Goal: Task Accomplishment & Management: Complete application form

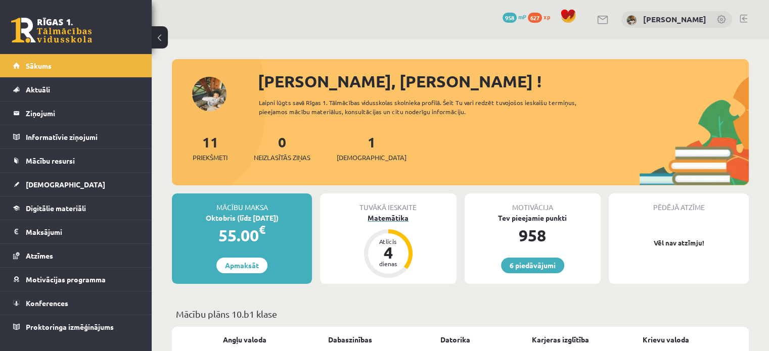
click at [374, 214] on div "Matemātika" at bounding box center [388, 218] width 136 height 11
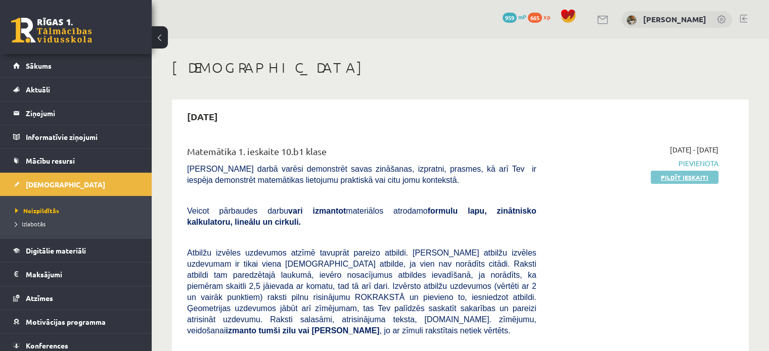
click at [674, 173] on link "Pildīt ieskaiti" at bounding box center [685, 177] width 68 height 13
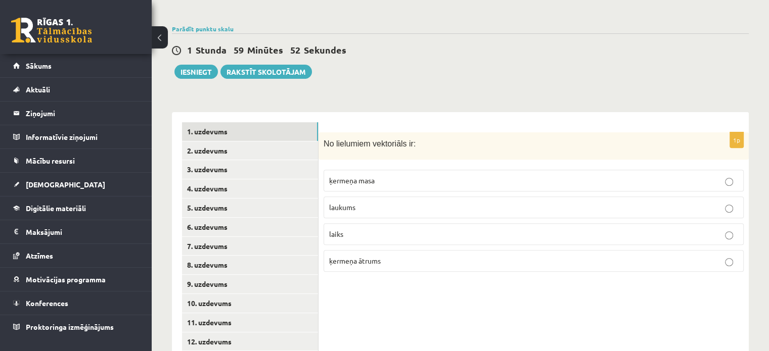
scroll to position [365, 0]
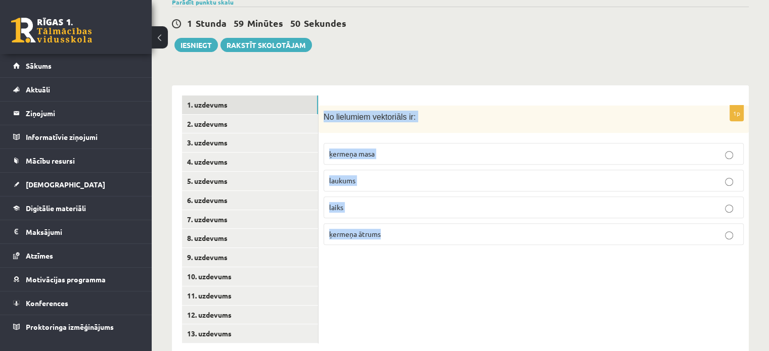
drag, startPoint x: 322, startPoint y: 95, endPoint x: 433, endPoint y: 223, distance: 169.2
click at [433, 223] on div "1p No lielumiem vektoriāls ir: ķermeņa masa laukums laiks ķermeņa ātrums" at bounding box center [534, 180] width 430 height 148
copy div "No lielumiem vektoriāls ir: ķermeņa masa laukums laiks ķermeņa ātrums"
click at [395, 283] on div "1p No lielumiem vektoriāls ir: ķermeņa masa laukums laiks ķermeņa ātrums" at bounding box center [534, 219] width 430 height 269
click at [374, 75] on div "**********" at bounding box center [460, 214] width 577 height 279
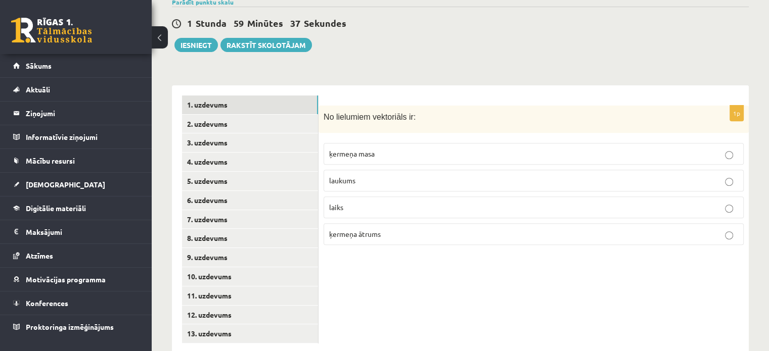
click at [366, 149] on span "ķermeņa masa" at bounding box center [352, 153] width 46 height 9
click at [377, 224] on label "ķermeņa ātrums" at bounding box center [534, 235] width 420 height 22
click at [249, 115] on link "2. uzdevums" at bounding box center [250, 124] width 136 height 19
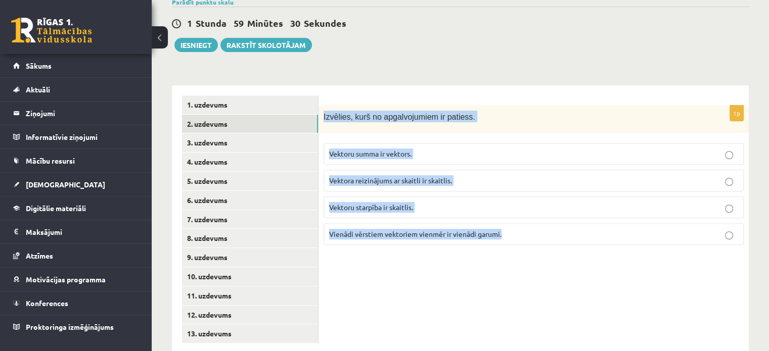
drag, startPoint x: 322, startPoint y: 94, endPoint x: 522, endPoint y: 216, distance: 234.7
click at [522, 216] on div "1p Izvēlies, kurš no apgalvojumiem ir patiess. Vektoru summa ir vektors. Vektor…" at bounding box center [534, 180] width 430 height 148
copy div "Izvēlies, kurš no apgalvojumiem ir patiess. Vektoru summa ir vektors. Vektora r…"
click at [484, 273] on div "1p Izvēlies, kurš no apgalvojumiem ir patiess. Vektoru summa ir vektors. Vektor…" at bounding box center [534, 219] width 430 height 269
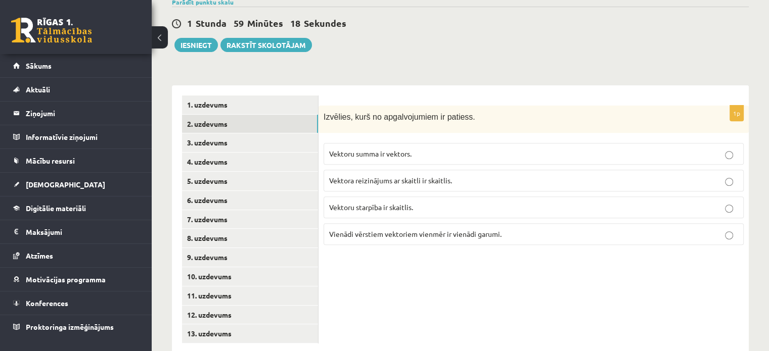
click at [395, 149] on p "Vektoru summa ir vektors." at bounding box center [533, 154] width 409 height 11
click at [257, 134] on link "3. uzdevums" at bounding box center [250, 143] width 136 height 19
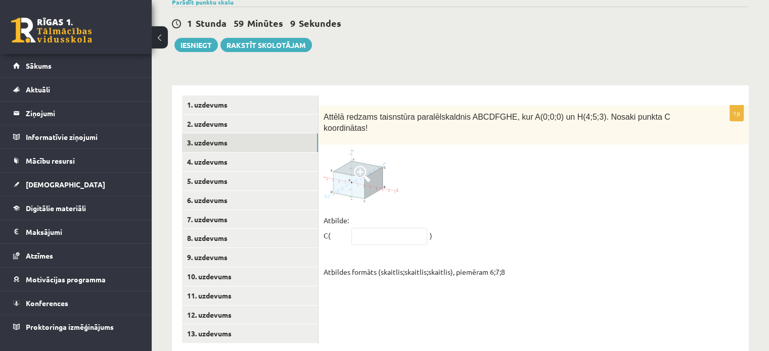
click at [359, 166] on span at bounding box center [362, 174] width 16 height 16
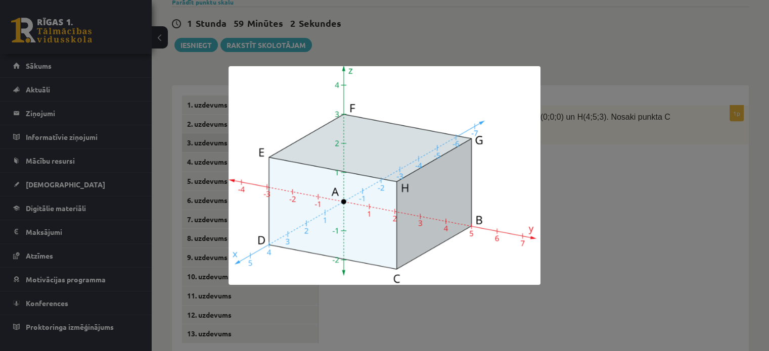
click at [623, 213] on div at bounding box center [384, 175] width 769 height 351
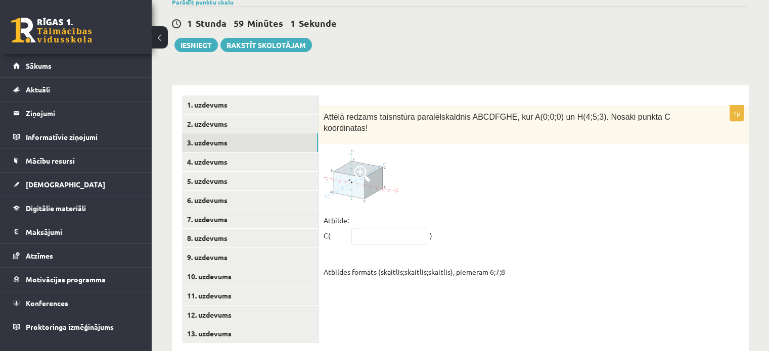
click at [359, 150] on img at bounding box center [362, 176] width 76 height 53
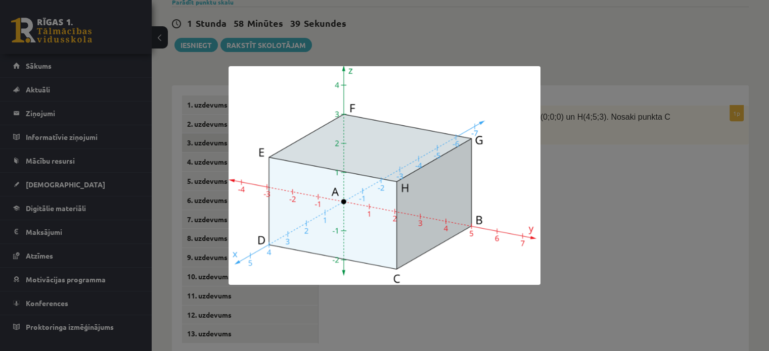
click at [378, 32] on div at bounding box center [384, 175] width 769 height 351
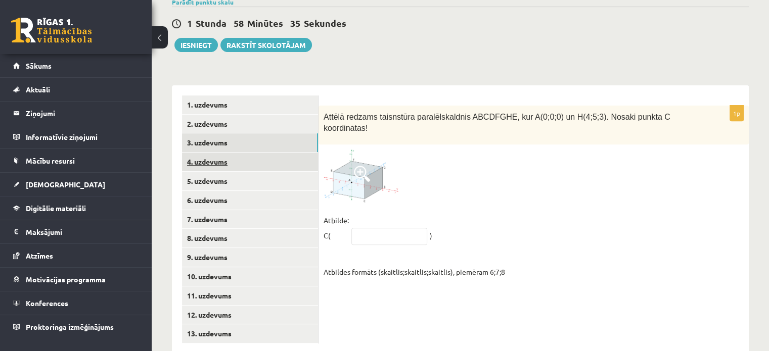
click at [242, 153] on link "4. uzdevums" at bounding box center [250, 162] width 136 height 19
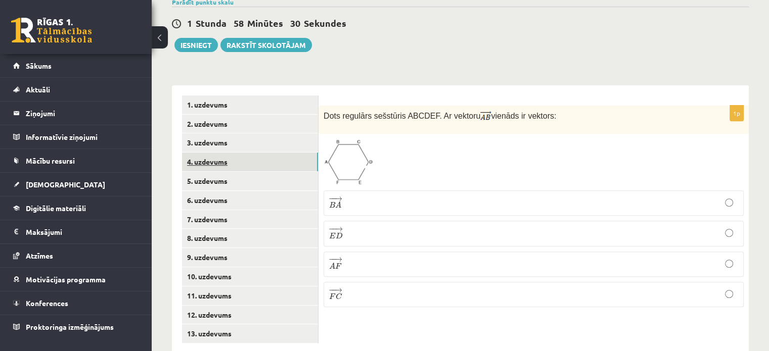
click at [279, 153] on link "4. uzdevums" at bounding box center [250, 162] width 136 height 19
click at [275, 153] on link "4. uzdevums" at bounding box center [250, 162] width 136 height 19
click at [351, 139] on img at bounding box center [349, 162] width 50 height 47
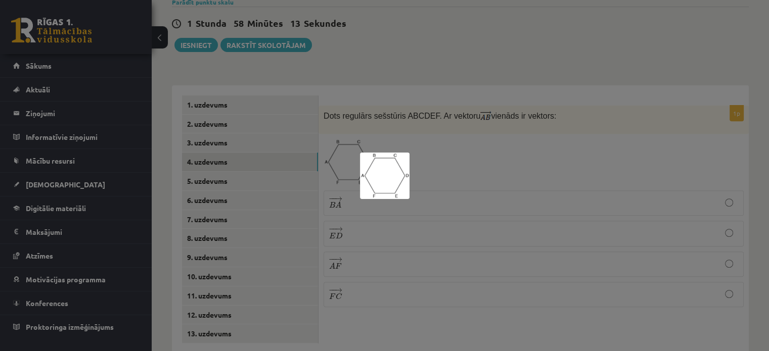
click at [410, 134] on div at bounding box center [384, 175] width 769 height 351
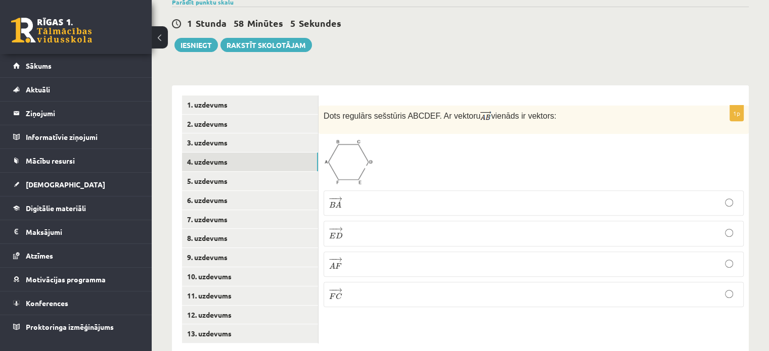
click at [369, 227] on p "− − → E D E D →" at bounding box center [533, 234] width 409 height 14
click at [269, 172] on link "5. uzdevums" at bounding box center [250, 181] width 136 height 19
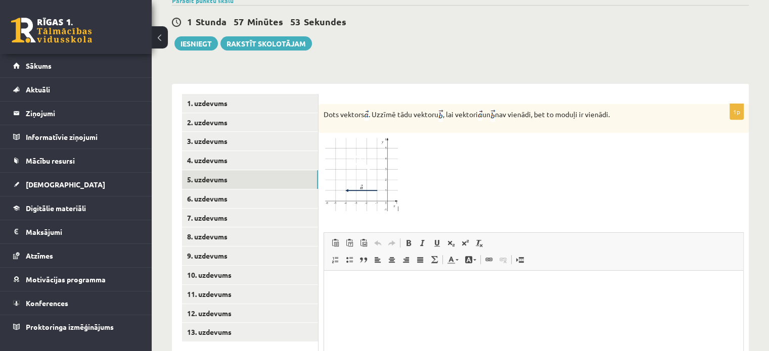
scroll to position [365, 0]
click at [364, 155] on span at bounding box center [362, 163] width 16 height 16
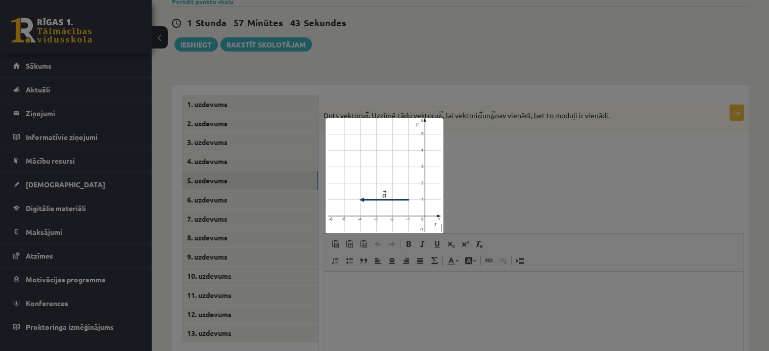
click at [495, 130] on div at bounding box center [384, 175] width 769 height 351
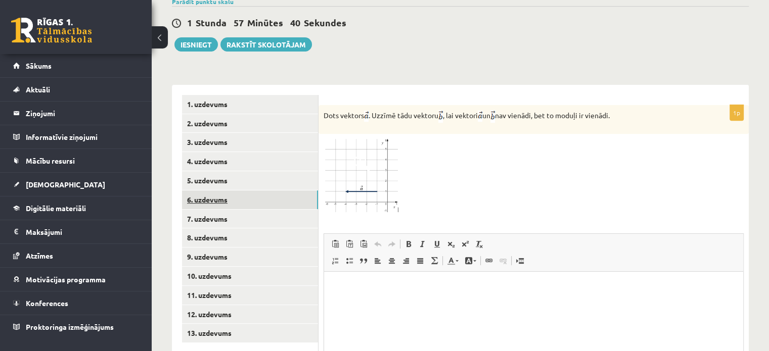
click at [246, 191] on link "6. uzdevums" at bounding box center [250, 200] width 136 height 19
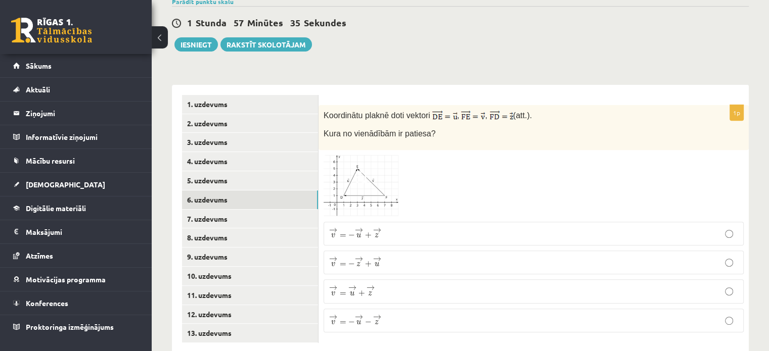
click at [380, 155] on img at bounding box center [362, 186] width 76 height 62
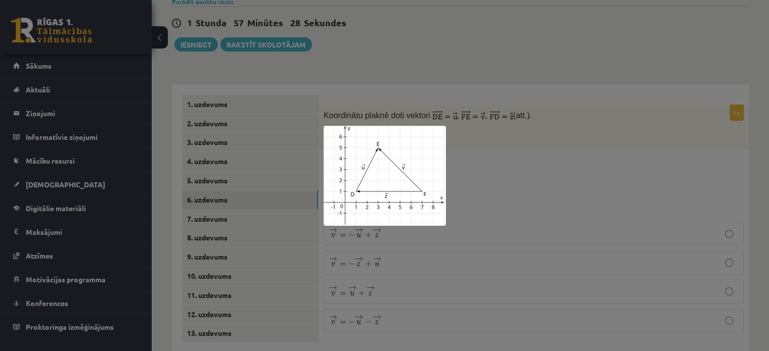
click at [485, 161] on div at bounding box center [384, 175] width 769 height 351
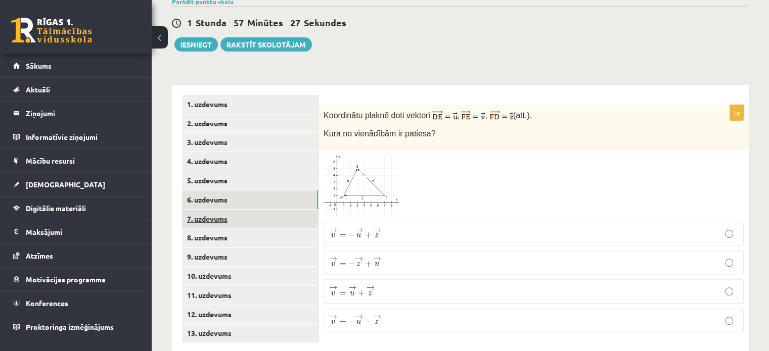
click at [263, 210] on link "7. uzdevums" at bounding box center [250, 219] width 136 height 19
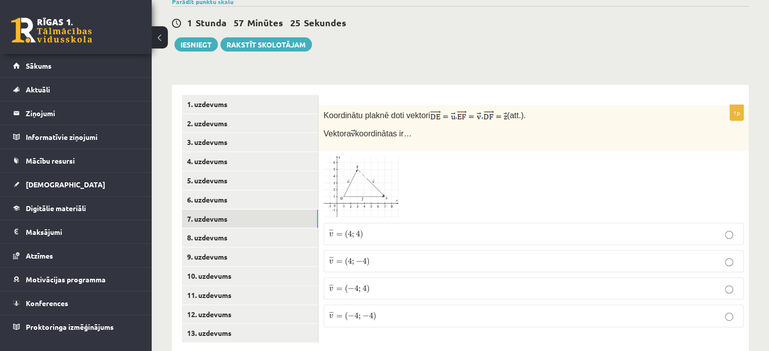
click at [356, 178] on img at bounding box center [362, 187] width 76 height 62
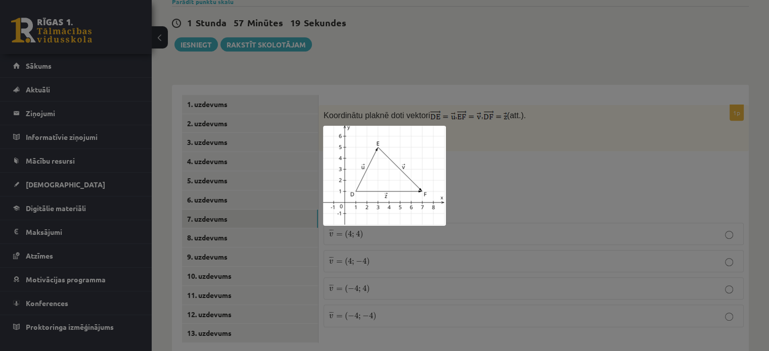
click at [492, 182] on div at bounding box center [384, 175] width 769 height 351
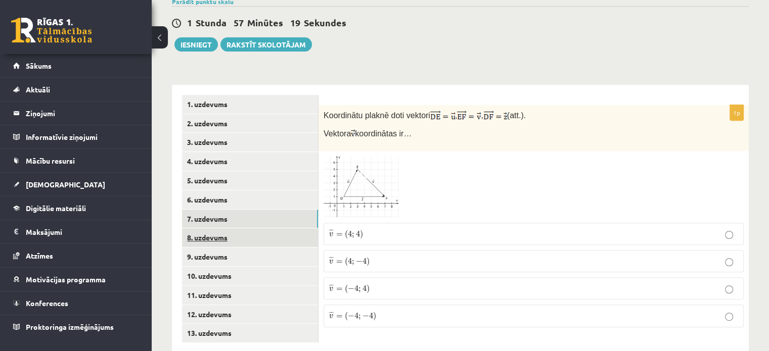
click at [269, 229] on link "8. uzdevums" at bounding box center [250, 238] width 136 height 19
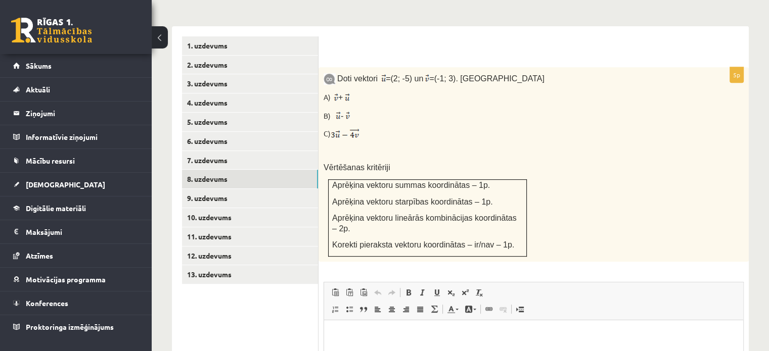
scroll to position [422, 0]
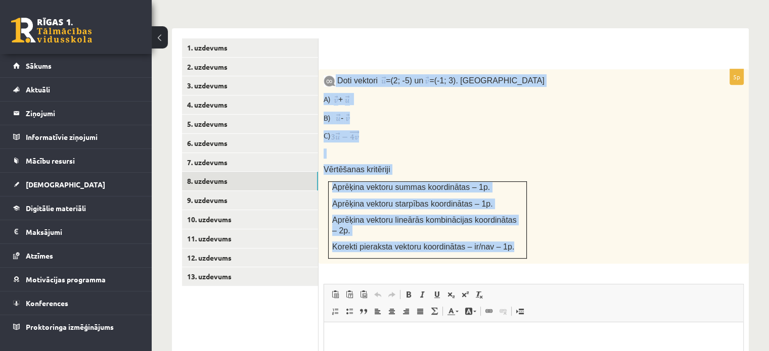
drag, startPoint x: 336, startPoint y: 54, endPoint x: 510, endPoint y: 208, distance: 232.5
click at [510, 208] on div "Doti vektori = (2; -5) un = (-1; 3). Aprēķini A) + B) - C) Vērtēšanas kritēriji…" at bounding box center [534, 166] width 430 height 195
copy div "Doti vektori = (2; -5) un = (-1; 3). Aprēķini A) + B) - C) Vērtēšanas kritēriji…"
click at [534, 112] on p "B) -" at bounding box center [509, 118] width 370 height 13
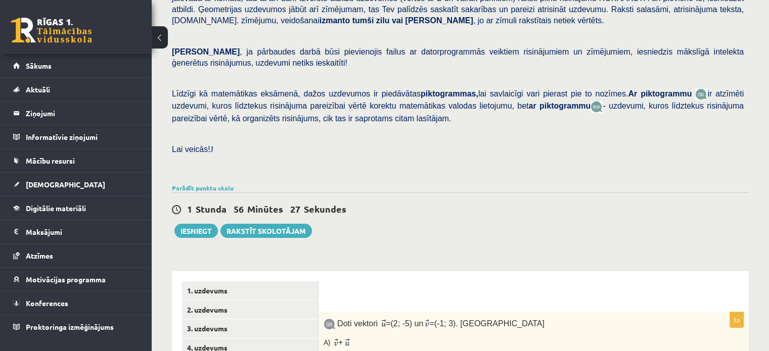
scroll to position [182, 0]
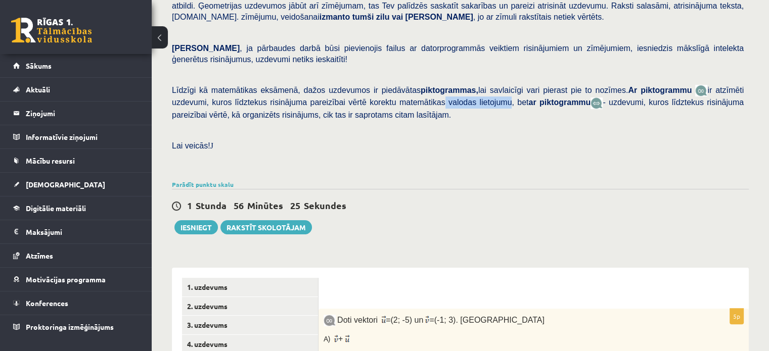
drag, startPoint x: 365, startPoint y: 78, endPoint x: 424, endPoint y: 79, distance: 59.2
click at [424, 86] on span "ir atzīmēti uzdevumi, kuros līdztekus risinājuma pareizībai vērtē korektu matem…" at bounding box center [458, 96] width 572 height 21
click at [409, 154] on div "Pārbaudes darbā varēsi demonstrēt savas zināšanas, izpratni, prasmes, kā arī Te…" at bounding box center [460, 33] width 577 height 289
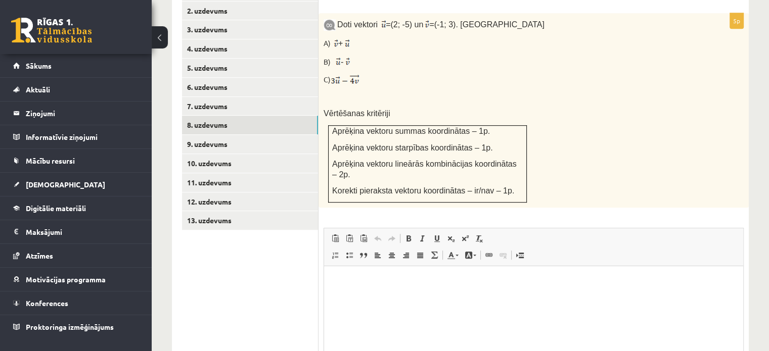
scroll to position [486, 0]
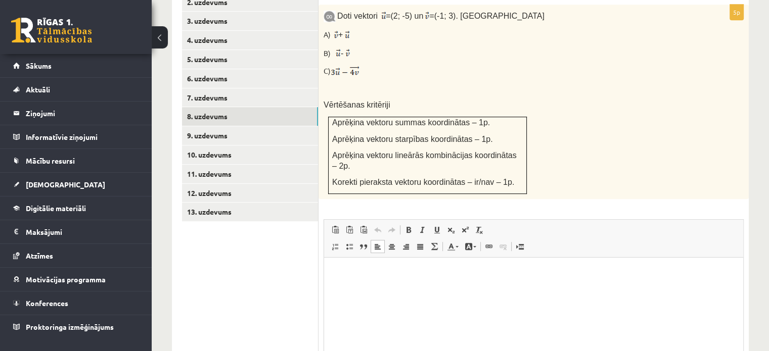
click at [380, 288] on html at bounding box center [533, 273] width 419 height 31
click at [352, 269] on p "********" at bounding box center [534, 273] width 400 height 11
click at [363, 272] on p "*********" at bounding box center [534, 273] width 400 height 11
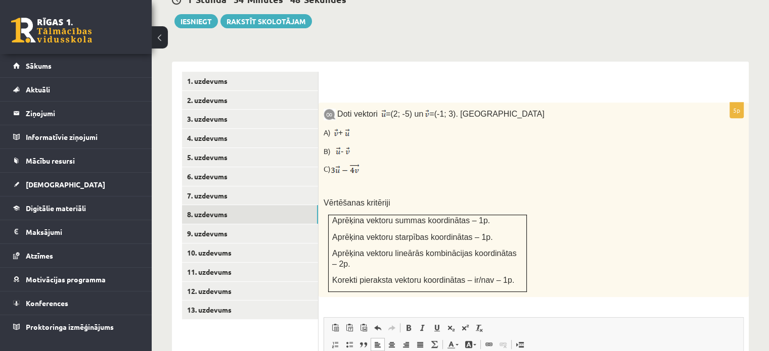
scroll to position [393, 0]
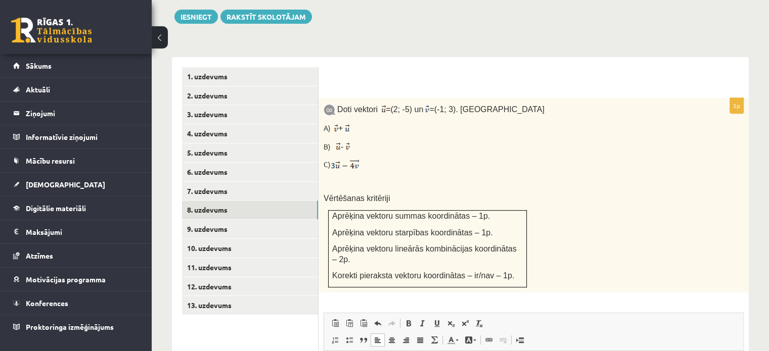
click at [690, 131] on div "Doti vektori = (2; -5) un = (-1; 3). Aprēķini A) + B) - C) Vērtēšanas kritēriji…" at bounding box center [534, 195] width 430 height 195
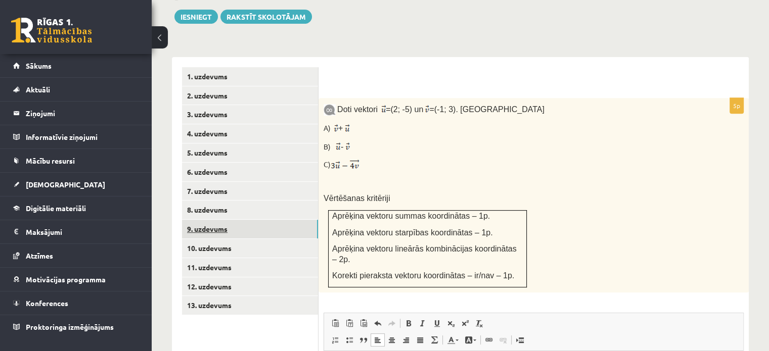
click at [267, 220] on link "9. uzdevums" at bounding box center [250, 229] width 136 height 19
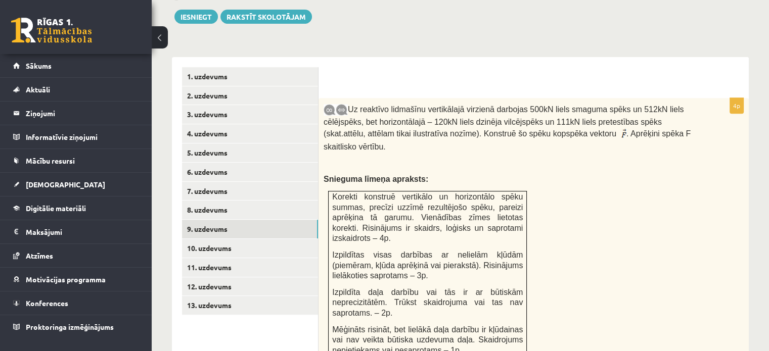
click at [457, 158] on p at bounding box center [509, 163] width 370 height 10
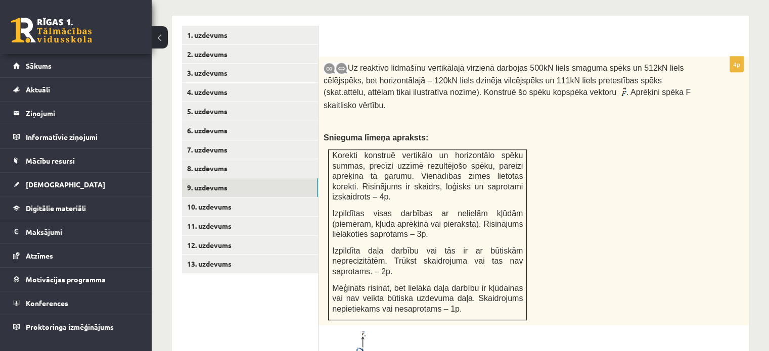
scroll to position [433, 0]
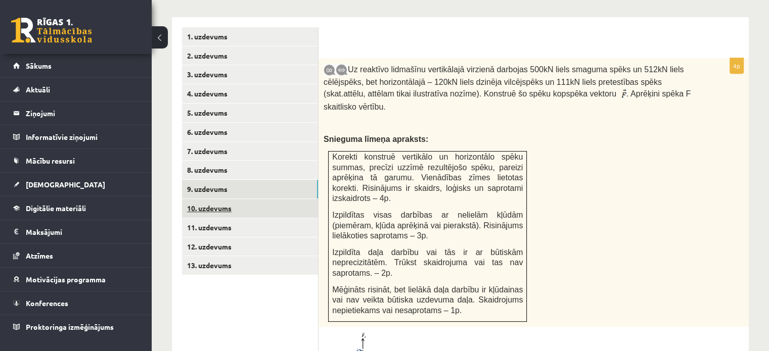
click at [241, 199] on link "10. uzdevums" at bounding box center [250, 208] width 136 height 19
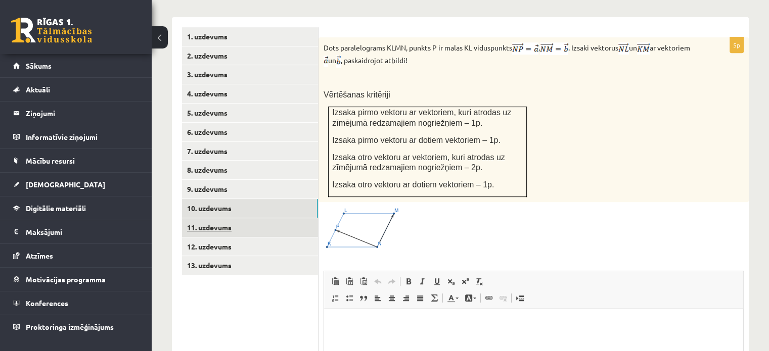
scroll to position [0, 0]
click at [243, 218] on link "11. uzdevums" at bounding box center [250, 227] width 136 height 19
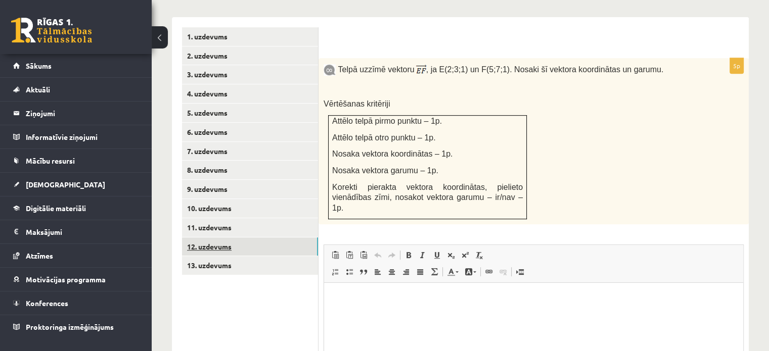
click at [247, 238] on link "12. uzdevums" at bounding box center [250, 247] width 136 height 19
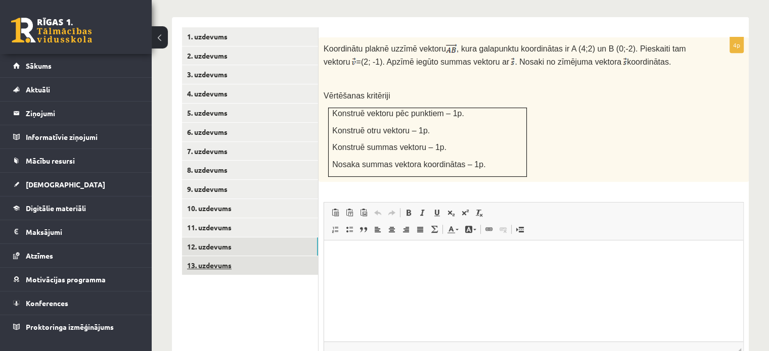
click at [267, 256] on link "13. uzdevums" at bounding box center [250, 265] width 136 height 19
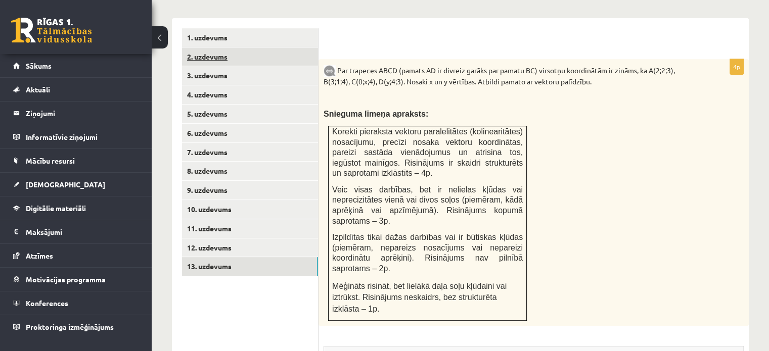
scroll to position [332, 0]
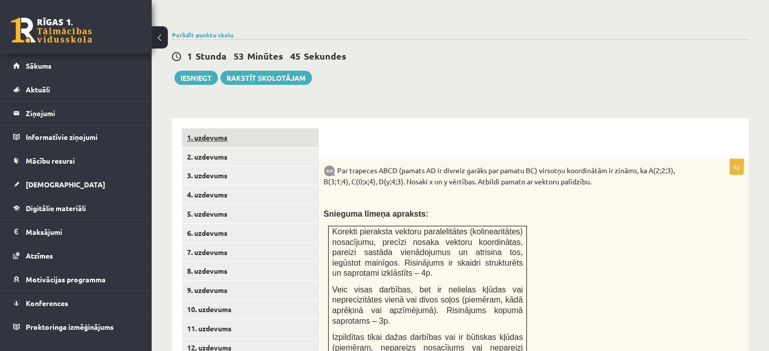
click at [253, 128] on link "1. uzdevums" at bounding box center [250, 137] width 136 height 19
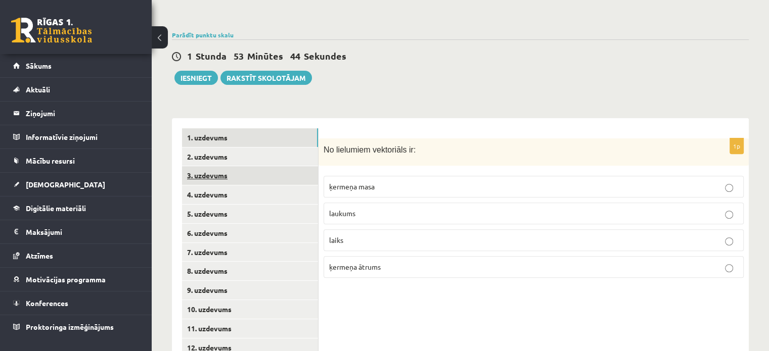
click at [282, 166] on link "3. uzdevums" at bounding box center [250, 175] width 136 height 19
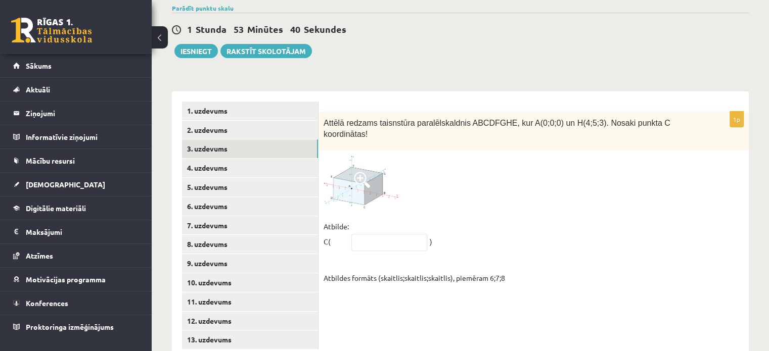
scroll to position [365, 0]
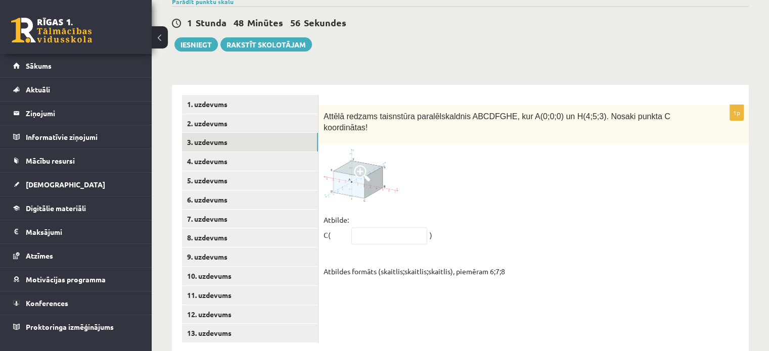
click at [539, 149] on div at bounding box center [534, 175] width 420 height 53
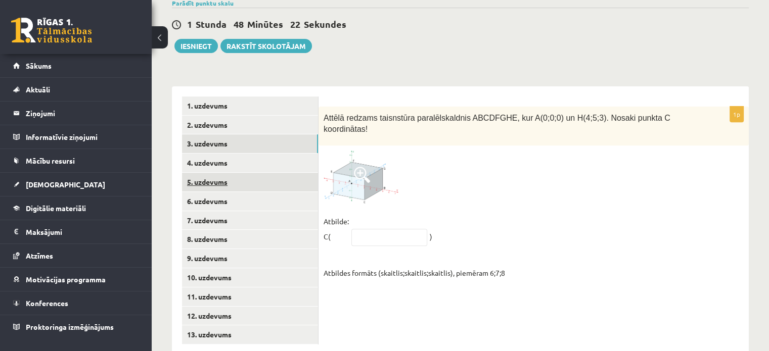
scroll to position [364, 0]
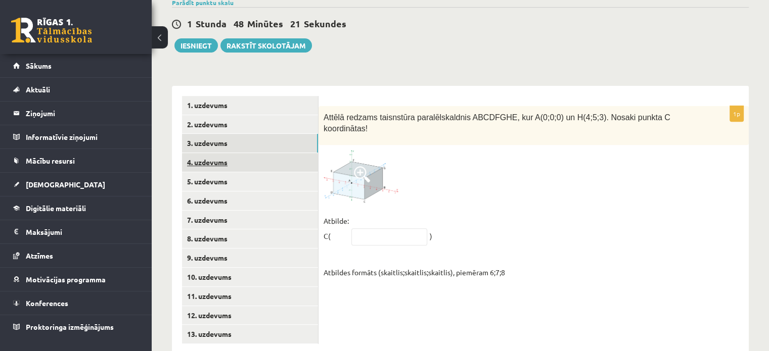
click at [255, 153] on link "4. uzdevums" at bounding box center [250, 162] width 136 height 19
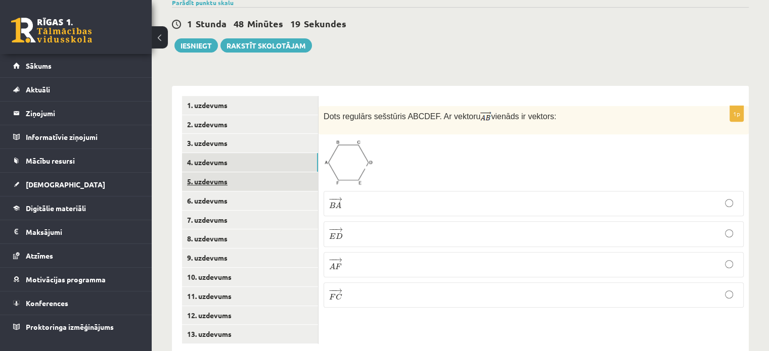
click at [257, 172] on link "5. uzdevums" at bounding box center [250, 181] width 136 height 19
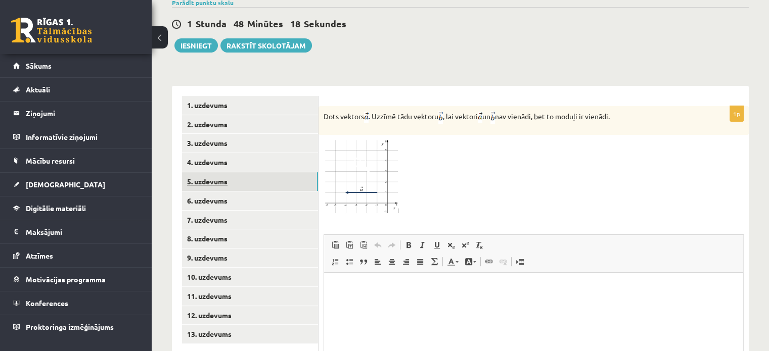
scroll to position [0, 0]
drag, startPoint x: 321, startPoint y: 95, endPoint x: 639, endPoint y: 103, distance: 318.2
click at [639, 106] on div "Dots vektors . Uzzīmē tādu vektoru , lai vektori un nav vienādi, bet to moduļi …" at bounding box center [534, 120] width 430 height 29
copy p "Dots vektors . Uzzīmē tādu vektoru , lai vektori un nav vienādi, bet to moduļi …"
click at [523, 162] on div at bounding box center [534, 177] width 420 height 74
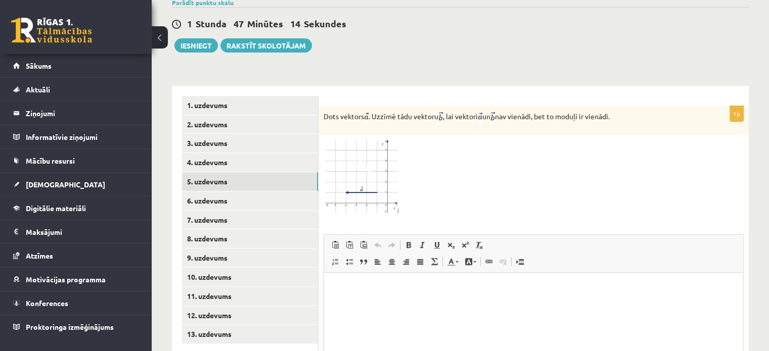
click at [374, 175] on img at bounding box center [362, 177] width 76 height 74
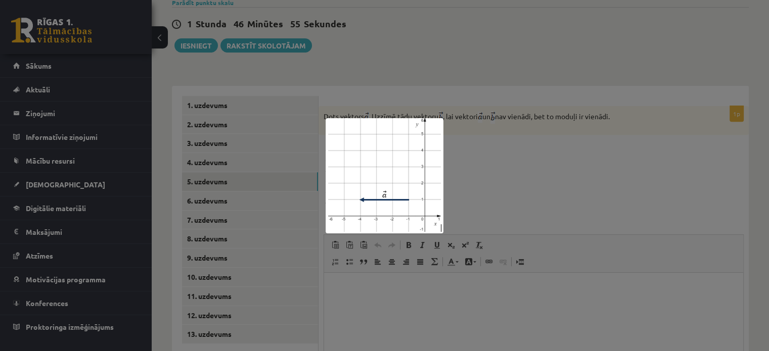
click at [492, 138] on div at bounding box center [384, 175] width 769 height 351
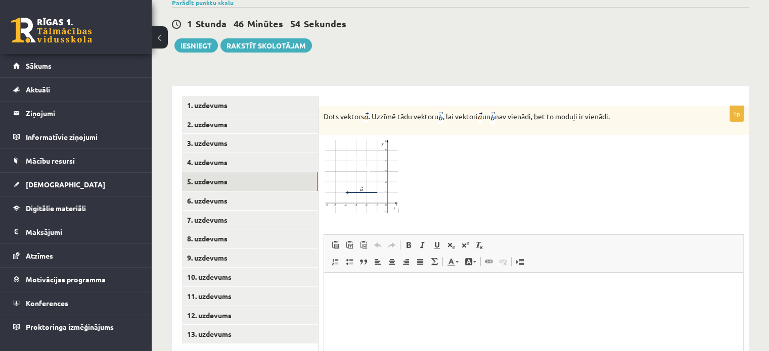
click at [370, 157] on img at bounding box center [362, 177] width 76 height 74
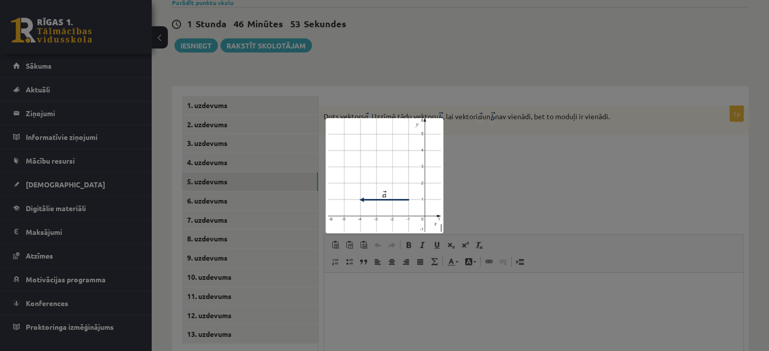
click at [539, 157] on div at bounding box center [384, 175] width 769 height 351
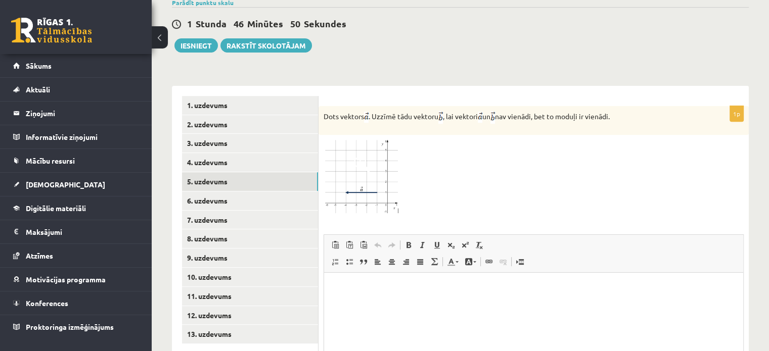
click at [365, 162] on img at bounding box center [362, 177] width 76 height 74
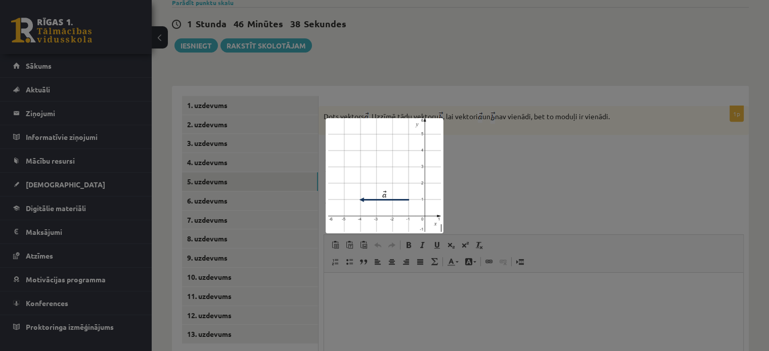
click at [419, 91] on div at bounding box center [384, 175] width 769 height 351
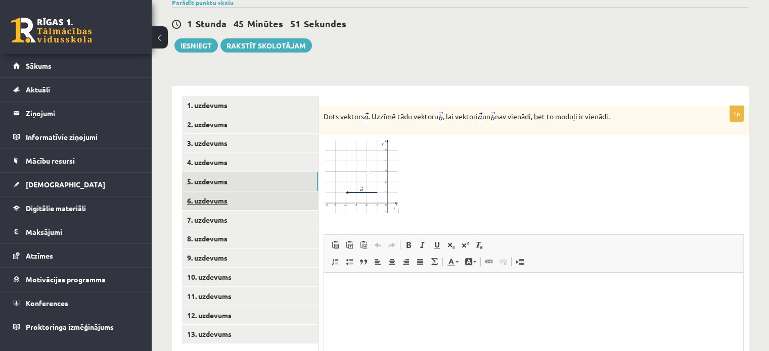
click at [289, 192] on link "6. uzdevums" at bounding box center [250, 201] width 136 height 19
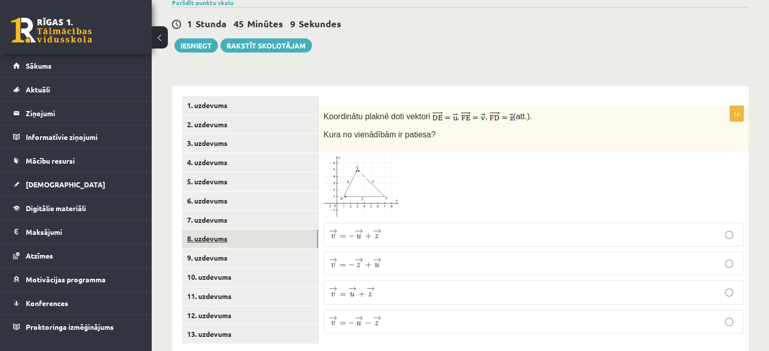
click at [226, 230] on link "8. uzdevums" at bounding box center [250, 239] width 136 height 19
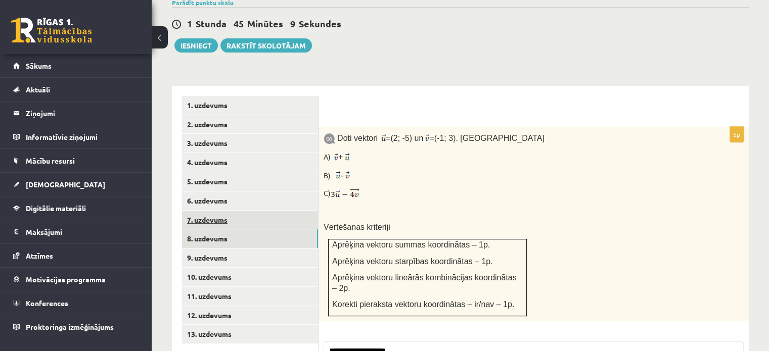
click at [235, 211] on link "7. uzdevums" at bounding box center [250, 220] width 136 height 19
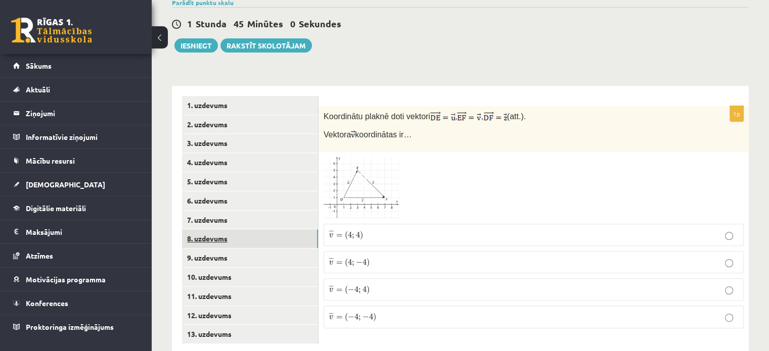
click at [254, 230] on link "8. uzdevums" at bounding box center [250, 239] width 136 height 19
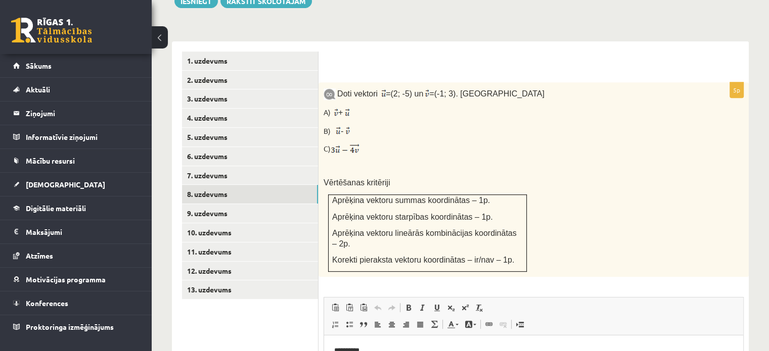
scroll to position [411, 0]
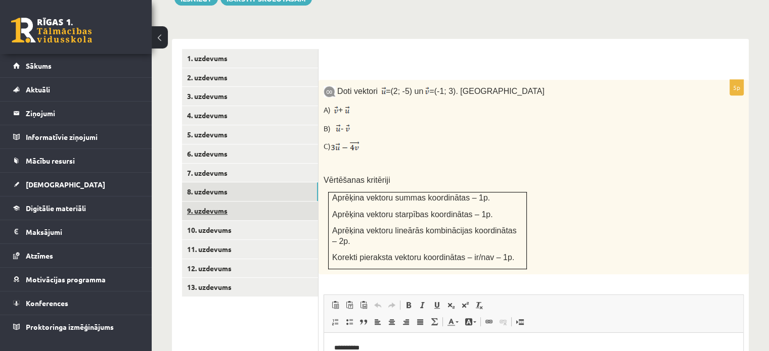
click at [258, 202] on link "9. uzdevums" at bounding box center [250, 211] width 136 height 19
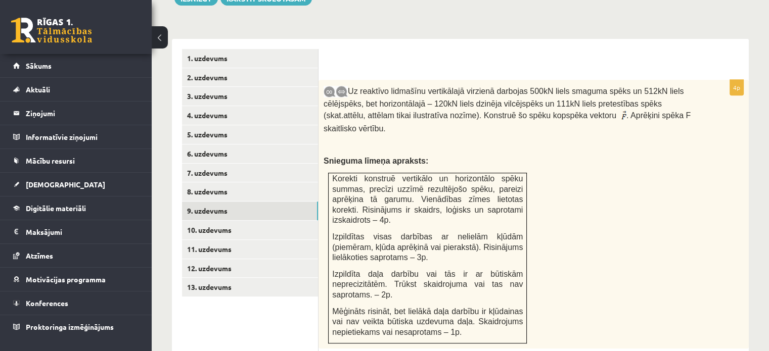
scroll to position [0, 0]
click at [285, 221] on link "10. uzdevums" at bounding box center [250, 230] width 136 height 19
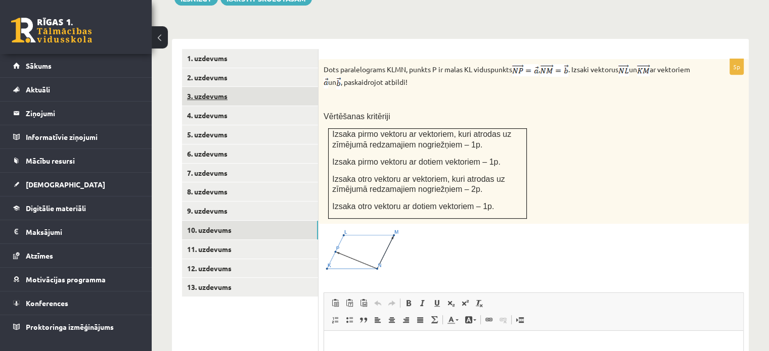
click at [228, 87] on link "3. uzdevums" at bounding box center [250, 96] width 136 height 19
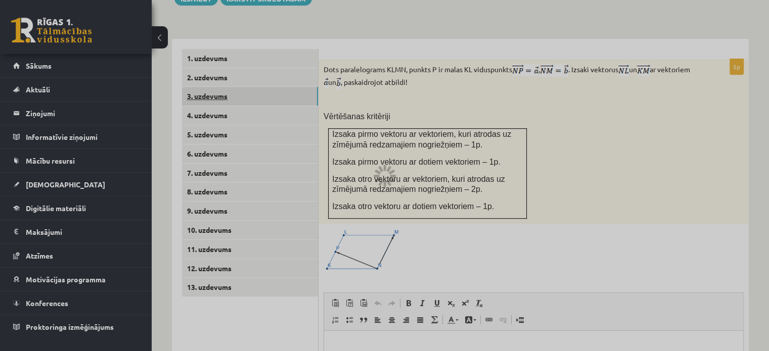
scroll to position [365, 0]
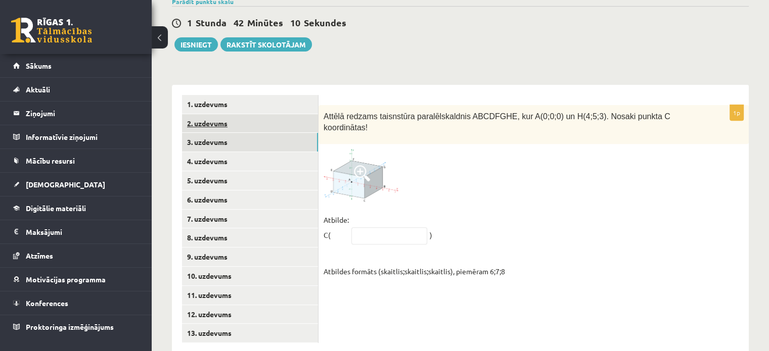
click at [220, 114] on link "2. uzdevums" at bounding box center [250, 123] width 136 height 19
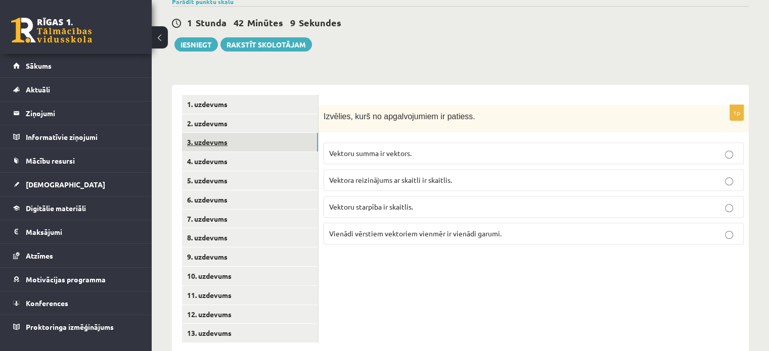
click at [229, 133] on link "3. uzdevums" at bounding box center [250, 142] width 136 height 19
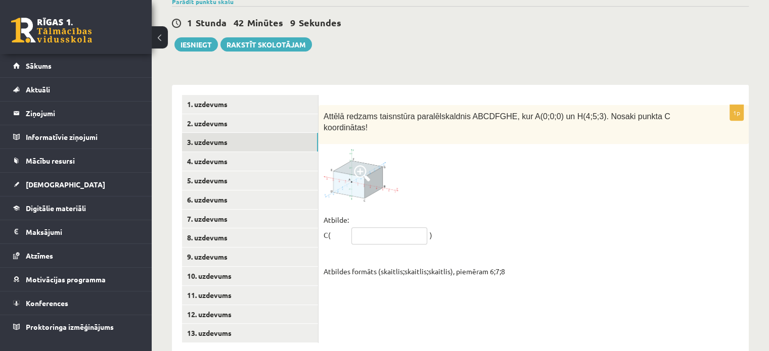
click at [366, 228] on input "text" at bounding box center [389, 236] width 76 height 17
click at [253, 152] on link "4. uzdevums" at bounding box center [250, 161] width 136 height 19
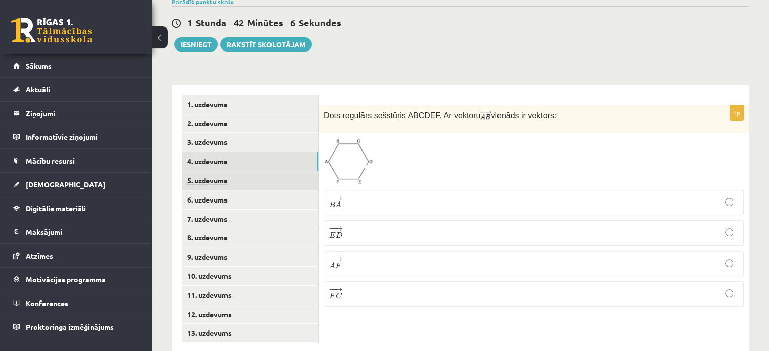
click at [257, 171] on link "5. uzdevums" at bounding box center [250, 180] width 136 height 19
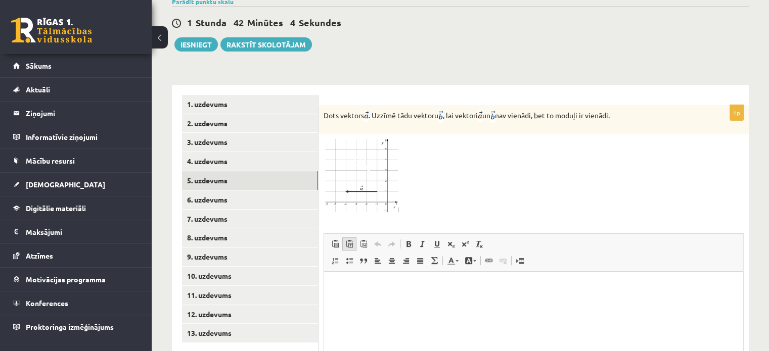
scroll to position [0, 0]
click at [259, 191] on link "6. uzdevums" at bounding box center [250, 200] width 136 height 19
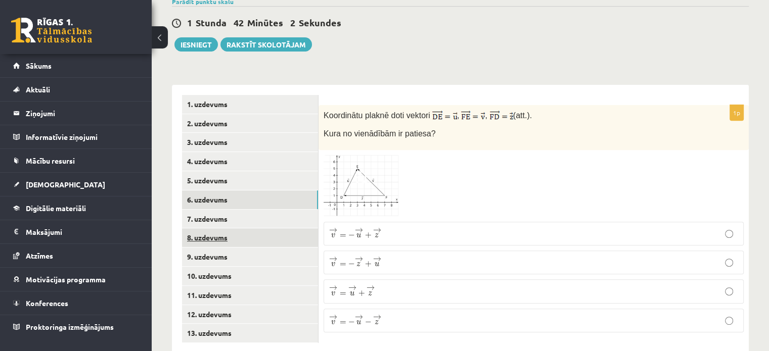
click at [277, 229] on link "8. uzdevums" at bounding box center [250, 238] width 136 height 19
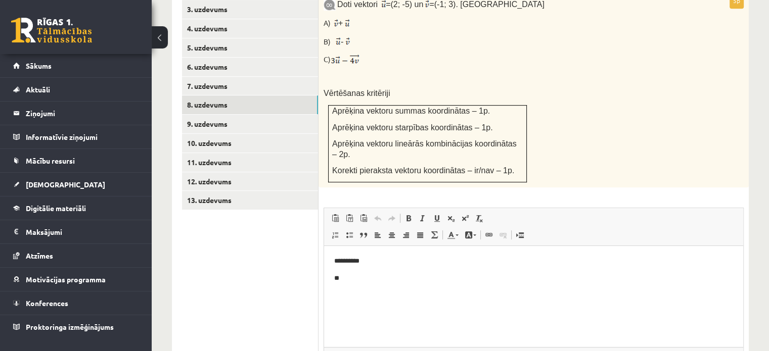
scroll to position [503, 0]
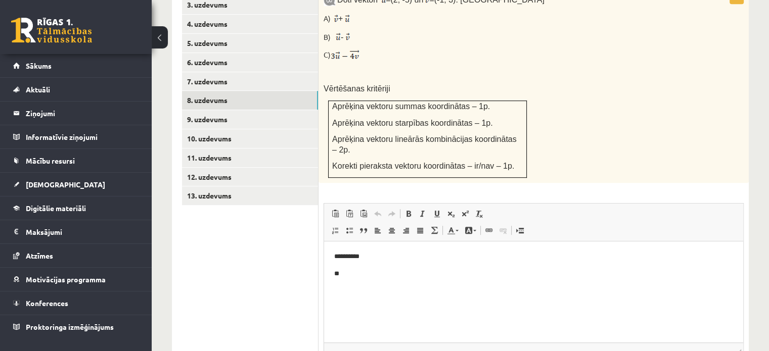
click at [353, 270] on p "**" at bounding box center [534, 274] width 400 height 11
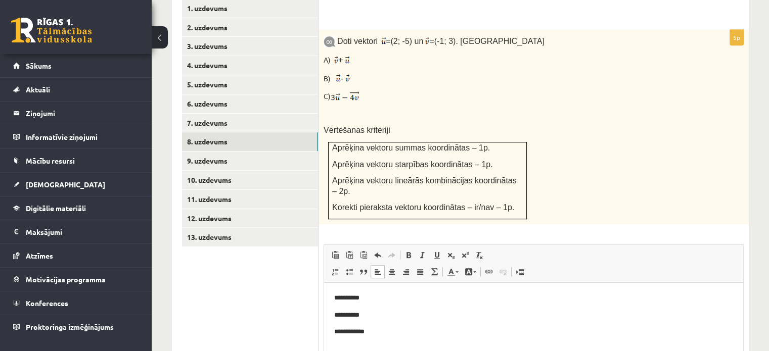
scroll to position [457, 0]
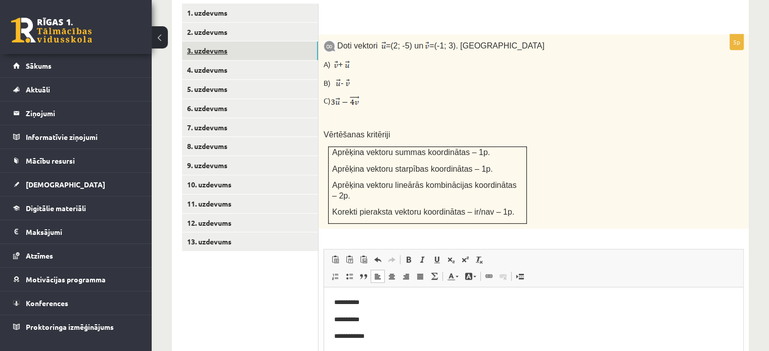
click at [242, 41] on link "3. uzdevums" at bounding box center [250, 50] width 136 height 19
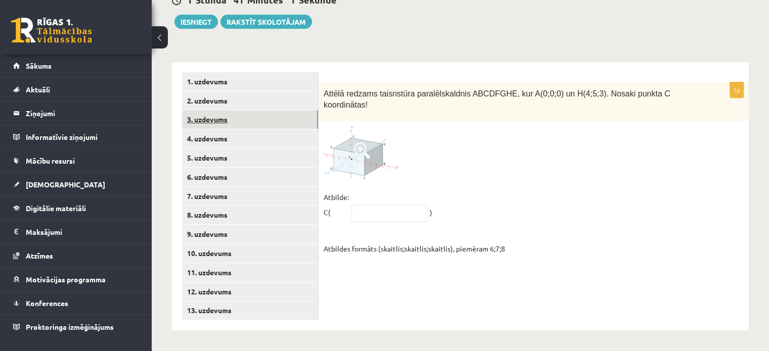
scroll to position [365, 0]
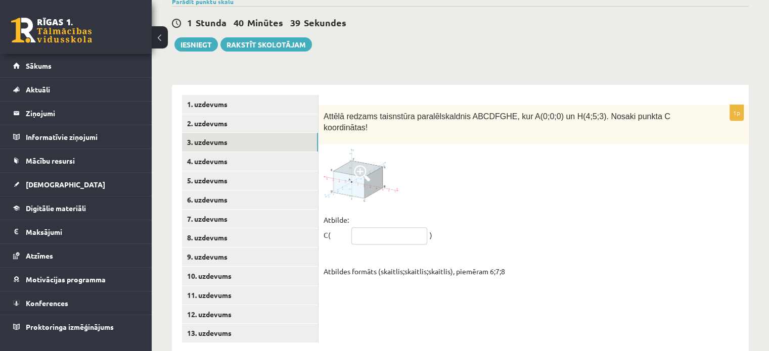
click at [363, 228] on input "text" at bounding box center [389, 236] width 76 height 17
type input "*****"
click at [260, 114] on link "2. uzdevums" at bounding box center [250, 123] width 136 height 19
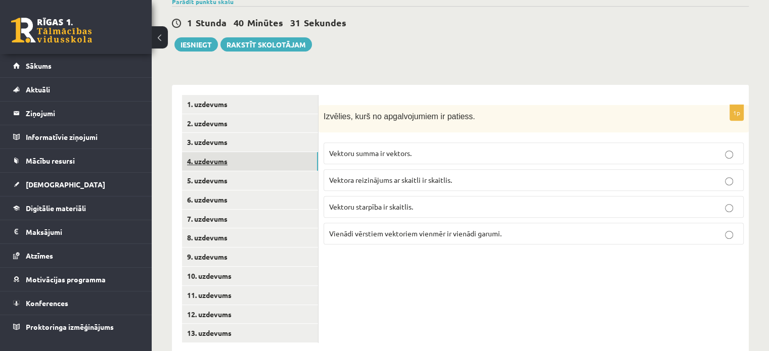
click at [262, 152] on link "4. uzdevums" at bounding box center [250, 161] width 136 height 19
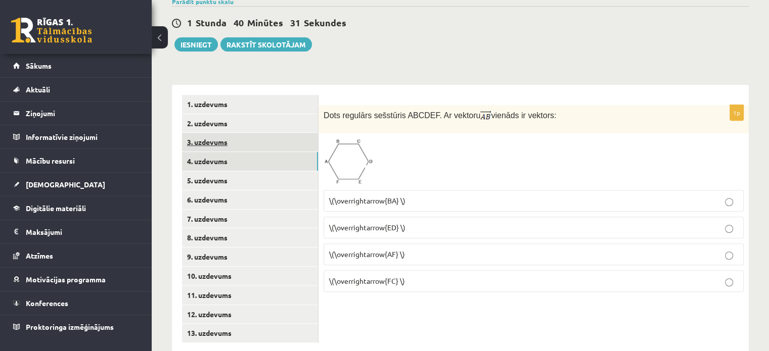
click at [262, 133] on link "3. uzdevums" at bounding box center [250, 142] width 136 height 19
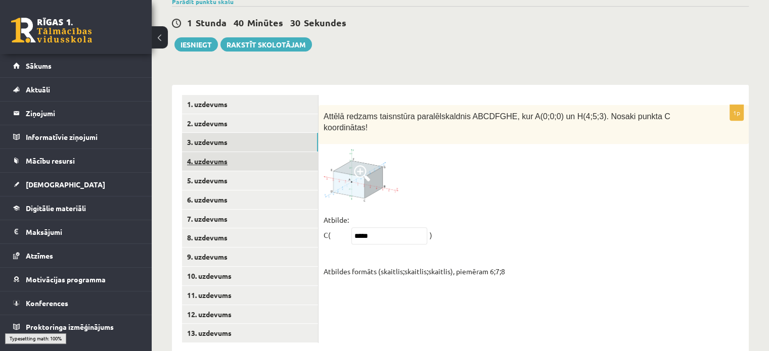
click at [267, 152] on link "4. uzdevums" at bounding box center [250, 161] width 136 height 19
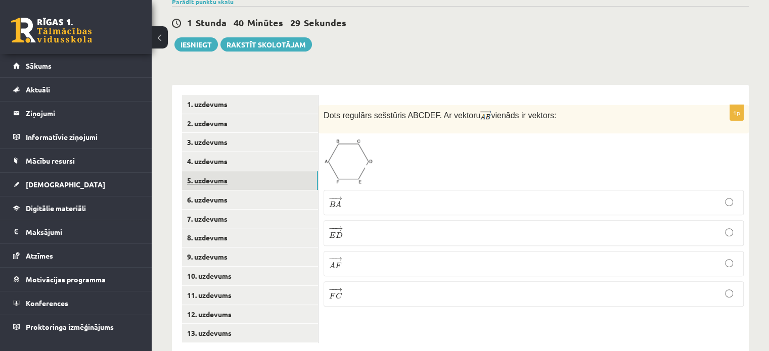
click at [268, 171] on link "5. uzdevums" at bounding box center [250, 180] width 136 height 19
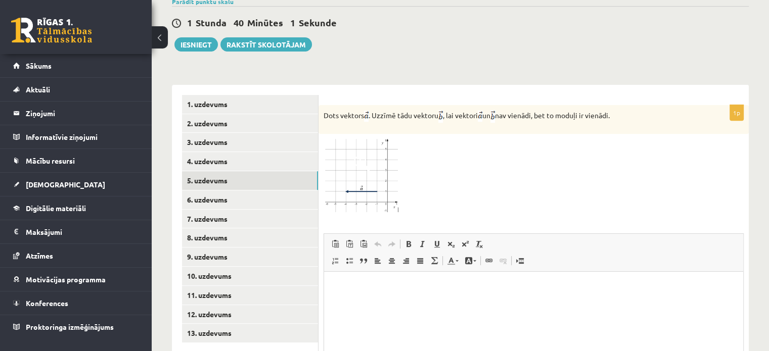
scroll to position [0, 0]
click at [239, 152] on link "4. uzdevums" at bounding box center [250, 161] width 136 height 19
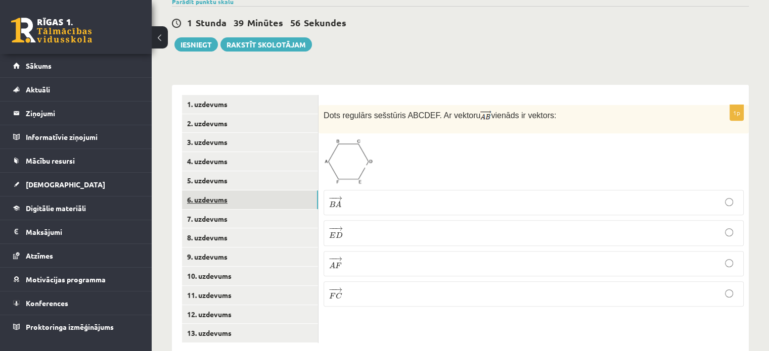
click at [244, 191] on link "6. uzdevums" at bounding box center [250, 200] width 136 height 19
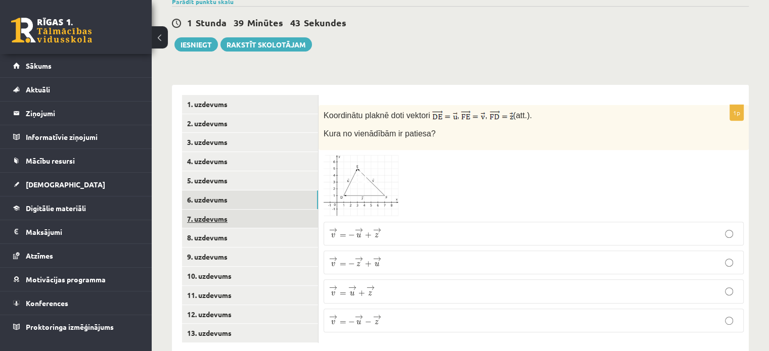
click at [257, 210] on link "7. uzdevums" at bounding box center [250, 219] width 136 height 19
click at [251, 191] on link "6. uzdevums" at bounding box center [250, 200] width 136 height 19
click at [257, 210] on link "7. uzdevums" at bounding box center [250, 219] width 136 height 19
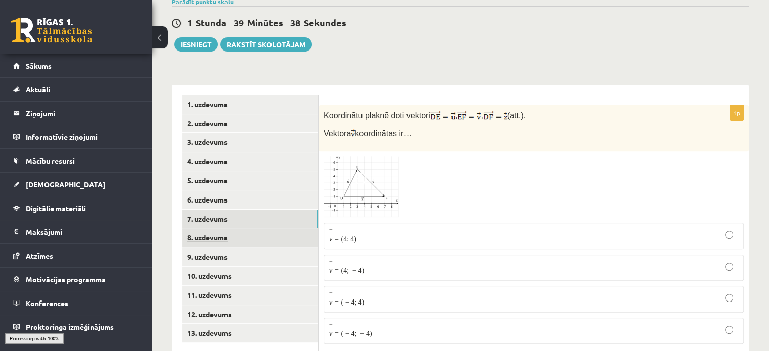
click at [253, 229] on link "8. uzdevums" at bounding box center [250, 238] width 136 height 19
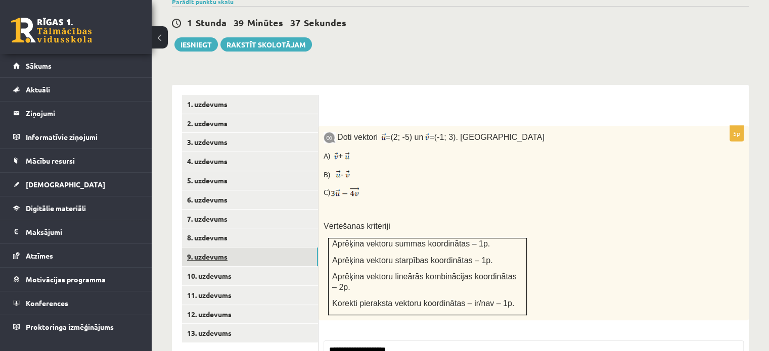
click at [261, 248] on link "9. uzdevums" at bounding box center [250, 257] width 136 height 19
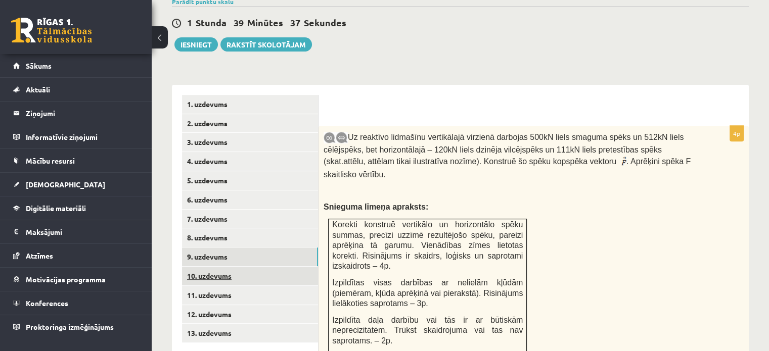
click at [262, 267] on link "10. uzdevums" at bounding box center [250, 276] width 136 height 19
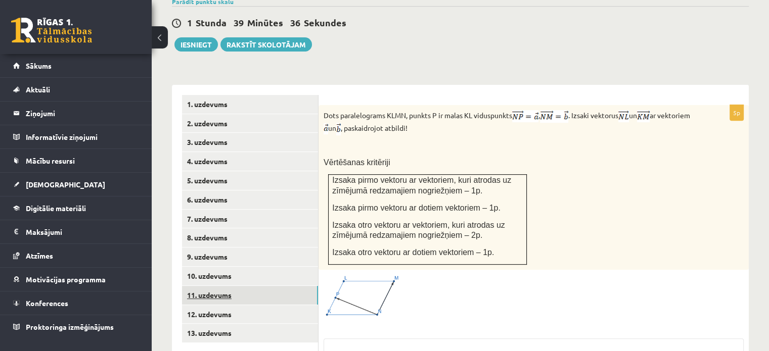
click at [262, 286] on link "11. uzdevums" at bounding box center [250, 295] width 136 height 19
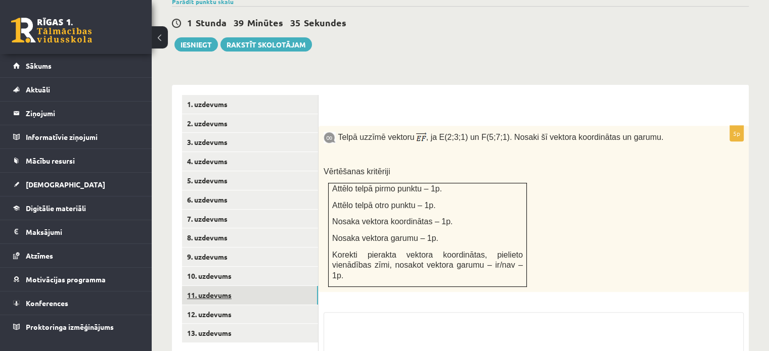
click at [256, 286] on link "11. uzdevums" at bounding box center [250, 295] width 136 height 19
click at [260, 267] on link "10. uzdevums" at bounding box center [250, 276] width 136 height 19
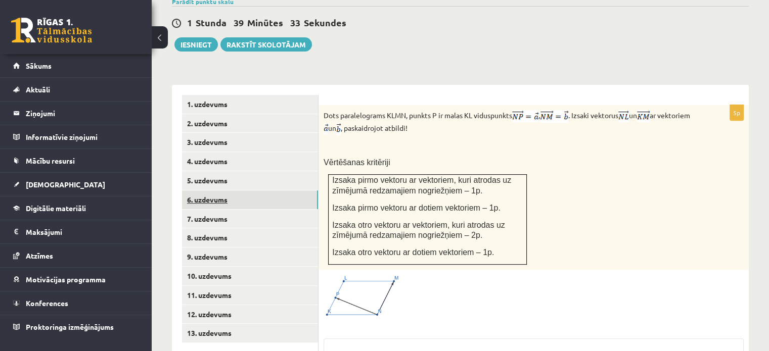
click at [254, 191] on link "6. uzdevums" at bounding box center [250, 200] width 136 height 19
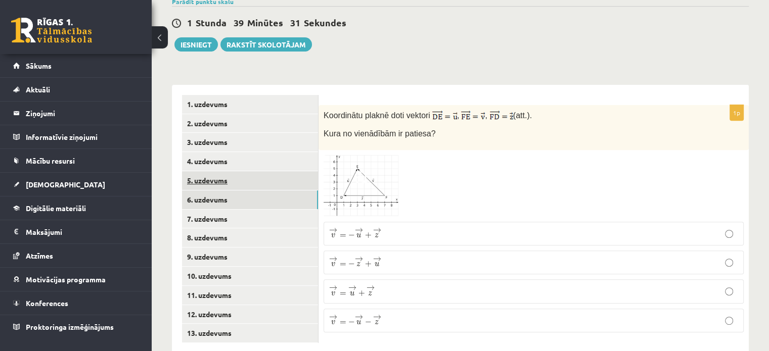
click at [256, 171] on link "5. uzdevums" at bounding box center [250, 180] width 136 height 19
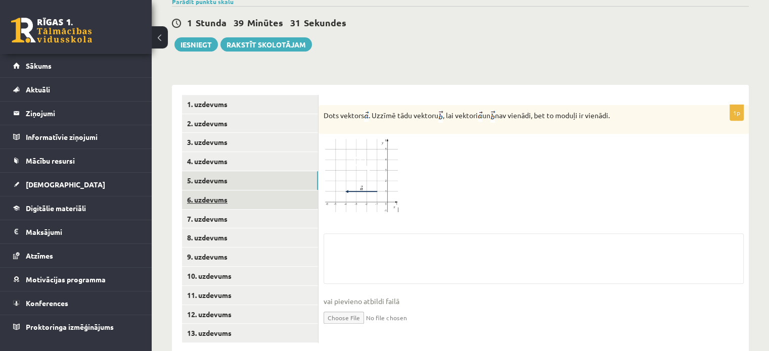
click at [256, 191] on link "6. uzdevums" at bounding box center [250, 200] width 136 height 19
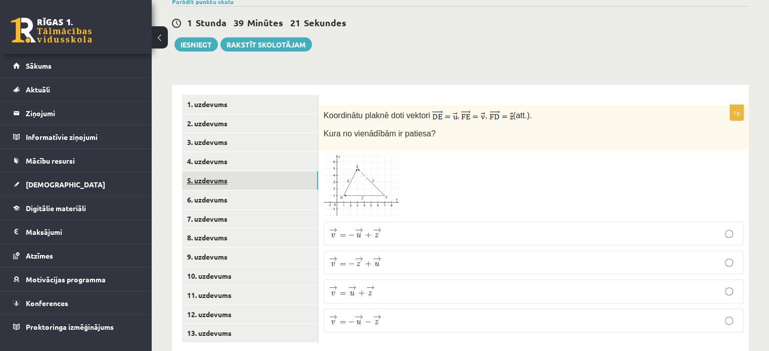
click at [239, 171] on link "5. uzdevums" at bounding box center [250, 180] width 136 height 19
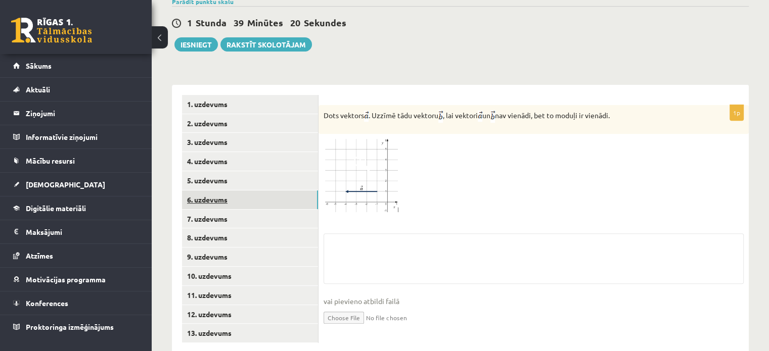
click at [239, 191] on link "6. uzdevums" at bounding box center [250, 200] width 136 height 19
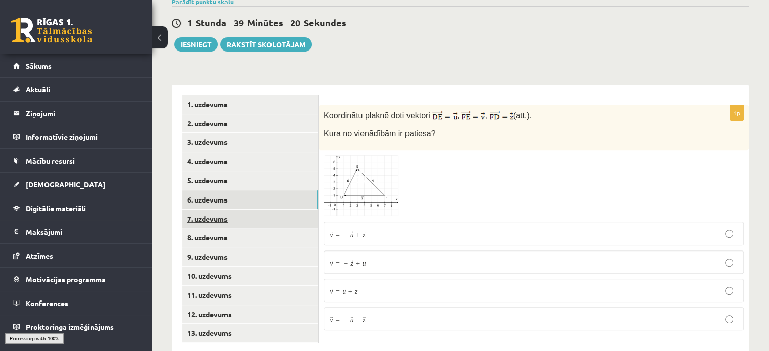
click at [238, 210] on link "7. uzdevums" at bounding box center [250, 219] width 136 height 19
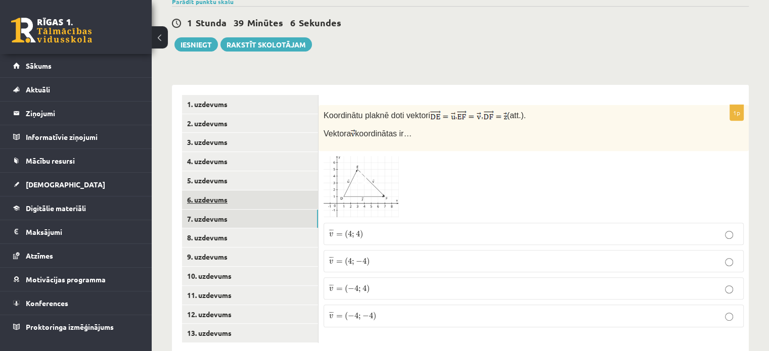
click at [256, 191] on link "6. uzdevums" at bounding box center [250, 200] width 136 height 19
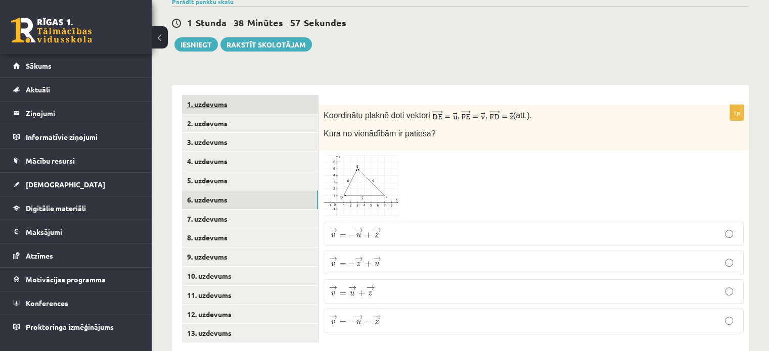
click at [226, 95] on link "1. uzdevums" at bounding box center [250, 104] width 136 height 19
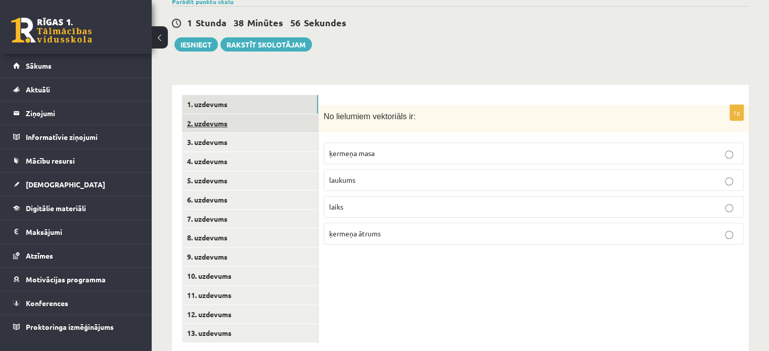
click at [257, 114] on link "2. uzdevums" at bounding box center [250, 123] width 136 height 19
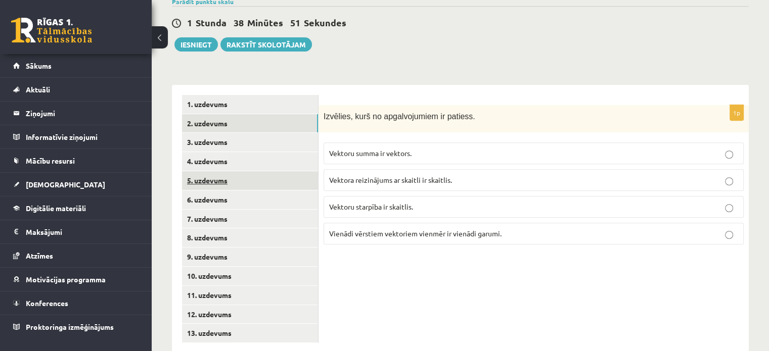
click at [222, 171] on link "5. uzdevums" at bounding box center [250, 180] width 136 height 19
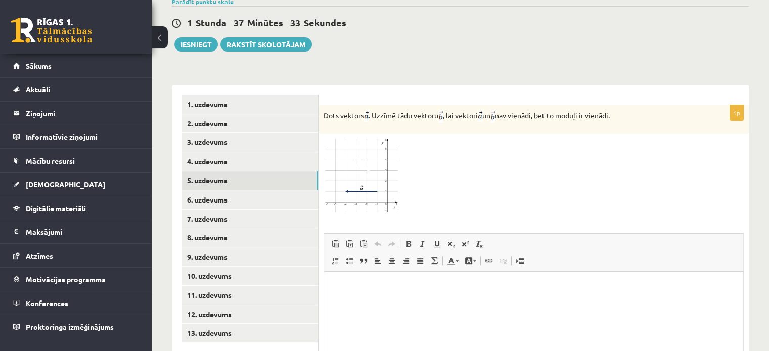
click at [370, 145] on img at bounding box center [362, 176] width 76 height 74
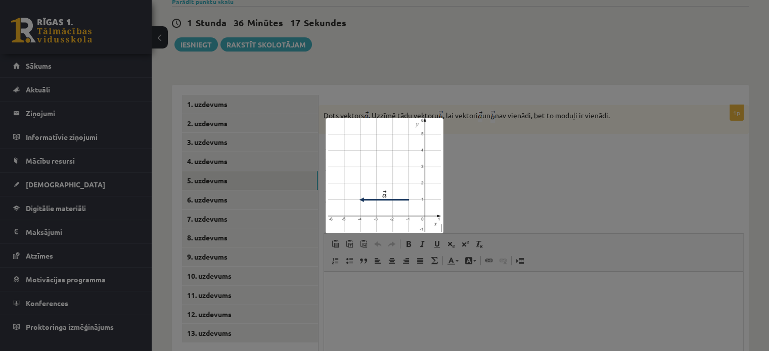
click at [426, 69] on div at bounding box center [384, 175] width 769 height 351
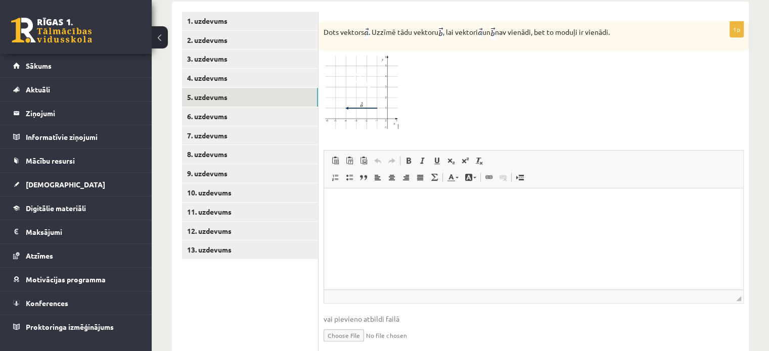
scroll to position [449, 0]
click at [470, 218] on html at bounding box center [533, 203] width 419 height 31
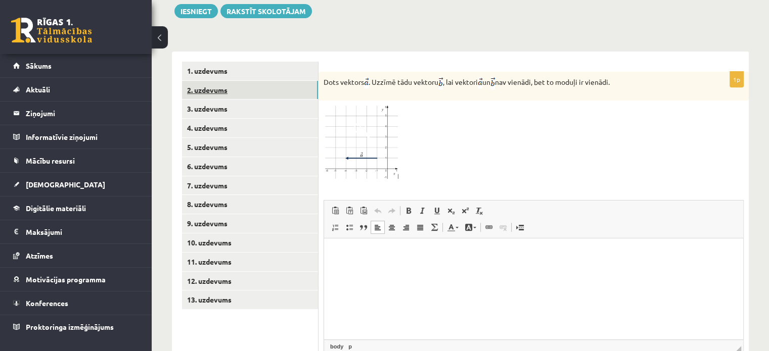
click at [251, 81] on link "2. uzdevums" at bounding box center [250, 90] width 136 height 19
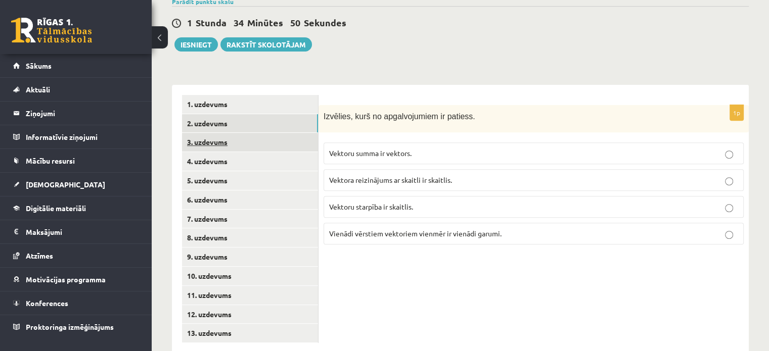
click at [252, 133] on link "3. uzdevums" at bounding box center [250, 142] width 136 height 19
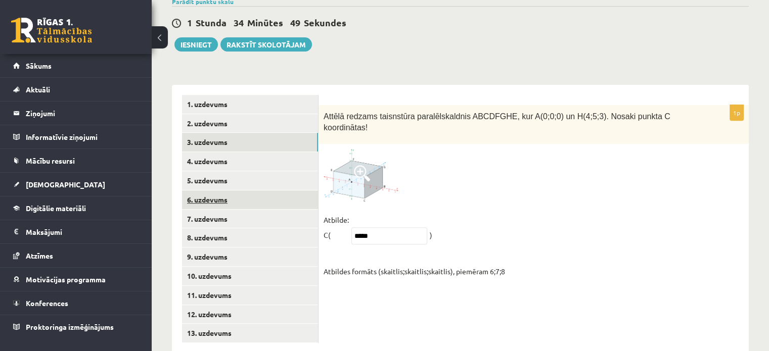
click at [254, 191] on link "6. uzdevums" at bounding box center [250, 200] width 136 height 19
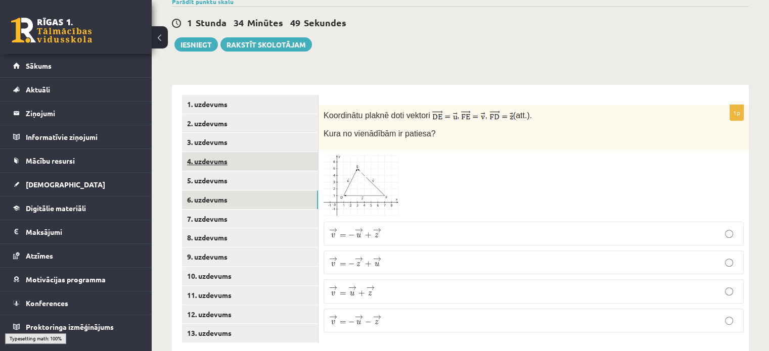
click at [256, 152] on link "4. uzdevums" at bounding box center [250, 161] width 136 height 19
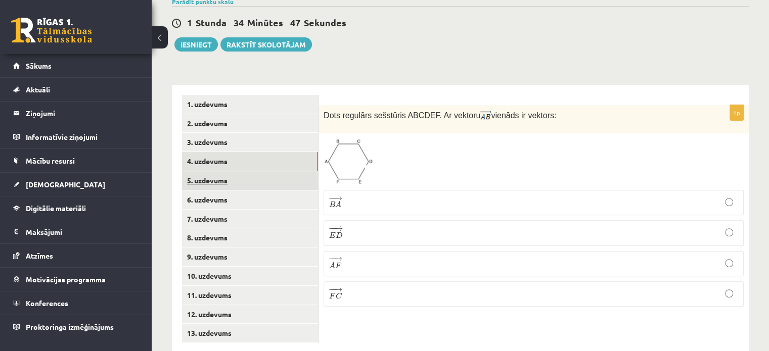
click at [267, 171] on link "5. uzdevums" at bounding box center [250, 180] width 136 height 19
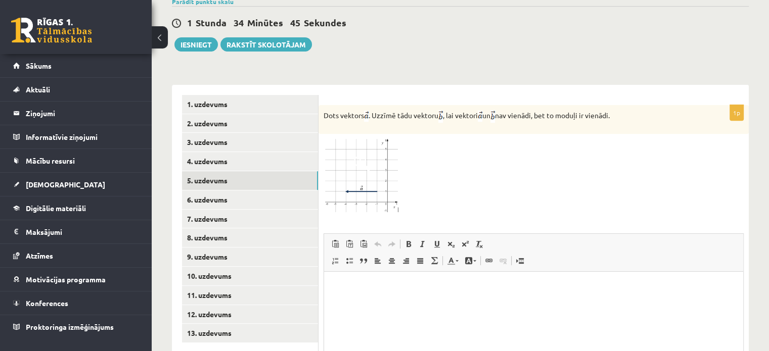
scroll to position [0, 0]
click at [271, 191] on link "6. uzdevums" at bounding box center [250, 200] width 136 height 19
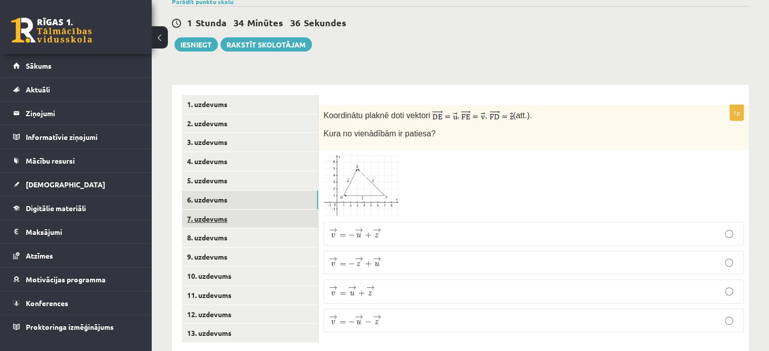
click at [240, 210] on link "7. uzdevums" at bounding box center [250, 219] width 136 height 19
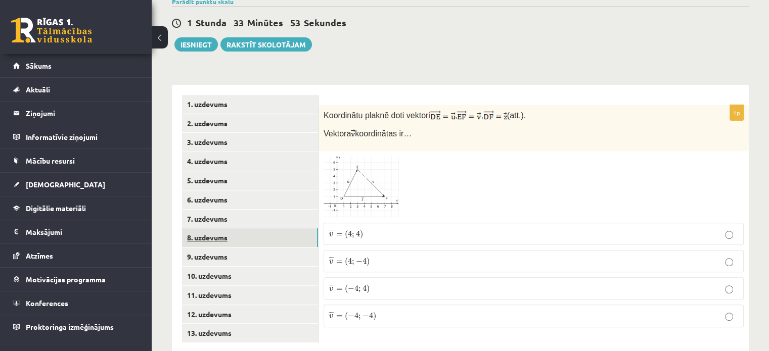
click at [235, 229] on link "8. uzdevums" at bounding box center [250, 238] width 136 height 19
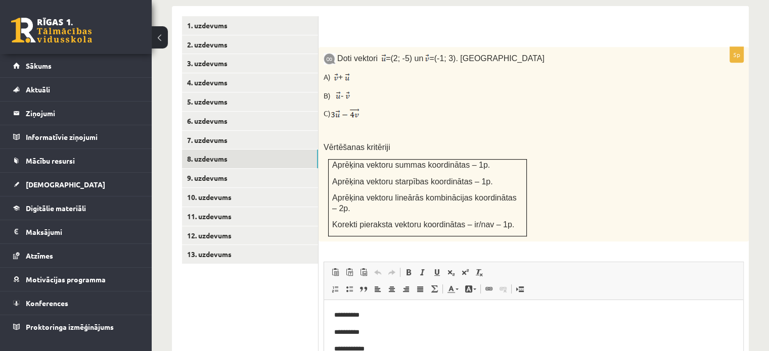
scroll to position [445, 0]
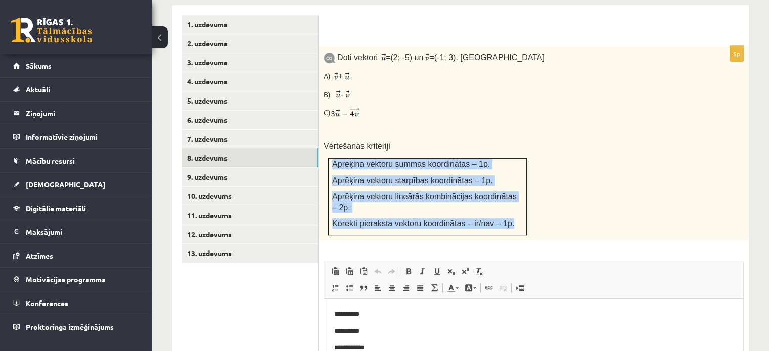
drag, startPoint x: 330, startPoint y: 140, endPoint x: 517, endPoint y: 195, distance: 195.7
click at [517, 195] on td "Aprēķina vektoru summas koordinātas – 1p. Aprēķina vektoru starpības koordināta…" at bounding box center [428, 196] width 198 height 77
copy td "Aprēķina vektoru summas koordinātas – 1p. Aprēķina vektoru starpības koordināta…"
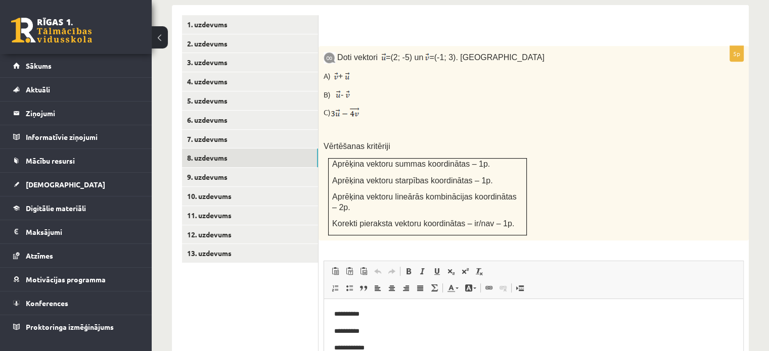
click at [246, 296] on ul "1. uzdevums 2. uzdevums 3. uzdevums 4. uzdevums 5. uzdevums 6. uzdevums 7. uzde…" at bounding box center [250, 243] width 137 height 456
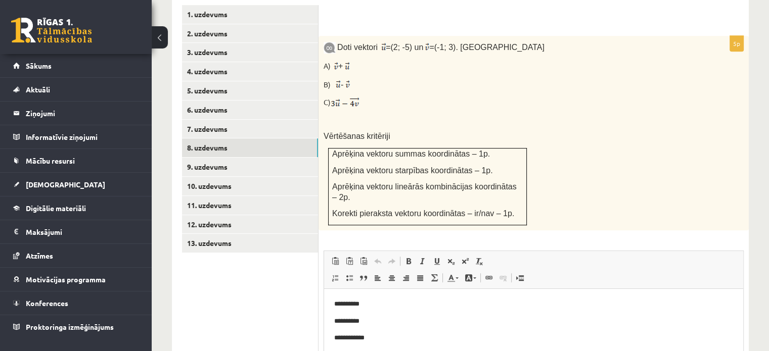
scroll to position [454, 0]
click at [276, 140] on link "8. uzdevums" at bounding box center [250, 149] width 136 height 19
click at [283, 159] on link "9. uzdevums" at bounding box center [250, 168] width 136 height 19
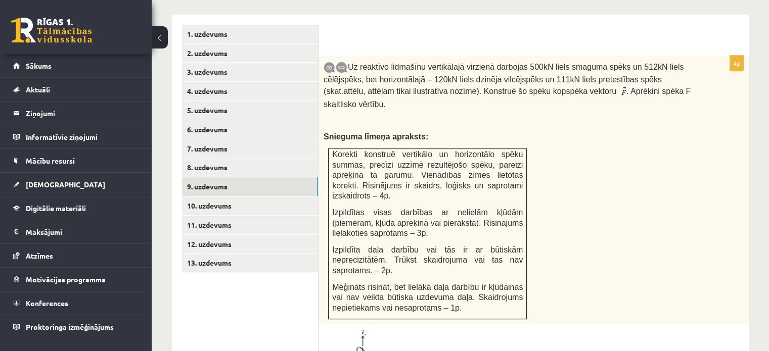
scroll to position [433, 0]
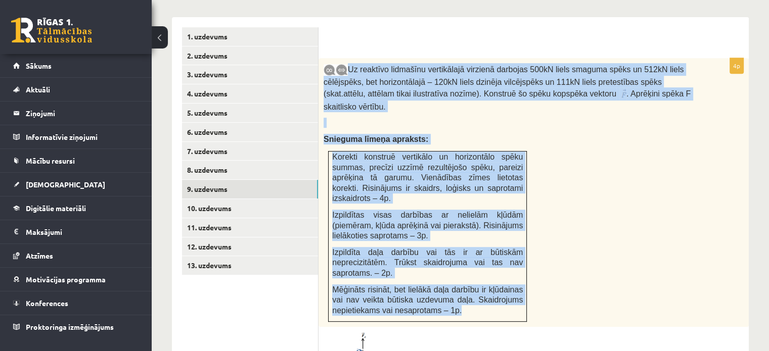
drag, startPoint x: 348, startPoint y: 44, endPoint x: 499, endPoint y: 262, distance: 265.4
click at [499, 262] on div "Uz reaktīvo lidmašīnu vertikālajā virzienā darbojas 500kN liels smaguma spēks u…" at bounding box center [534, 192] width 430 height 269
copy div "Uz reaktīvo lidmašīnu vertikālajā virzienā darbojas 500kN liels smaguma spēks u…"
click at [552, 216] on div "Uz reaktīvo lidmašīnu vertikālajā virzienā darbojas 500kN liels smaguma spēks u…" at bounding box center [534, 192] width 430 height 269
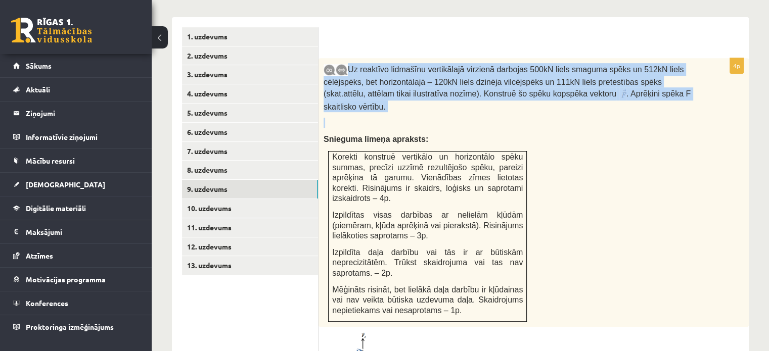
drag, startPoint x: 348, startPoint y: 46, endPoint x: 648, endPoint y: 79, distance: 301.8
click at [648, 79] on div "Uz reaktīvo lidmašīnu vertikālajā virzienā darbojas 500kN liels smaguma spēks u…" at bounding box center [534, 192] width 430 height 269
copy div "Uz reaktīvo lidmašīnu vertikālajā virzienā darbojas 500kN liels smaguma spēks u…"
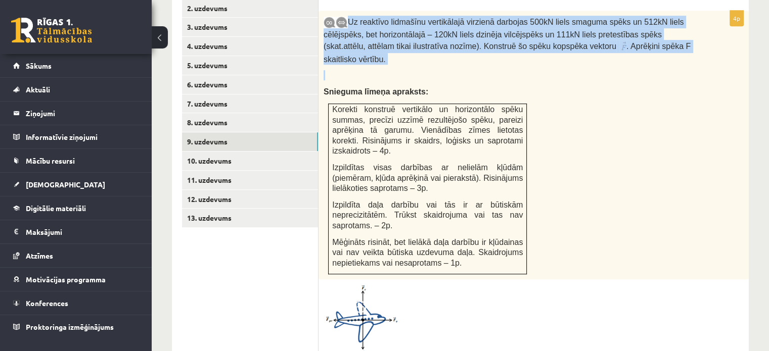
scroll to position [565, 0]
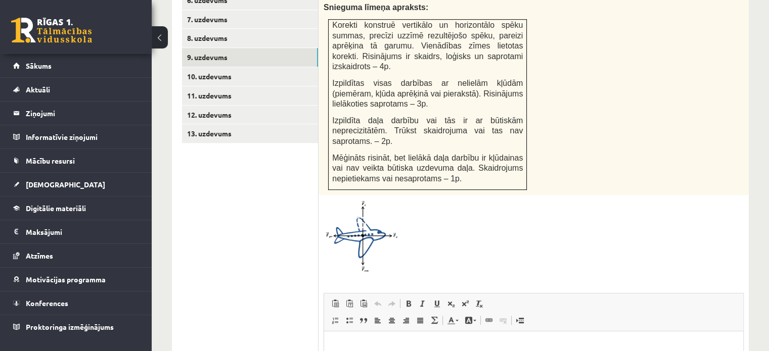
click at [621, 200] on div at bounding box center [534, 236] width 420 height 73
drag, startPoint x: 364, startPoint y: 178, endPoint x: 337, endPoint y: 194, distance: 32.0
click at [337, 200] on img at bounding box center [362, 236] width 76 height 73
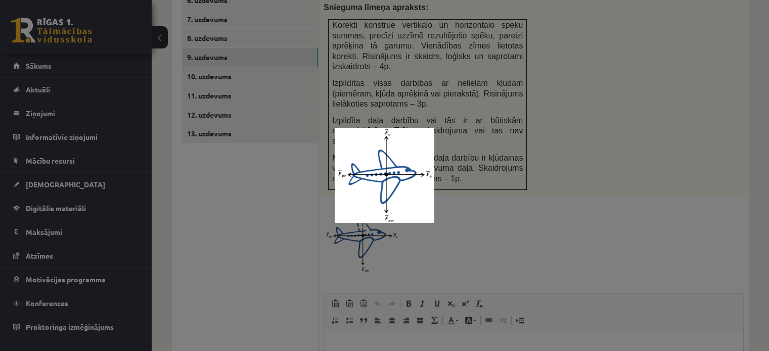
drag, startPoint x: 578, startPoint y: 69, endPoint x: 579, endPoint y: 64, distance: 5.2
click at [579, 64] on div at bounding box center [384, 175] width 769 height 351
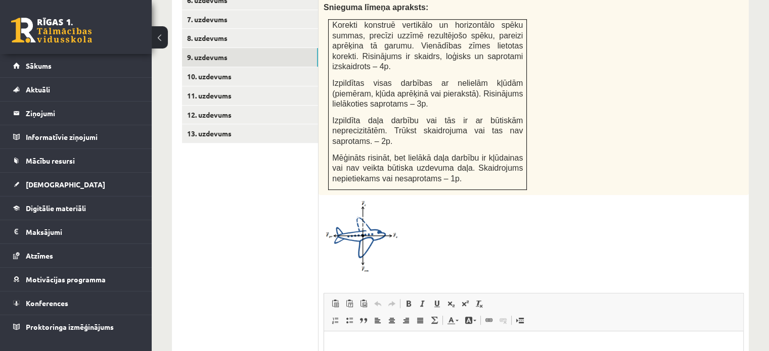
drag, startPoint x: 725, startPoint y: 129, endPoint x: 759, endPoint y: 158, distance: 44.8
click at [725, 131] on div "Uz reaktīvo lidmašīnu vertikālajā virzienā darbojas 500kN liels smaguma spēks u…" at bounding box center [534, 60] width 430 height 269
click at [664, 127] on div "Uz reaktīvo lidmašīnu vertikālajā virzienā darbojas 500kN liels smaguma spēks u…" at bounding box center [534, 60] width 430 height 269
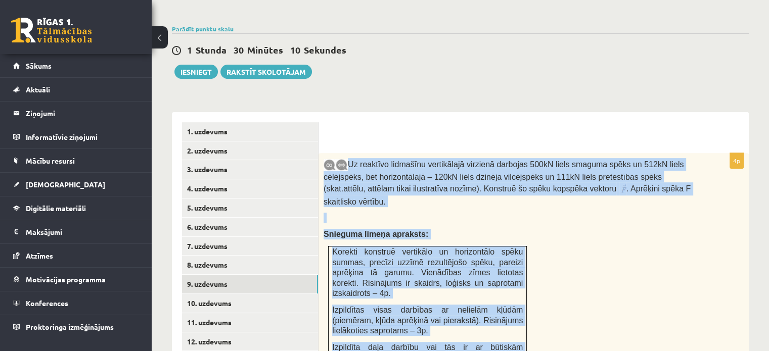
scroll to position [411, 0]
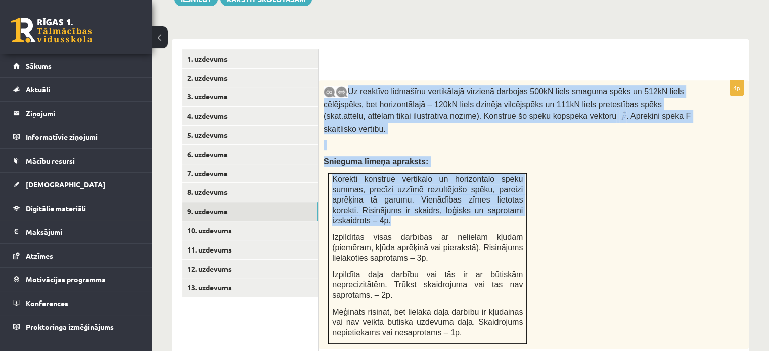
drag, startPoint x: 348, startPoint y: 271, endPoint x: 480, endPoint y: 172, distance: 164.5
click at [480, 172] on div "Uz reaktīvo lidmašīnu vertikālajā virzienā darbojas 500kN liels smaguma spēks u…" at bounding box center [534, 214] width 430 height 269
copy div "Uz reaktīvo lidmašīnu vertikālajā virzienā darbojas 500kN liels smaguma spēks u…"
click at [586, 170] on div "Uz reaktīvo lidmašīnu vertikālajā virzienā darbojas 500kN liels smaguma spēks u…" at bounding box center [534, 214] width 430 height 269
click at [450, 140] on p at bounding box center [509, 145] width 370 height 10
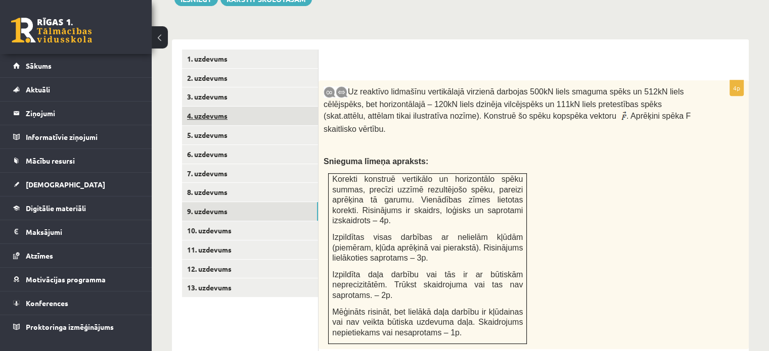
click at [260, 107] on link "4. uzdevums" at bounding box center [250, 116] width 136 height 19
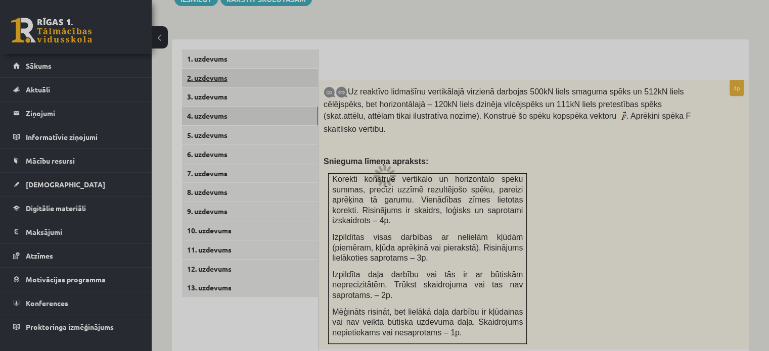
scroll to position [365, 0]
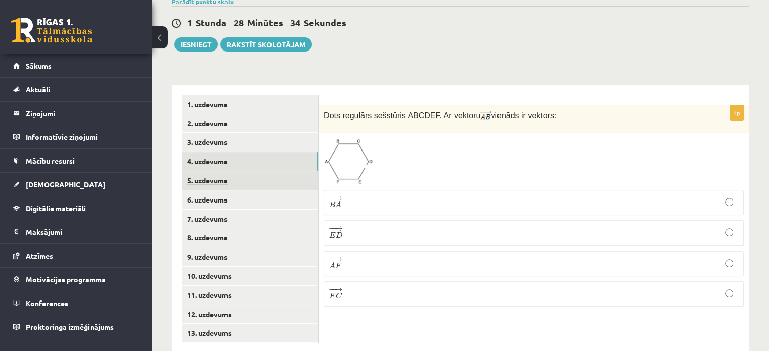
click at [249, 171] on link "5. uzdevums" at bounding box center [250, 180] width 136 height 19
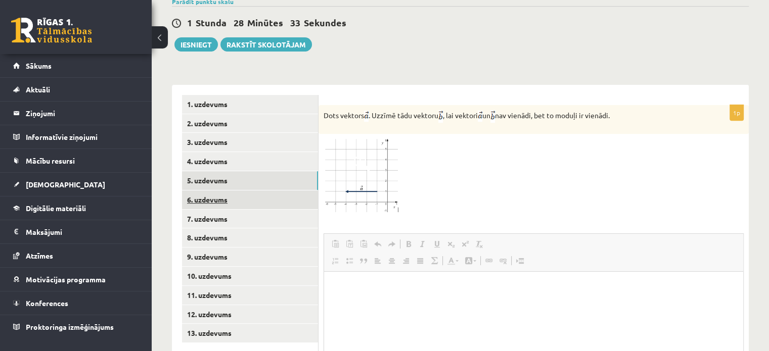
scroll to position [0, 0]
click at [259, 191] on link "6. uzdevums" at bounding box center [250, 200] width 136 height 19
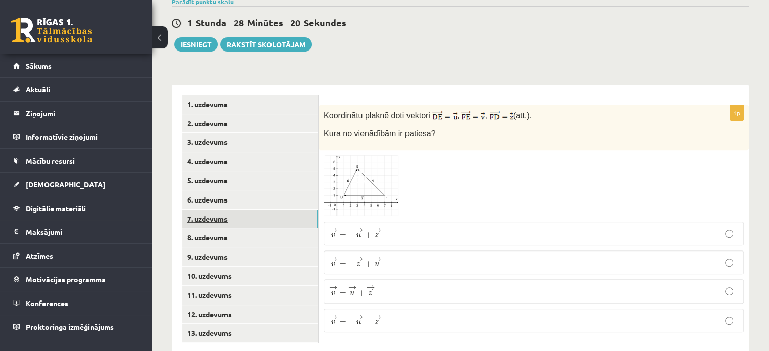
click at [255, 210] on link "7. uzdevums" at bounding box center [250, 219] width 136 height 19
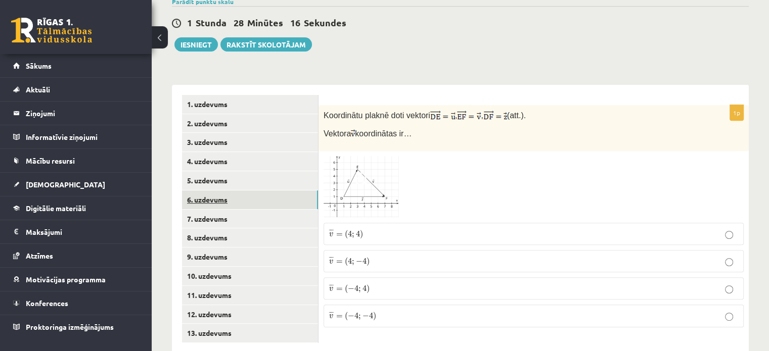
click at [256, 191] on link "6. uzdevums" at bounding box center [250, 200] width 136 height 19
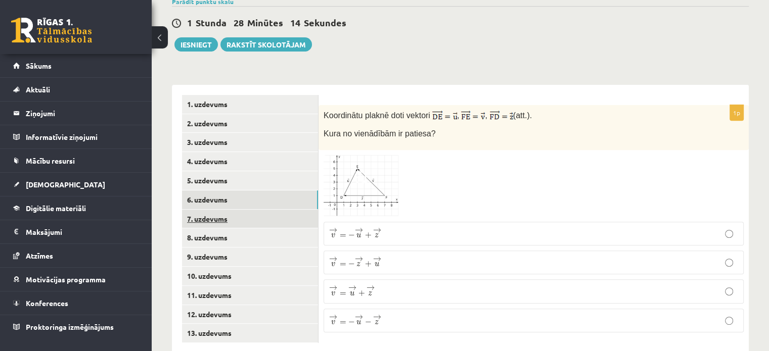
click at [221, 210] on link "7. uzdevums" at bounding box center [250, 219] width 136 height 19
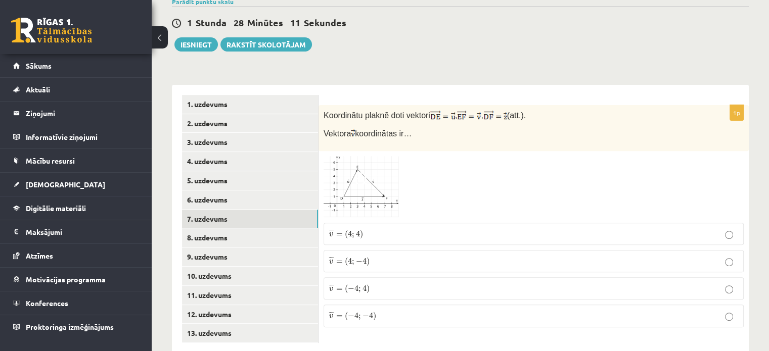
click at [338, 234] on span "=" at bounding box center [339, 235] width 7 height 3
click at [242, 191] on link "6. uzdevums" at bounding box center [250, 200] width 136 height 19
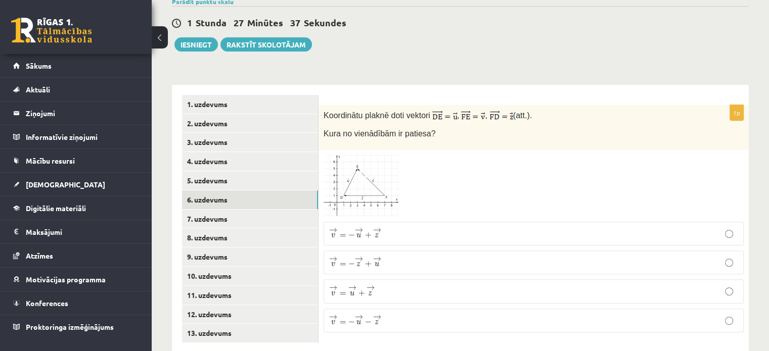
click at [371, 320] on span "−" at bounding box center [368, 323] width 7 height 6
click at [246, 210] on link "7. uzdevums" at bounding box center [250, 219] width 136 height 19
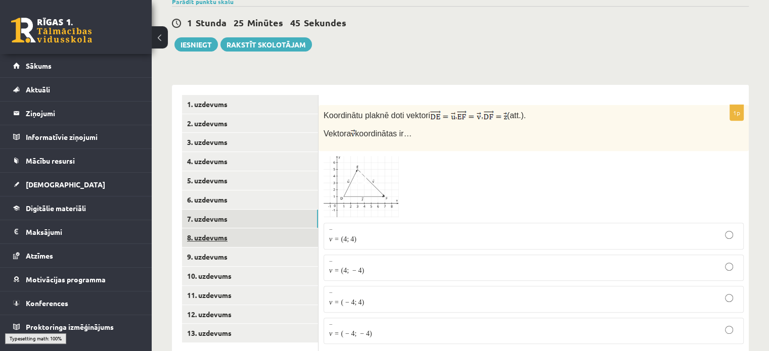
click at [247, 229] on link "8. uzdevums" at bounding box center [250, 238] width 136 height 19
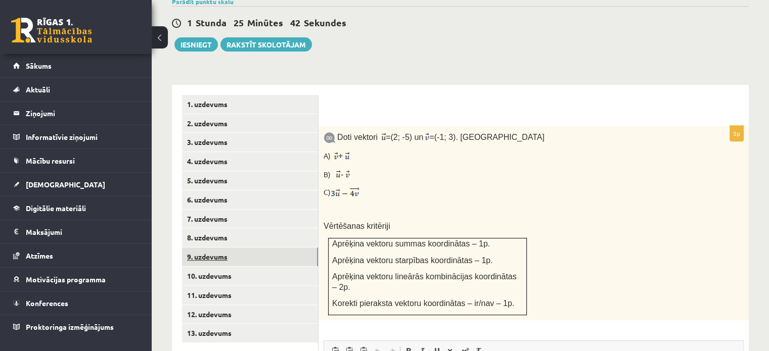
click at [249, 248] on link "9. uzdevums" at bounding box center [250, 257] width 136 height 19
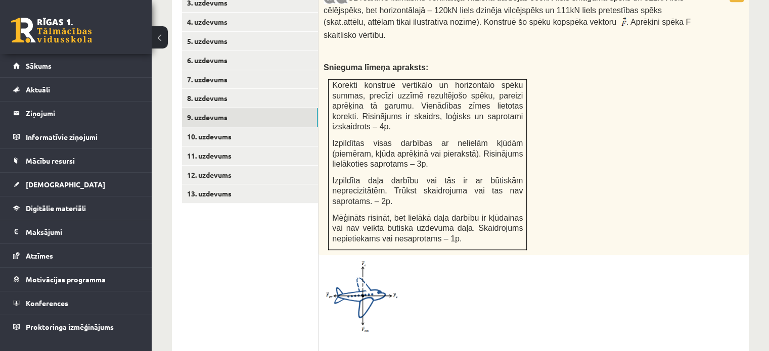
scroll to position [530, 0]
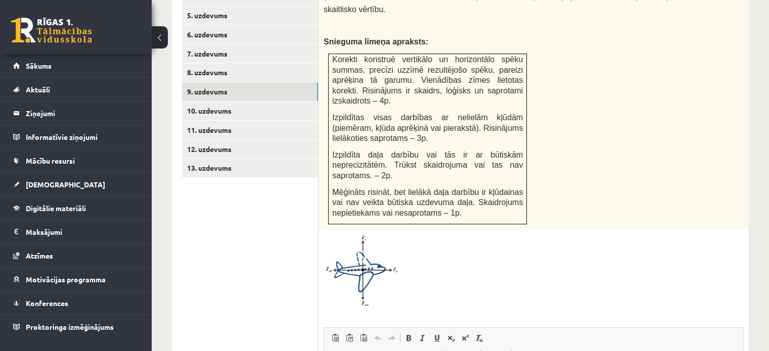
click at [358, 251] on span at bounding box center [362, 259] width 16 height 16
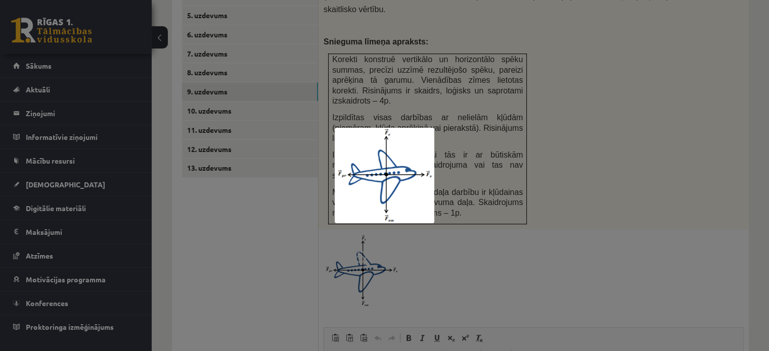
click at [472, 176] on div at bounding box center [384, 175] width 769 height 351
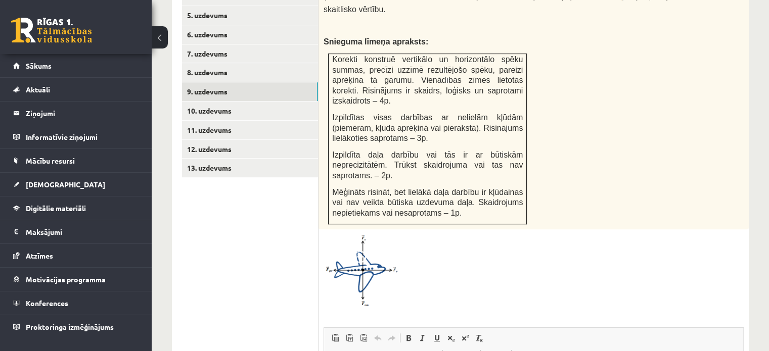
click at [369, 235] on img at bounding box center [362, 271] width 76 height 73
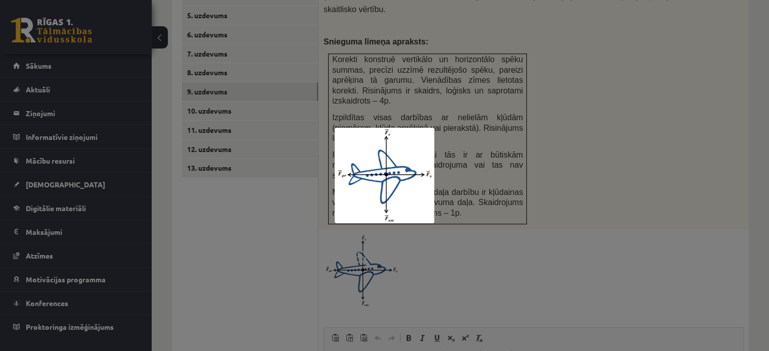
click at [384, 239] on div at bounding box center [384, 175] width 769 height 351
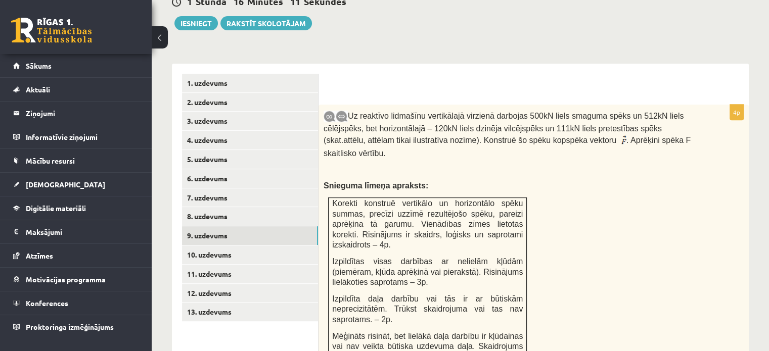
scroll to position [385, 0]
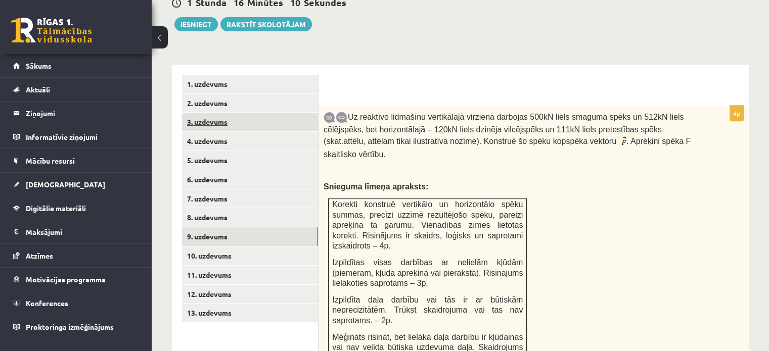
click at [275, 113] on link "3. uzdevums" at bounding box center [250, 122] width 136 height 19
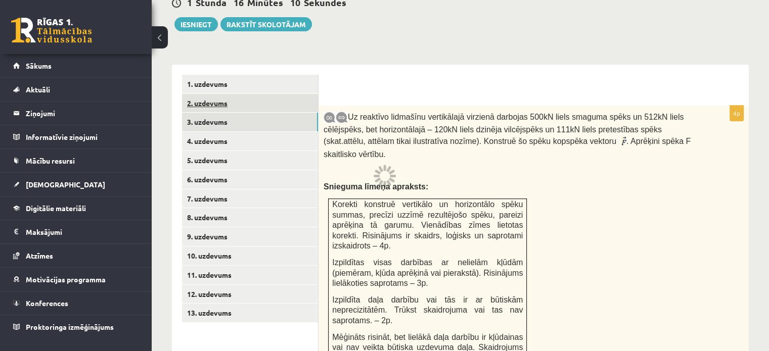
scroll to position [365, 0]
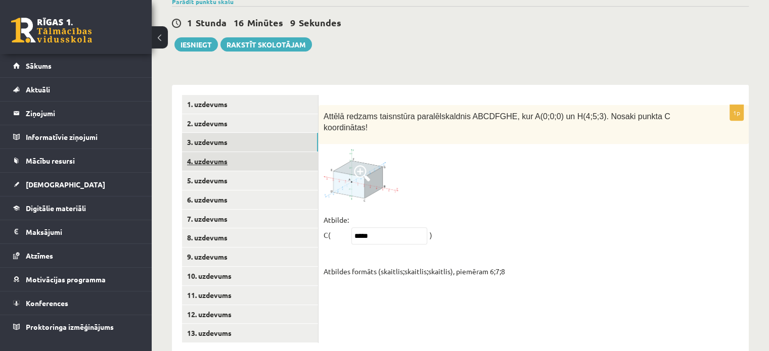
click at [277, 152] on link "4. uzdevums" at bounding box center [250, 161] width 136 height 19
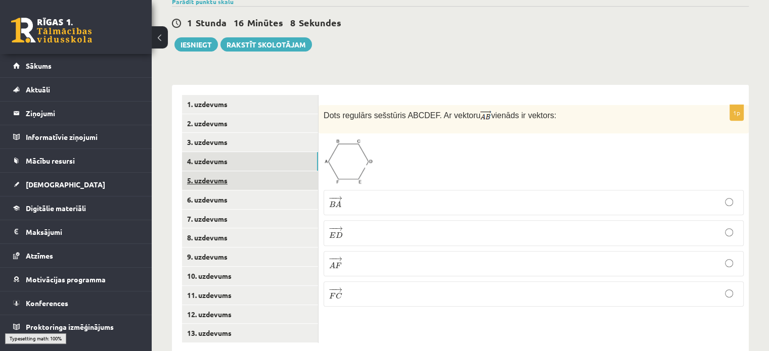
click at [280, 171] on link "5. uzdevums" at bounding box center [250, 180] width 136 height 19
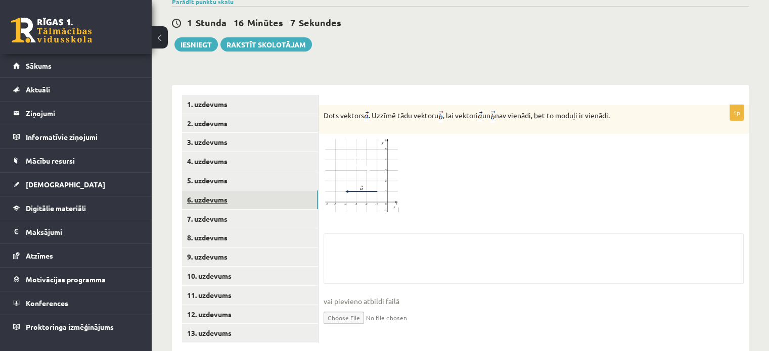
click at [278, 191] on link "6. uzdevums" at bounding box center [250, 200] width 136 height 19
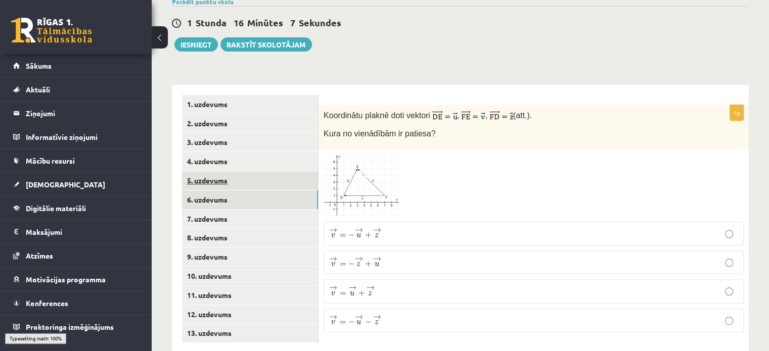
click at [275, 171] on link "5. uzdevums" at bounding box center [250, 180] width 136 height 19
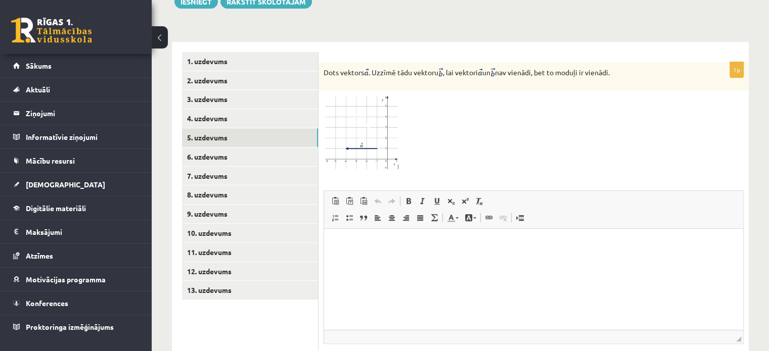
scroll to position [465, 0]
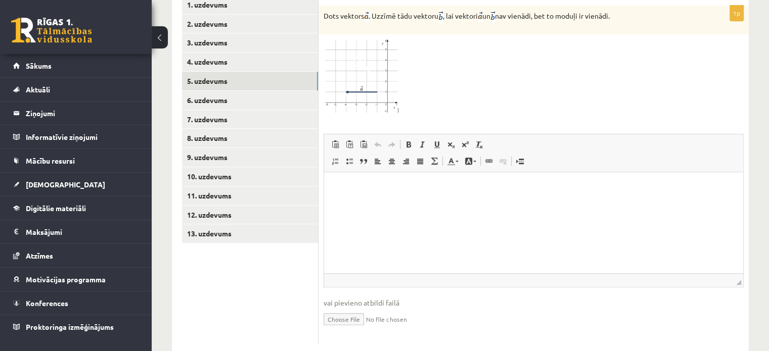
click at [348, 308] on input "file" at bounding box center [534, 318] width 420 height 21
type input "**********"
click at [383, 203] on html at bounding box center [533, 187] width 419 height 31
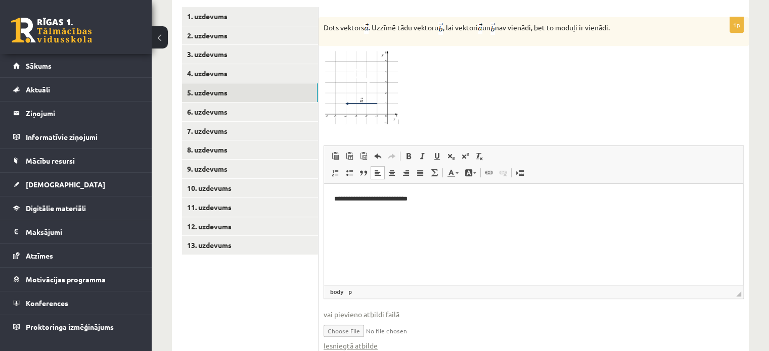
scroll to position [475, 0]
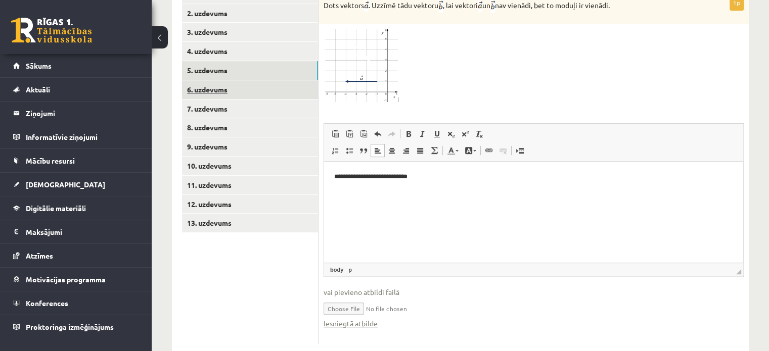
click at [247, 80] on link "6. uzdevums" at bounding box center [250, 89] width 136 height 19
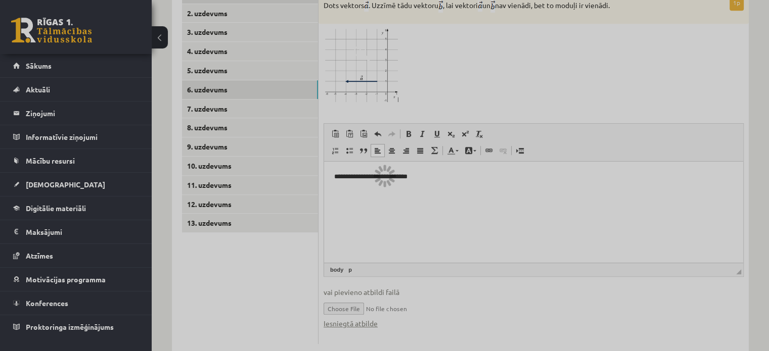
scroll to position [365, 0]
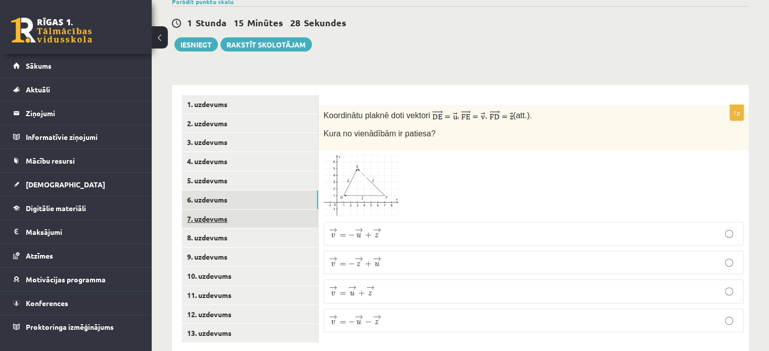
click at [255, 210] on link "7. uzdevums" at bounding box center [250, 219] width 136 height 19
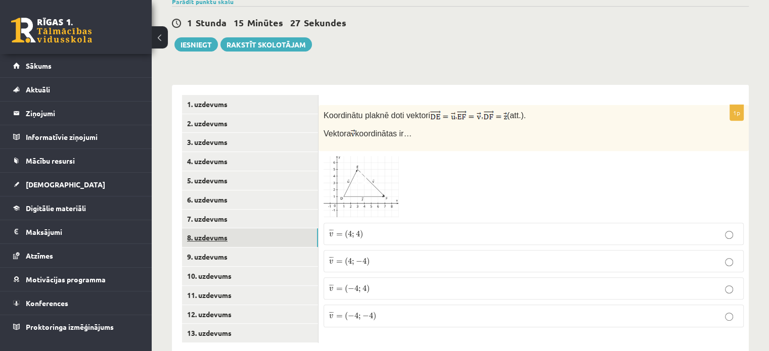
click at [262, 229] on link "8. uzdevums" at bounding box center [250, 238] width 136 height 19
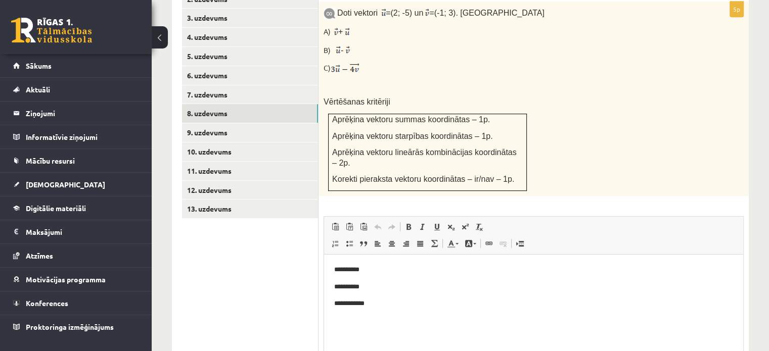
scroll to position [494, 0]
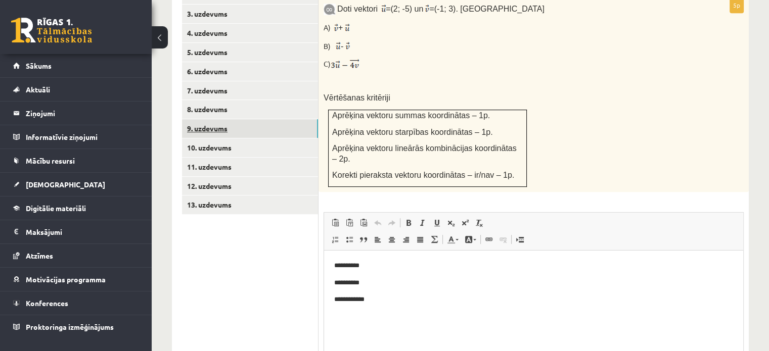
click at [244, 119] on link "9. uzdevums" at bounding box center [250, 128] width 136 height 19
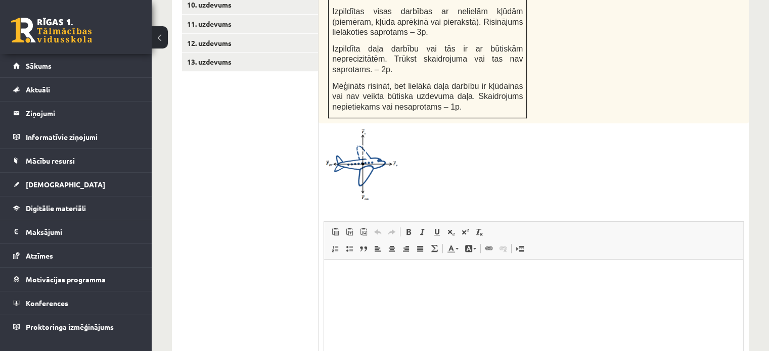
scroll to position [700, 0]
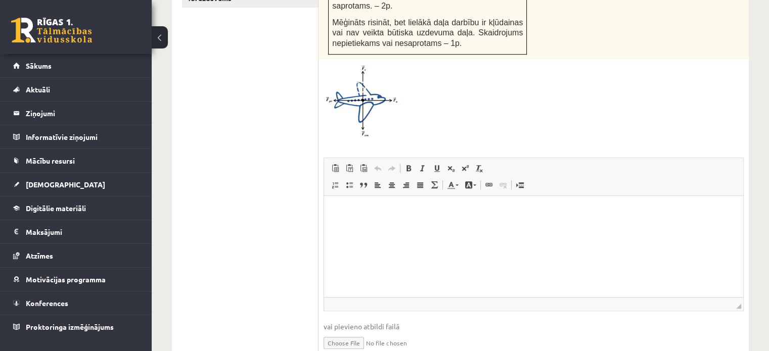
click at [333, 332] on input "file" at bounding box center [534, 342] width 420 height 21
type input "**********"
click at [442, 227] on html at bounding box center [533, 211] width 419 height 31
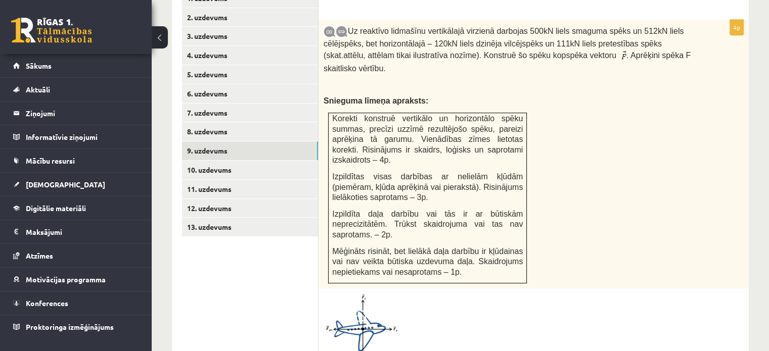
scroll to position [459, 0]
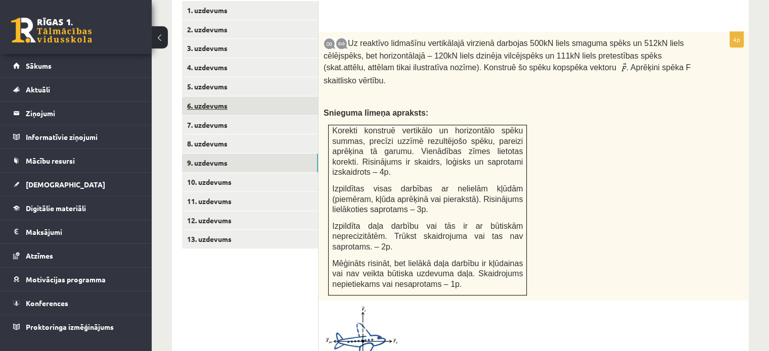
click at [273, 97] on link "6. uzdevums" at bounding box center [250, 106] width 136 height 19
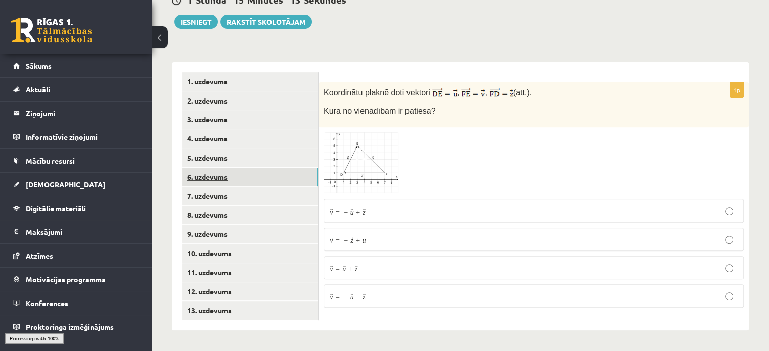
scroll to position [365, 0]
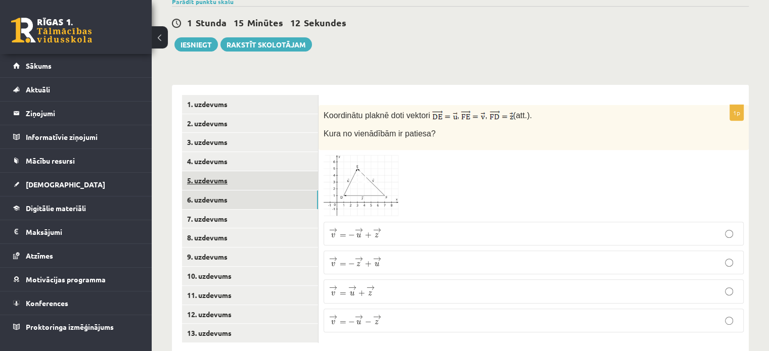
click at [256, 171] on link "5. uzdevums" at bounding box center [250, 180] width 136 height 19
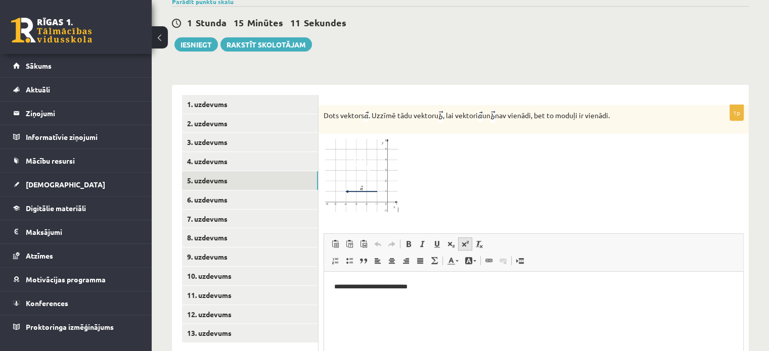
scroll to position [0, 0]
drag, startPoint x: 425, startPoint y: 291, endPoint x: 636, endPoint y: 534, distance: 321.5
click at [324, 285] on html "**********" at bounding box center [533, 287] width 419 height 31
copy p "**********"
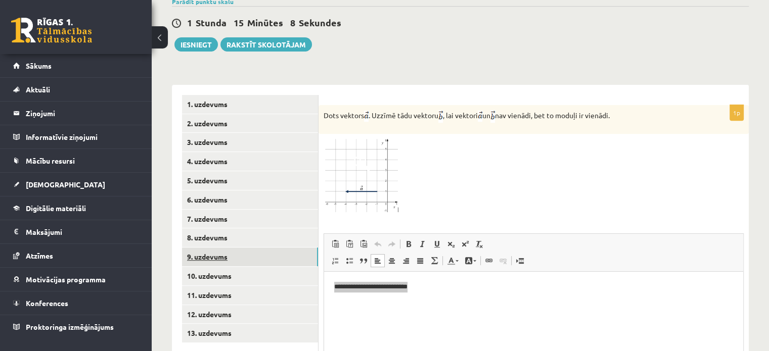
click at [255, 248] on link "9. uzdevums" at bounding box center [250, 257] width 136 height 19
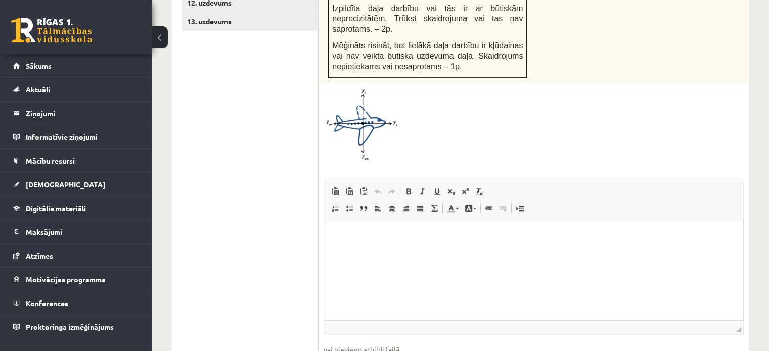
scroll to position [712, 0]
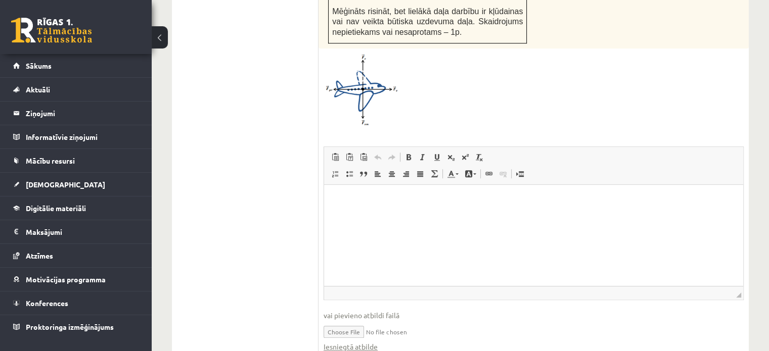
click at [388, 216] on html at bounding box center [533, 200] width 419 height 31
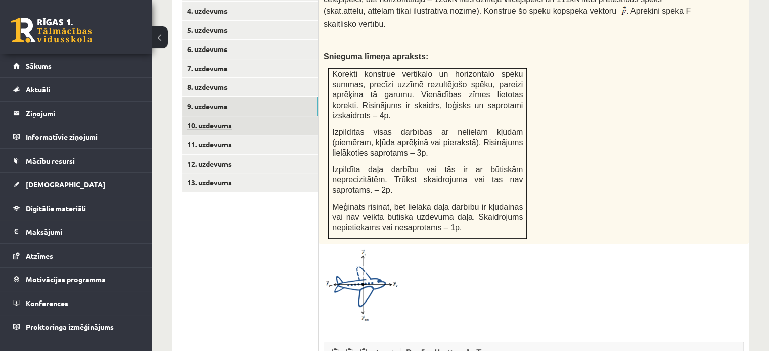
click at [302, 116] on link "10. uzdevums" at bounding box center [250, 125] width 136 height 19
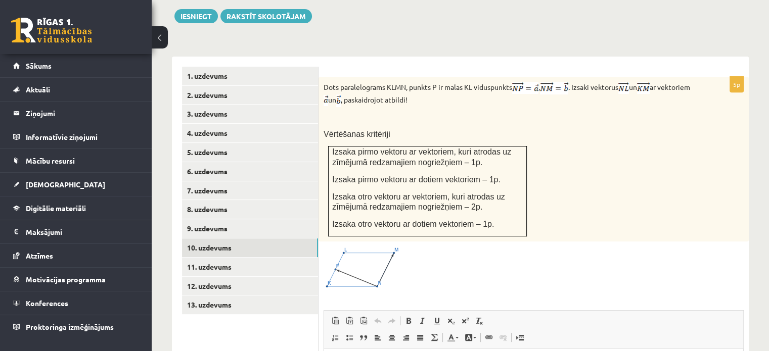
scroll to position [386, 0]
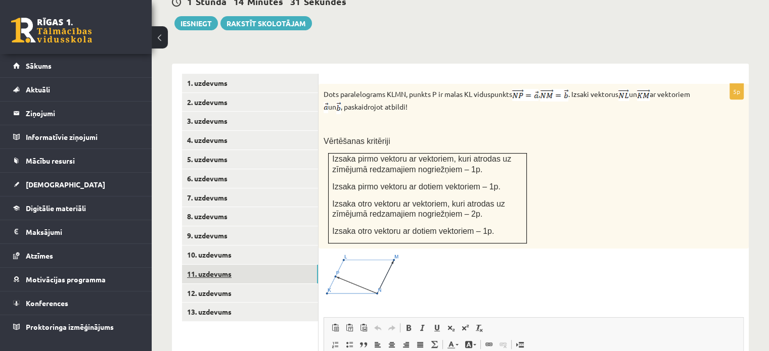
click at [260, 265] on link "11. uzdevums" at bounding box center [250, 274] width 136 height 19
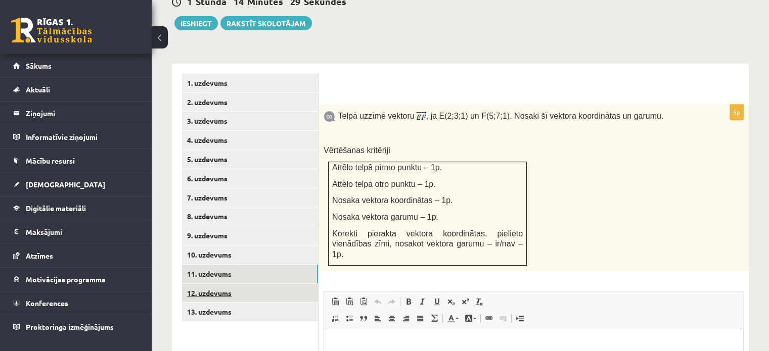
scroll to position [0, 0]
click at [245, 284] on link "12. uzdevums" at bounding box center [250, 293] width 136 height 19
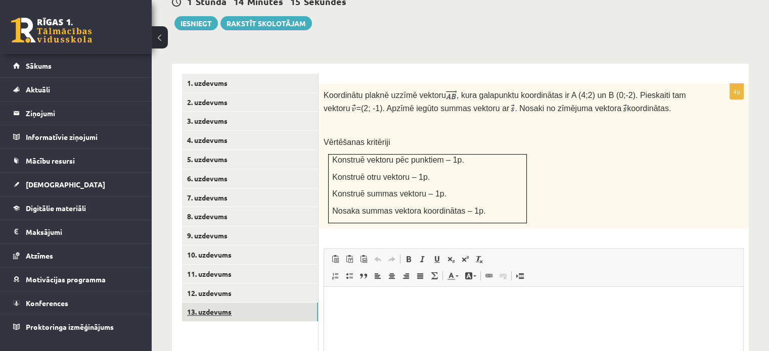
click at [247, 303] on link "13. uzdevums" at bounding box center [250, 312] width 136 height 19
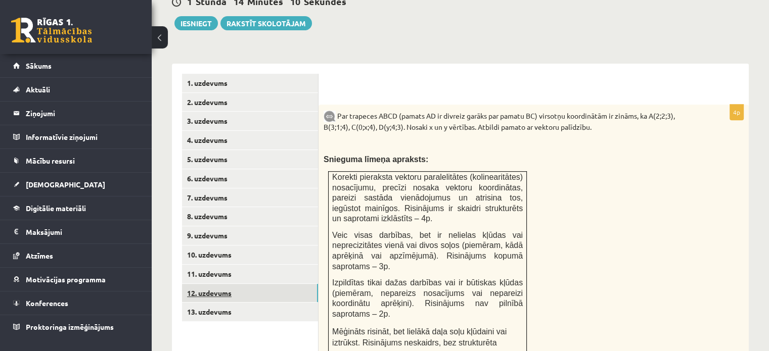
click at [244, 284] on link "12. uzdevums" at bounding box center [250, 293] width 136 height 19
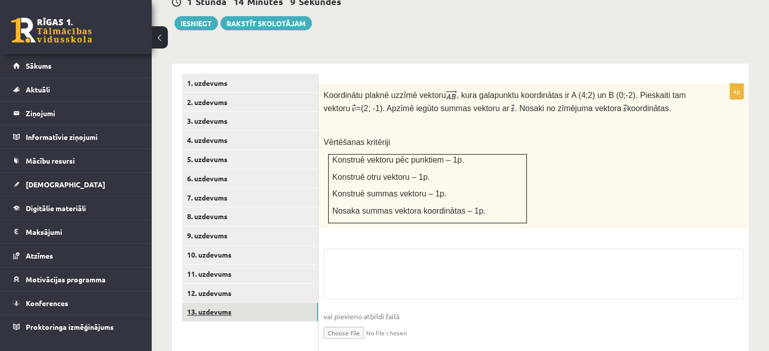
click at [240, 303] on link "13. uzdevums" at bounding box center [250, 312] width 136 height 19
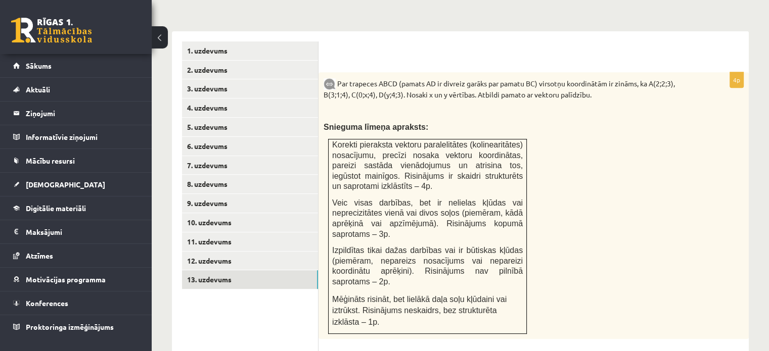
scroll to position [418, 0]
click at [249, 253] on link "12. uzdevums" at bounding box center [250, 262] width 136 height 19
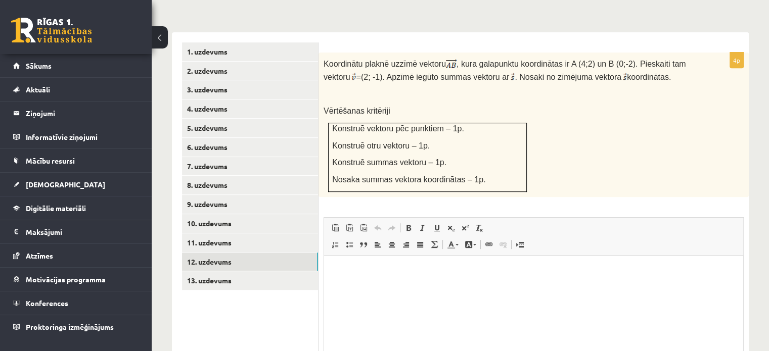
scroll to position [0, 0]
drag, startPoint x: 631, startPoint y: 56, endPoint x: 322, endPoint y: 41, distance: 309.8
click at [322, 53] on div "Koordinātu plaknē uzzīmē vektoru , kura galapunktu koordinātas ir A (4;2) un B …" at bounding box center [534, 125] width 430 height 145
click at [263, 176] on link "8. uzdevums" at bounding box center [250, 185] width 136 height 19
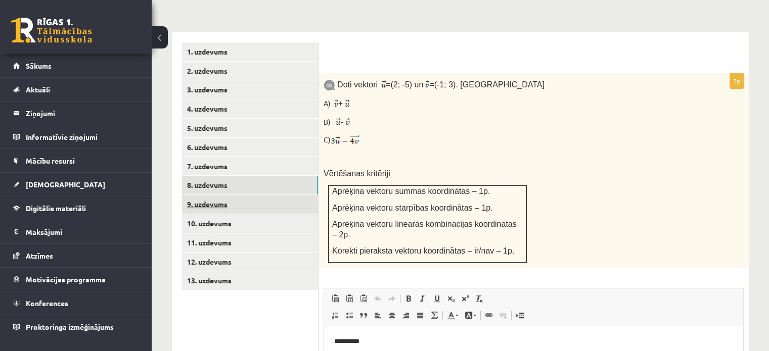
click at [263, 195] on link "9. uzdevums" at bounding box center [250, 204] width 136 height 19
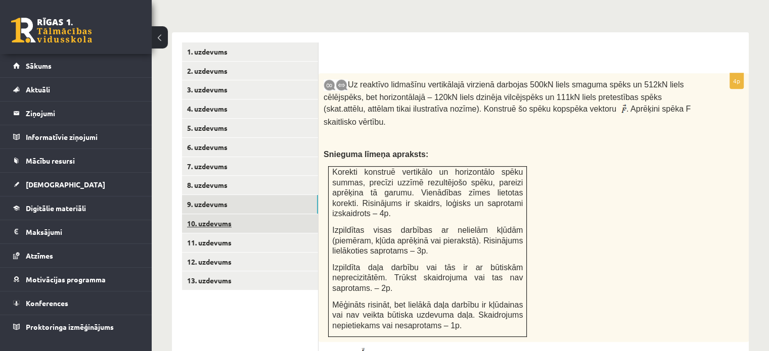
click at [261, 214] on link "10. uzdevums" at bounding box center [250, 223] width 136 height 19
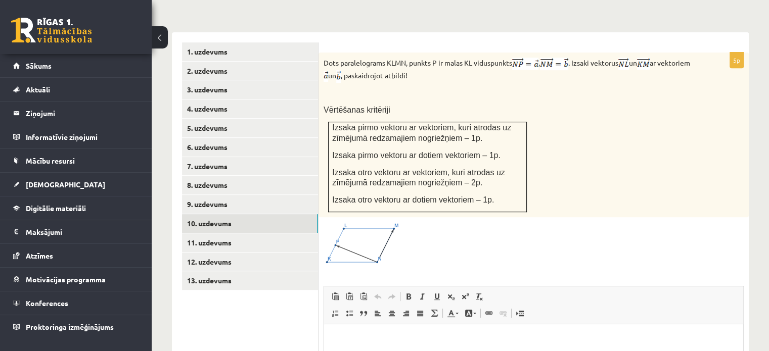
click at [375, 223] on img at bounding box center [362, 244] width 76 height 43
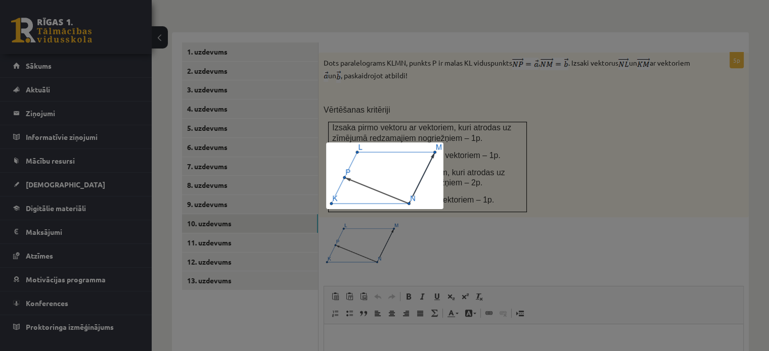
click at [570, 195] on div at bounding box center [384, 175] width 769 height 351
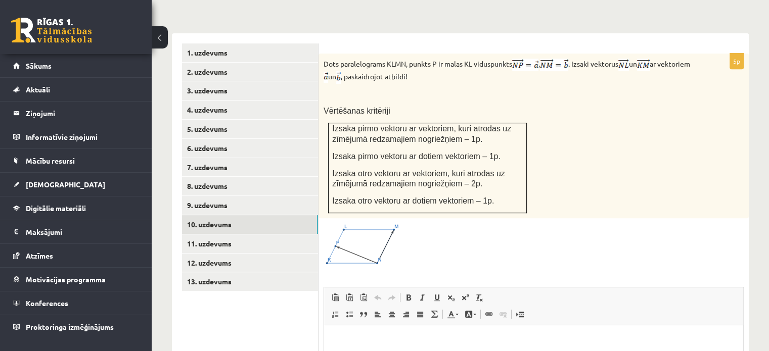
scroll to position [418, 0]
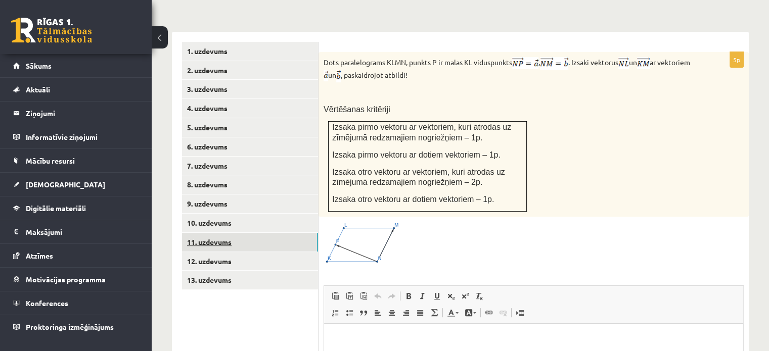
click at [279, 233] on link "11. uzdevums" at bounding box center [250, 242] width 136 height 19
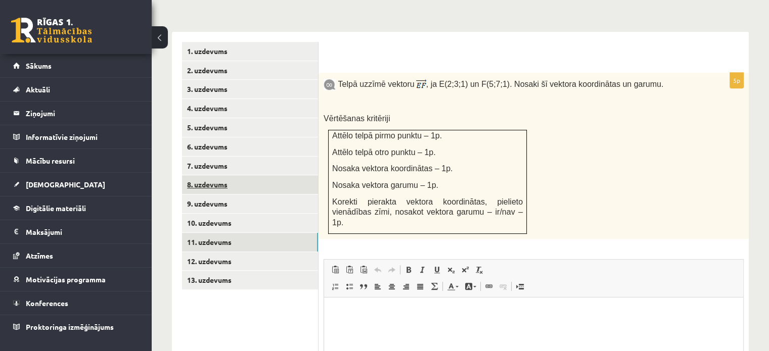
scroll to position [0, 0]
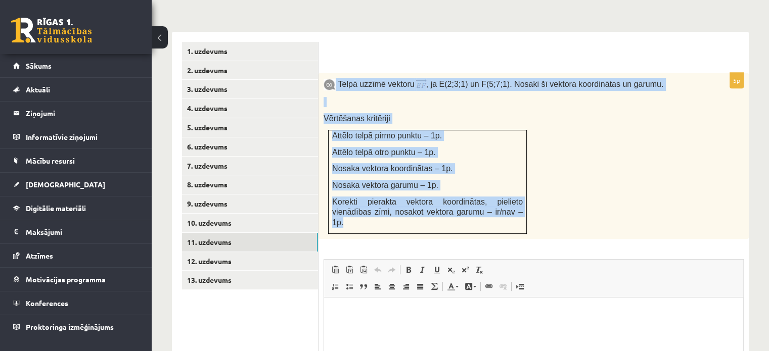
drag, startPoint x: 336, startPoint y: 60, endPoint x: 490, endPoint y: 193, distance: 203.0
click at [490, 193] on div "Telpā uzzīmē vektoru , ja E(2;3;1) un F(5;7;1). Nosaki šī vektora koordinātas u…" at bounding box center [534, 156] width 430 height 166
click at [609, 158] on div "Telpā uzzīmē vektoru , ja E(2;3;1) un F(5;7;1). Nosaki šī vektora koordinātas u…" at bounding box center [534, 156] width 430 height 166
copy div "Telpā uzzīmē vektoru , ja E(2;3;1) un F(5;7;1). Nosaki šī vektora koordinātas u…"
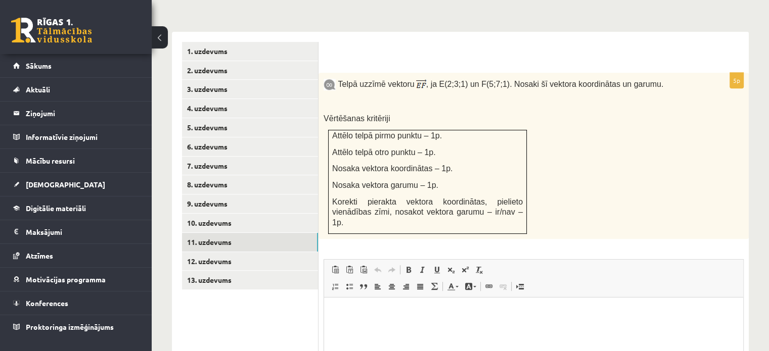
click at [680, 206] on div "5p Telpā uzzīmē vektoru , ja E(2;3;1) un F(5;7;1). Nosaki šī vektora koordināta…" at bounding box center [534, 271] width 430 height 397
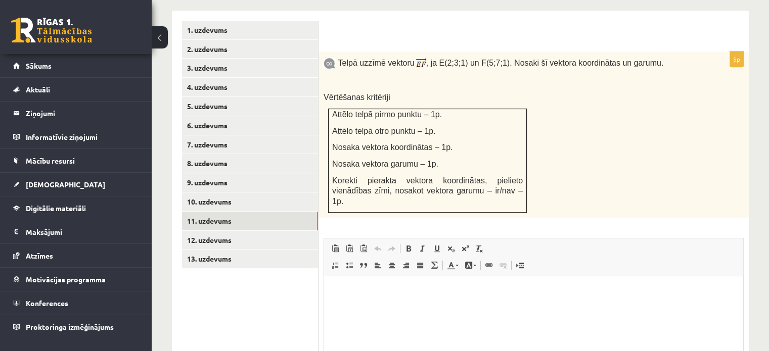
scroll to position [449, 0]
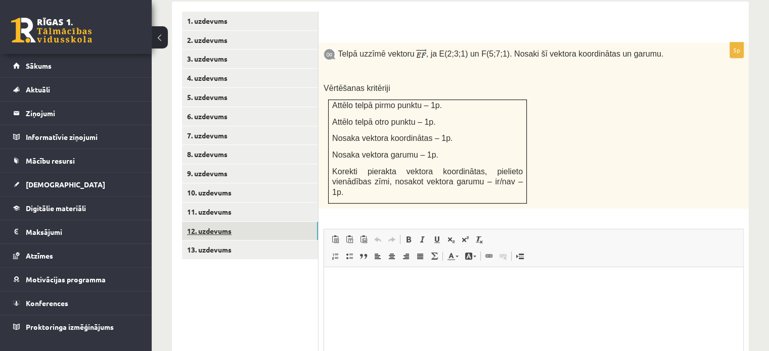
click at [252, 222] on link "12. uzdevums" at bounding box center [250, 231] width 136 height 19
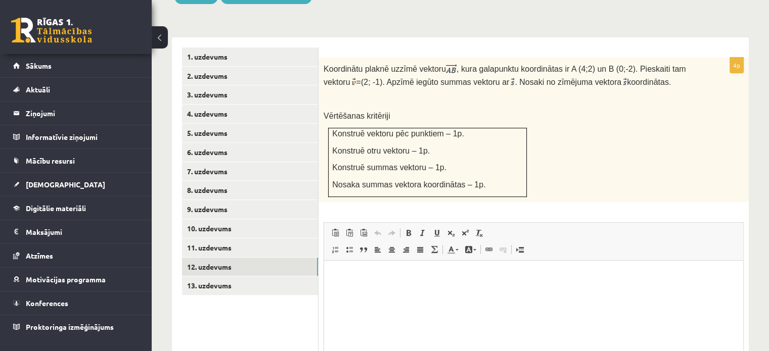
scroll to position [409, 0]
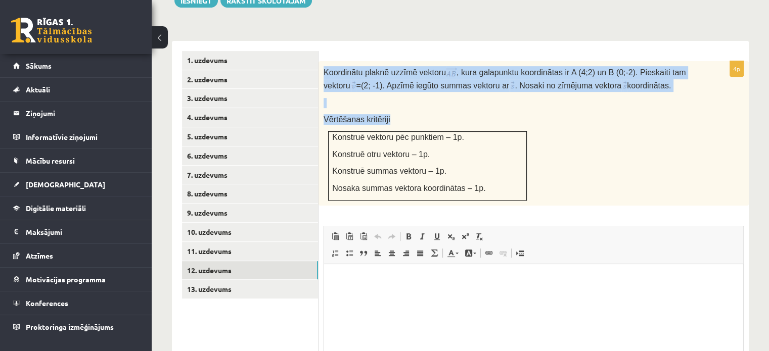
drag, startPoint x: 322, startPoint y: 50, endPoint x: 491, endPoint y: 176, distance: 210.9
click at [491, 177] on div "Koordinātu plaknē uzzīmē vektoru , kura galapunktu koordinātas ir A (4;2) un B …" at bounding box center [534, 133] width 430 height 145
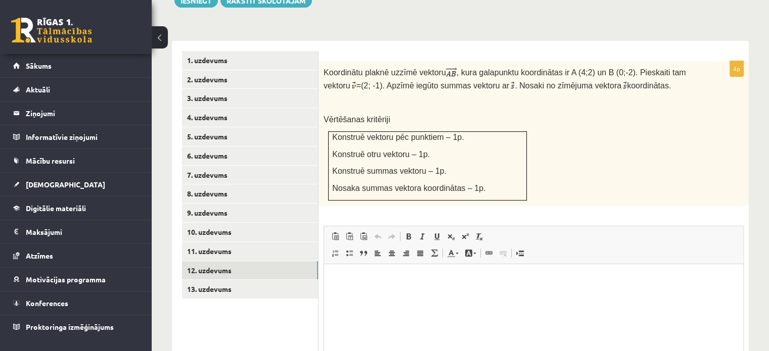
drag, startPoint x: 491, startPoint y: 175, endPoint x: 485, endPoint y: 165, distance: 11.8
click at [491, 174] on td "Konstruē vektoru pēc punktiem – 1p. Konstruē otru vektoru – 1p. Konstruē summas…" at bounding box center [428, 165] width 198 height 69
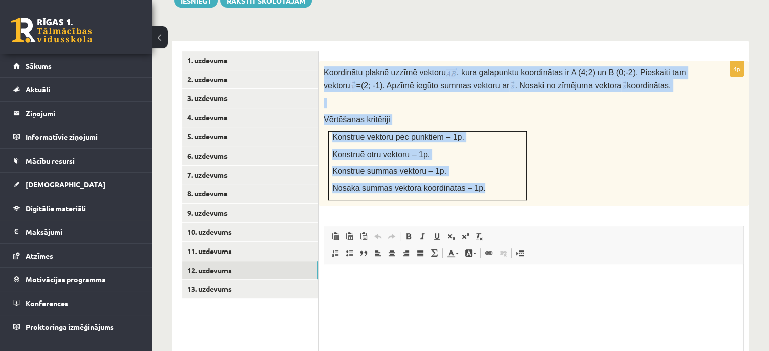
drag, startPoint x: 480, startPoint y: 161, endPoint x: 322, endPoint y: 47, distance: 194.9
click at [322, 61] on div "Koordinātu plaknē uzzīmē vektoru , kura galapunktu koordinātas ir A (4;2) un B …" at bounding box center [534, 133] width 430 height 145
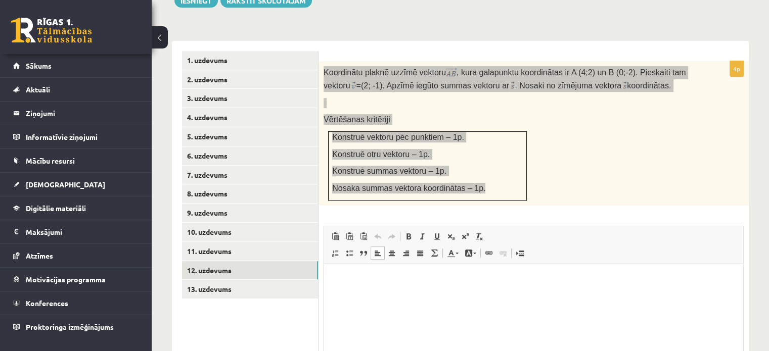
click at [446, 278] on p "Визуальный текстовый редактор, wiswyg-editor-user-answer-47433940391380" at bounding box center [533, 280] width 399 height 11
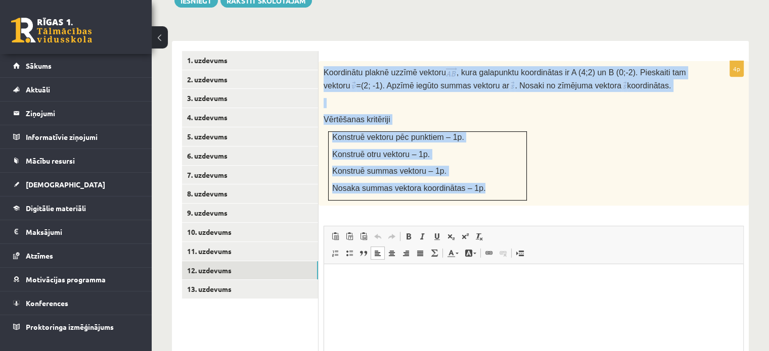
click at [680, 149] on div "Koordinātu plaknē uzzīmē vektoru , kura galapunktu koordinātas ir A (4;2) un B …" at bounding box center [534, 133] width 430 height 145
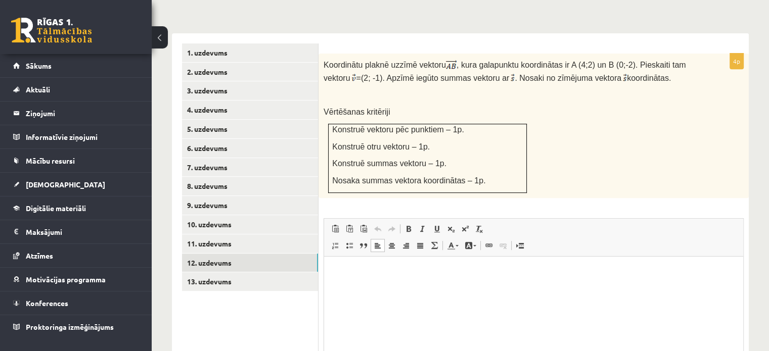
drag, startPoint x: 776, startPoint y: 247, endPoint x: 249, endPoint y: 51, distance: 562.8
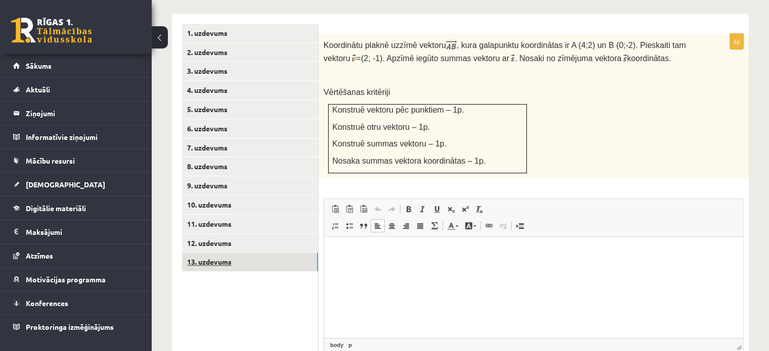
click at [271, 253] on link "13. uzdevums" at bounding box center [250, 262] width 136 height 19
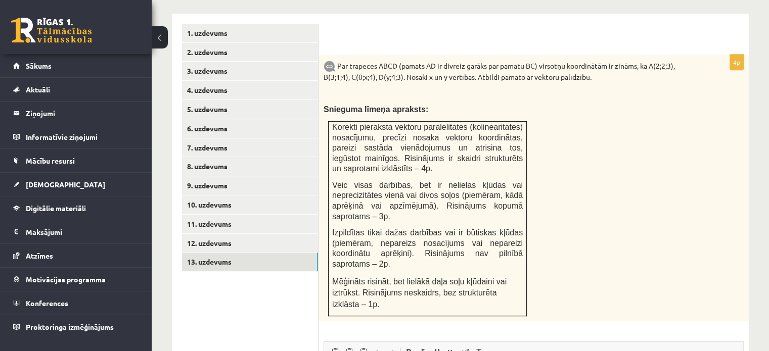
scroll to position [0, 0]
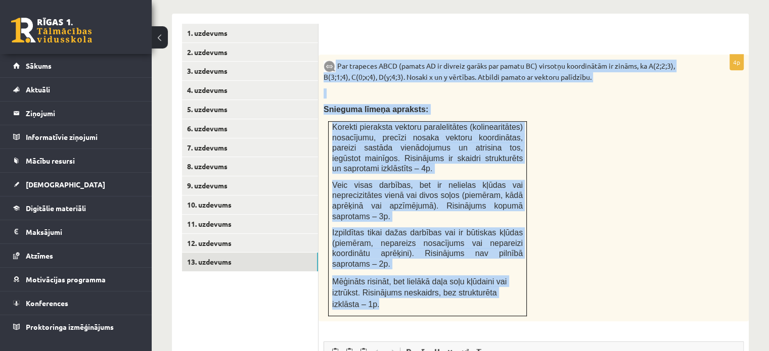
drag, startPoint x: 336, startPoint y: 42, endPoint x: 522, endPoint y: 260, distance: 287.0
click at [522, 260] on div "Par trapeces ABCD (pamats AD ir divreiz garāks par pamatu BC) virsotņu koordinā…" at bounding box center [534, 189] width 430 height 268
click at [630, 209] on div "Par trapeces ABCD (pamats AD ir divreiz garāks par pamatu BC) virsotņu koordinā…" at bounding box center [534, 189] width 430 height 268
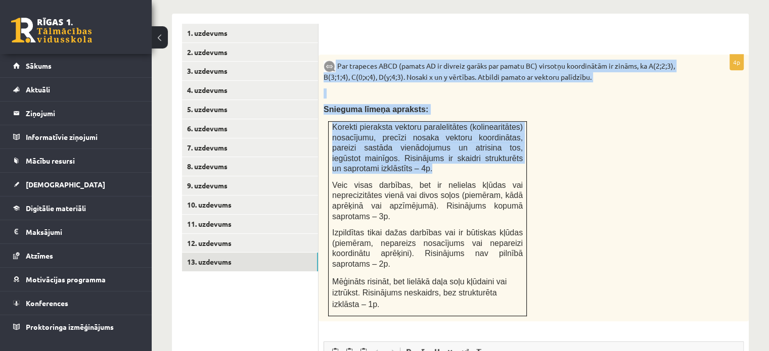
drag, startPoint x: 336, startPoint y: 40, endPoint x: 407, endPoint y: 145, distance: 126.5
click at [407, 145] on div "Par trapeces ABCD (pamats AD ir divreiz garāks par pamatu BC) virsotņu koordinā…" at bounding box center [534, 189] width 430 height 268
click at [599, 264] on div "Par trapeces ABCD (pamats AD ir divreiz garāks par pamatu BC) virsotņu koordinā…" at bounding box center [534, 189] width 430 height 268
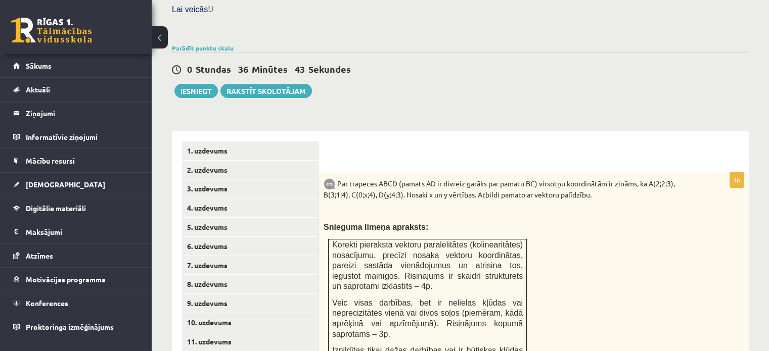
scroll to position [321, 0]
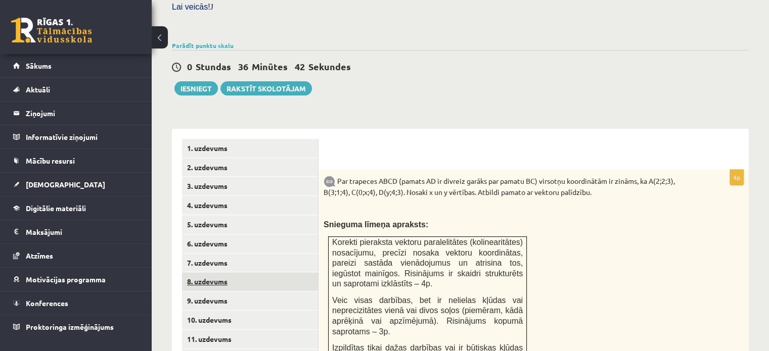
click at [241, 273] on link "8. uzdevums" at bounding box center [250, 282] width 136 height 19
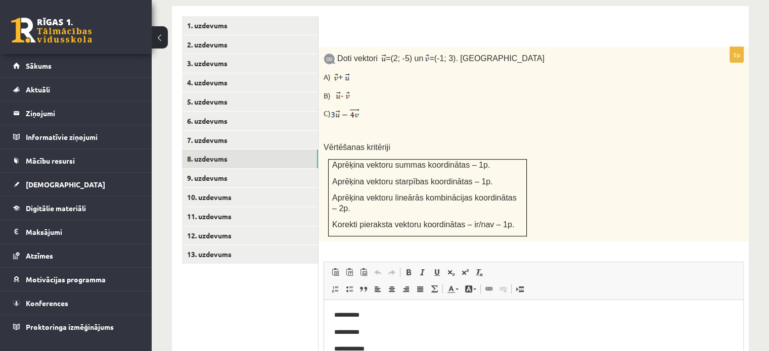
scroll to position [445, 0]
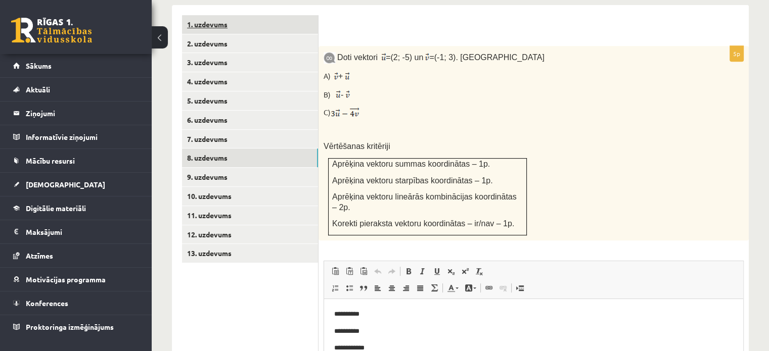
click at [258, 15] on link "1. uzdevums" at bounding box center [250, 24] width 136 height 19
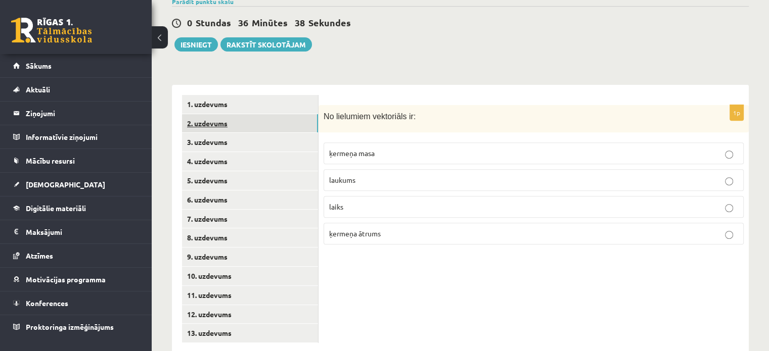
click at [247, 114] on link "2. uzdevums" at bounding box center [250, 123] width 136 height 19
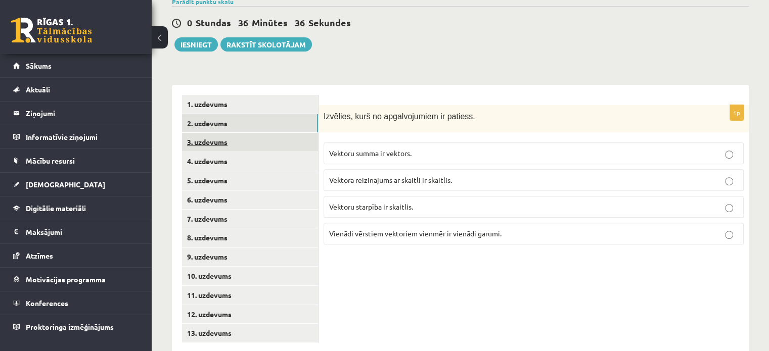
click at [261, 133] on link "3. uzdevums" at bounding box center [250, 142] width 136 height 19
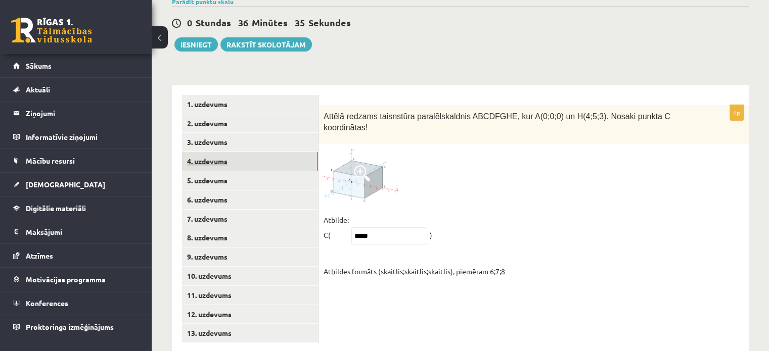
click at [267, 152] on link "4. uzdevums" at bounding box center [250, 161] width 136 height 19
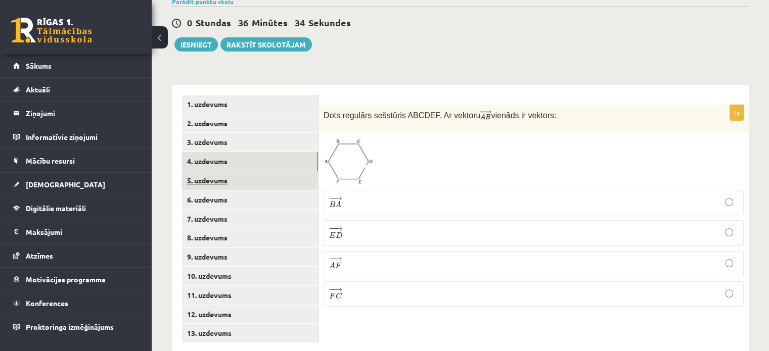
click at [277, 171] on link "5. uzdevums" at bounding box center [250, 180] width 136 height 19
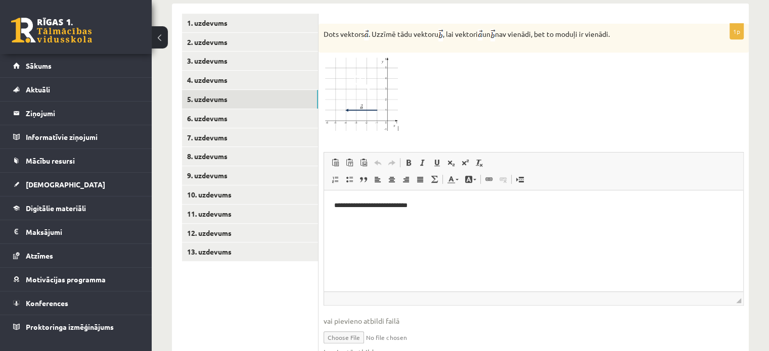
scroll to position [435, 0]
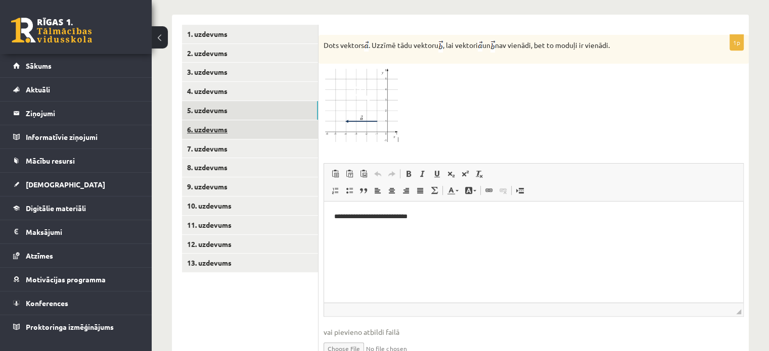
click at [220, 120] on link "6. uzdevums" at bounding box center [250, 129] width 136 height 19
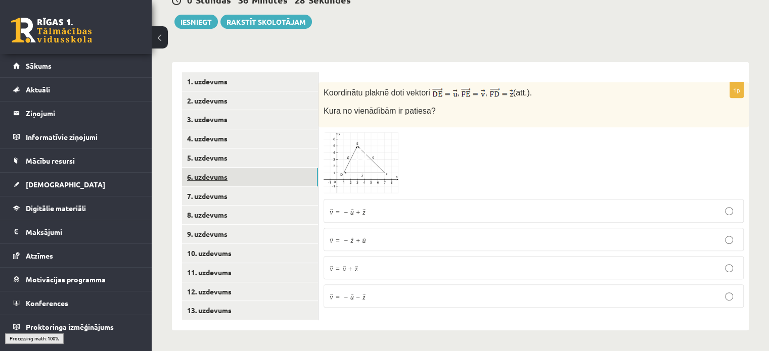
scroll to position [365, 0]
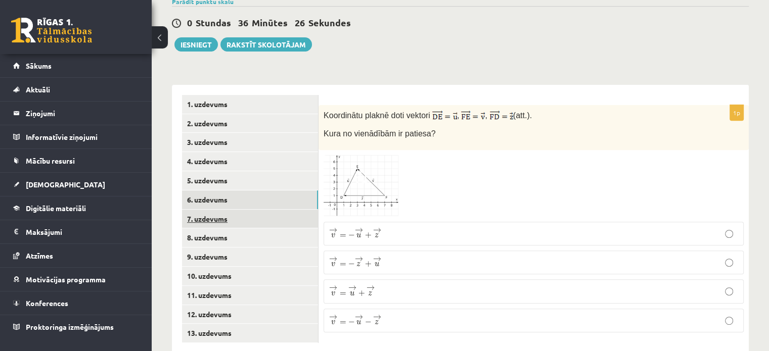
click at [270, 210] on link "7. uzdevums" at bounding box center [250, 219] width 136 height 19
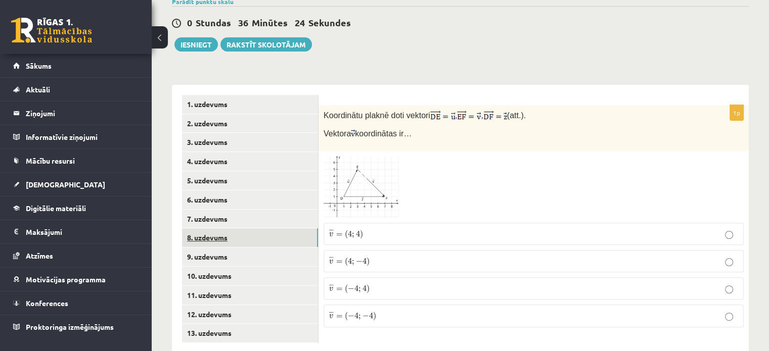
click at [253, 229] on link "8. uzdevums" at bounding box center [250, 238] width 136 height 19
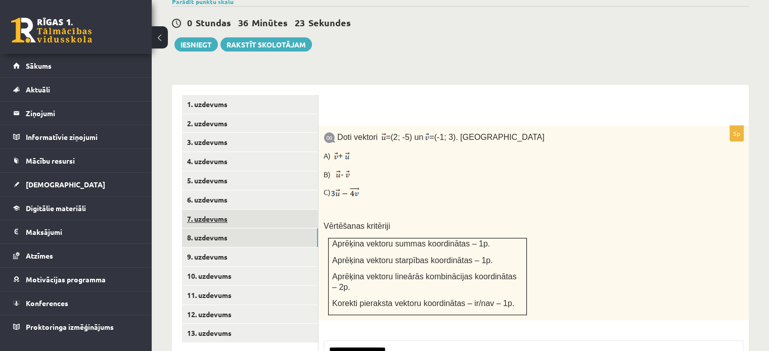
click at [260, 210] on link "7. uzdevums" at bounding box center [250, 219] width 136 height 19
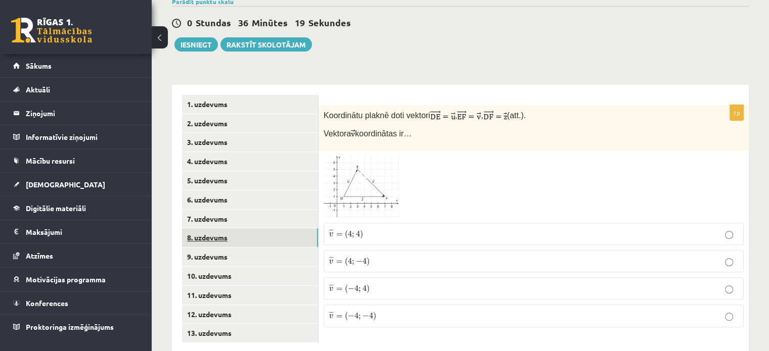
click at [262, 229] on link "8. uzdevums" at bounding box center [250, 238] width 136 height 19
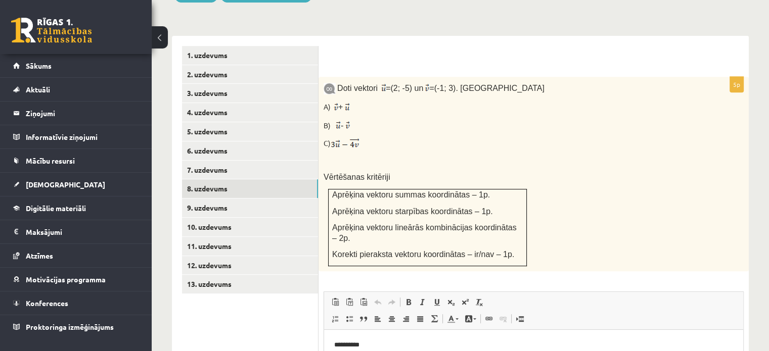
scroll to position [409, 0]
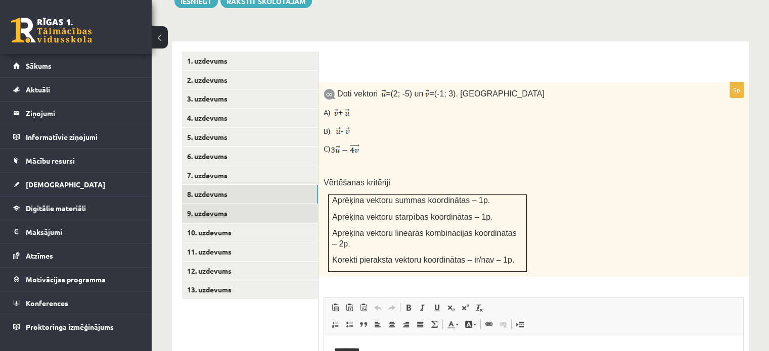
click at [265, 204] on link "9. uzdevums" at bounding box center [250, 213] width 136 height 19
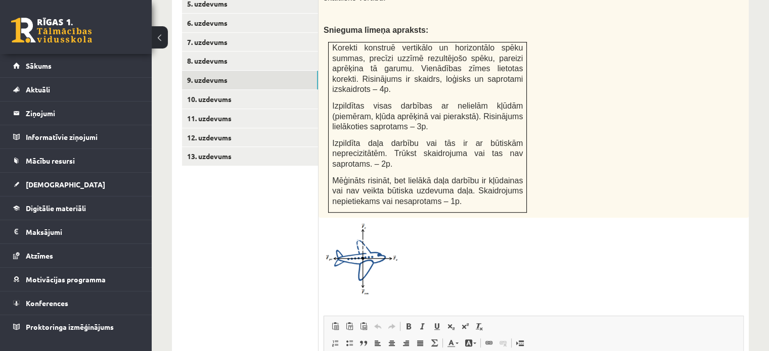
scroll to position [530, 0]
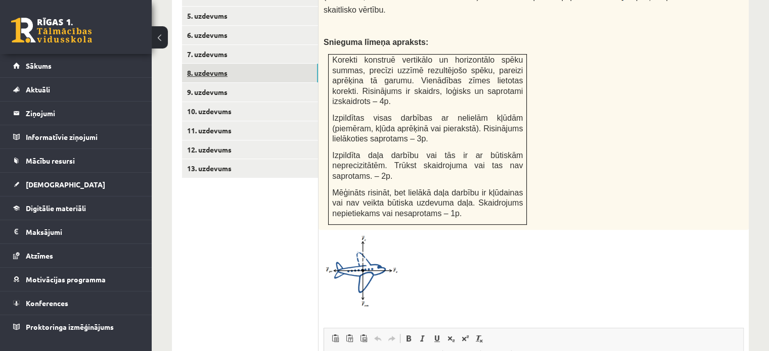
click at [212, 64] on link "8. uzdevums" at bounding box center [250, 73] width 136 height 19
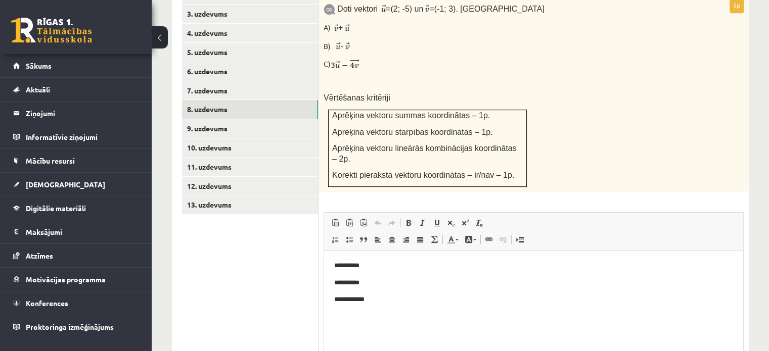
scroll to position [451, 0]
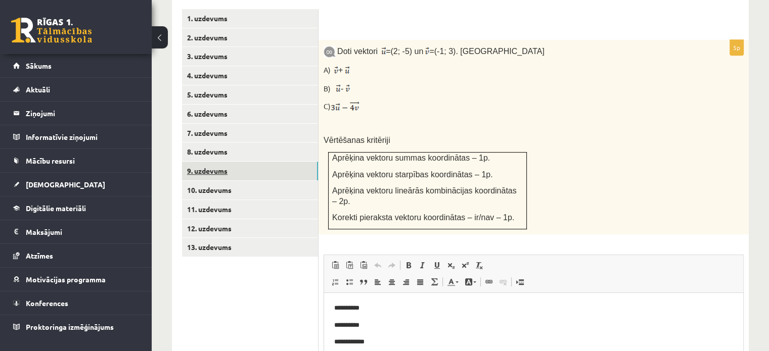
click at [239, 162] on link "9. uzdevums" at bounding box center [250, 171] width 136 height 19
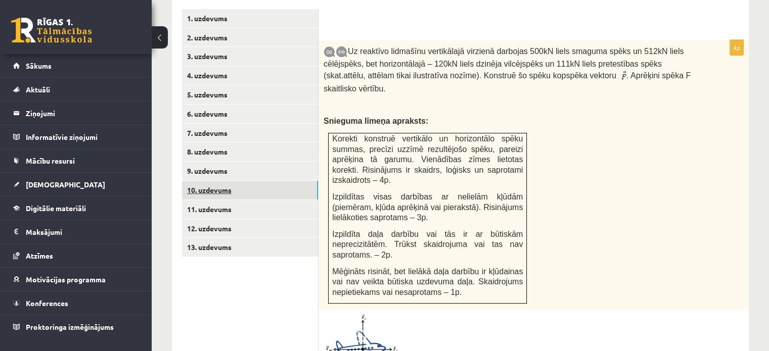
click at [237, 181] on link "10. uzdevums" at bounding box center [250, 190] width 136 height 19
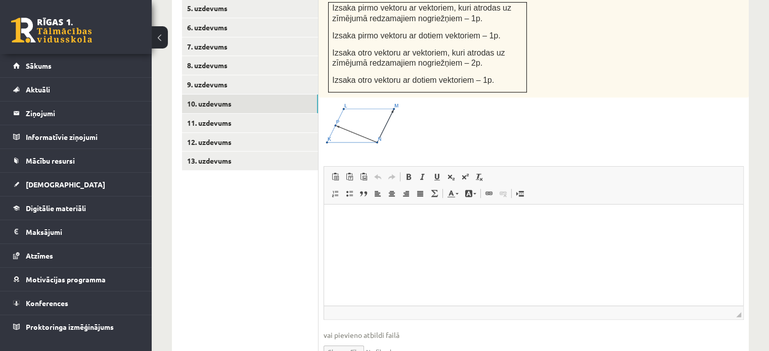
scroll to position [569, 0]
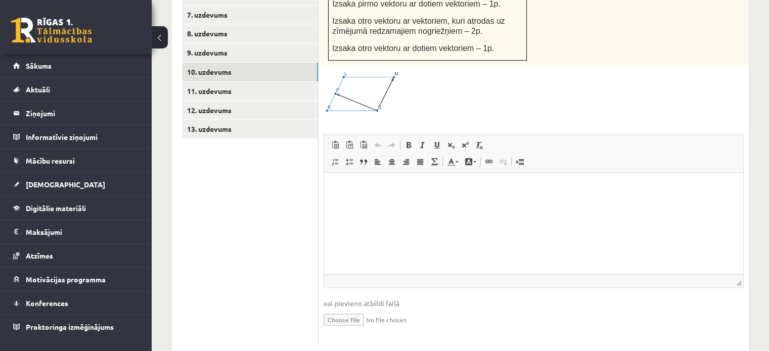
click at [350, 309] on input "file" at bounding box center [534, 319] width 420 height 21
type input "**********"
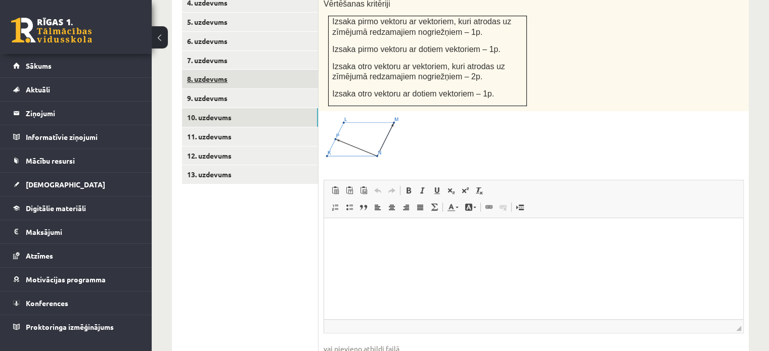
scroll to position [519, 0]
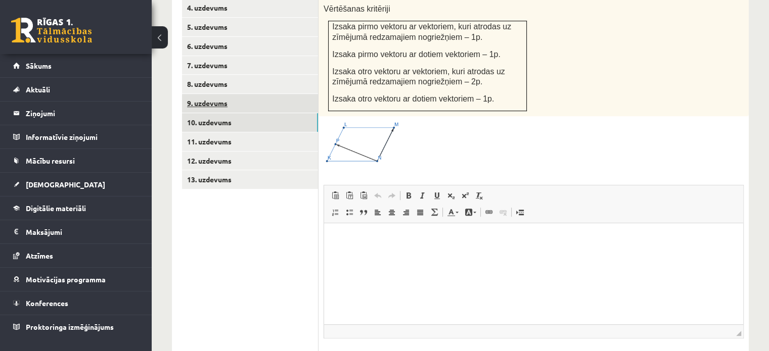
click at [240, 94] on link "9. uzdevums" at bounding box center [250, 103] width 136 height 19
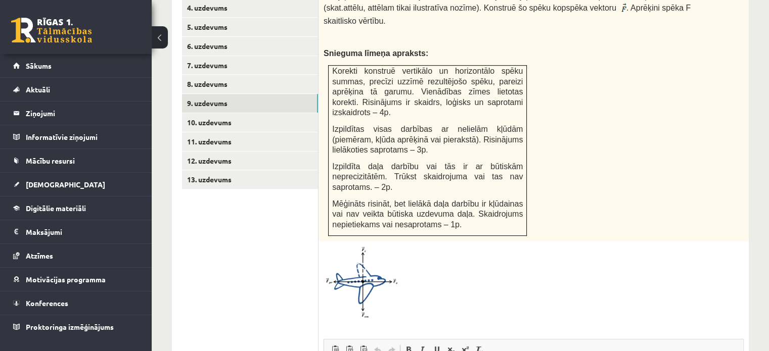
scroll to position [529, 0]
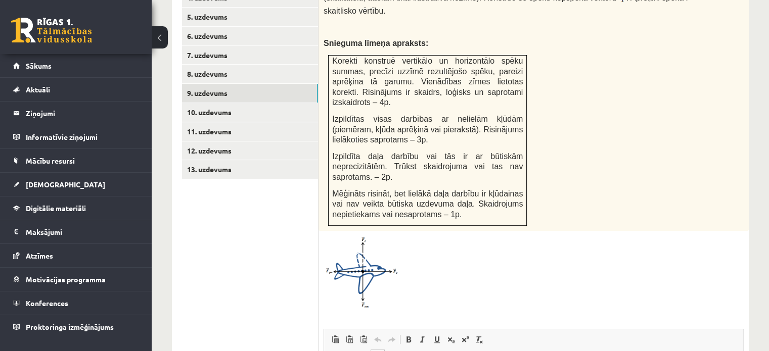
drag, startPoint x: 435, startPoint y: 382, endPoint x: 326, endPoint y: 380, distance: 109.3
click at [293, 286] on ul "1. uzdevums 2. uzdevums 3. uzdevums 4. uzdevums 5. uzdevums 6. uzdevums 7. uzde…" at bounding box center [250, 240] width 137 height 619
click at [239, 103] on link "10. uzdevums" at bounding box center [250, 112] width 136 height 19
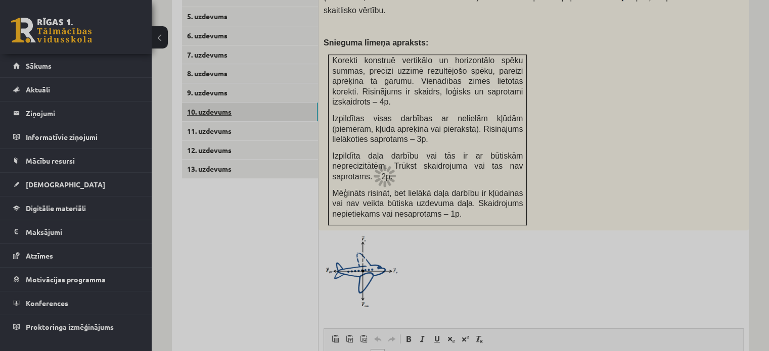
scroll to position [479, 0]
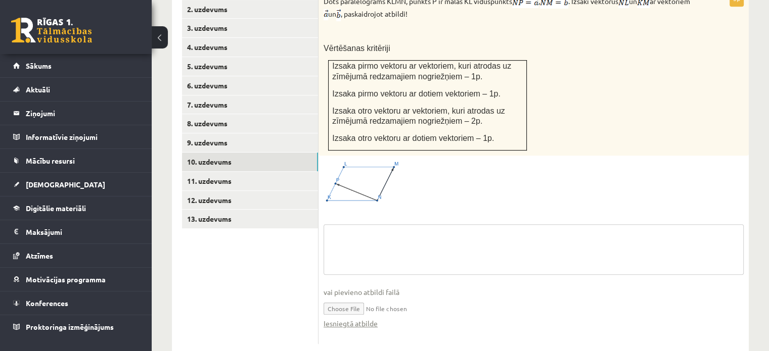
click at [425, 226] on textarea at bounding box center [534, 250] width 420 height 51
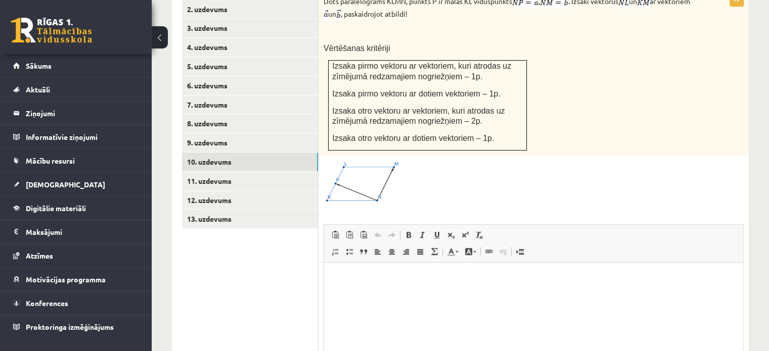
scroll to position [0, 0]
click at [419, 275] on p "Визуальный текстовый редактор, wiswyg-editor-user-answer-47433982876260" at bounding box center [533, 278] width 399 height 11
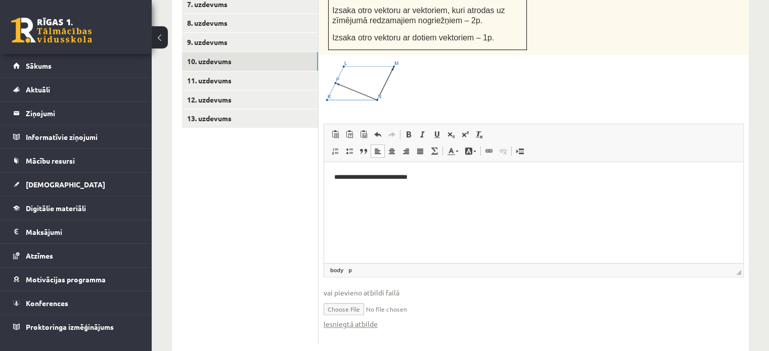
scroll to position [564, 0]
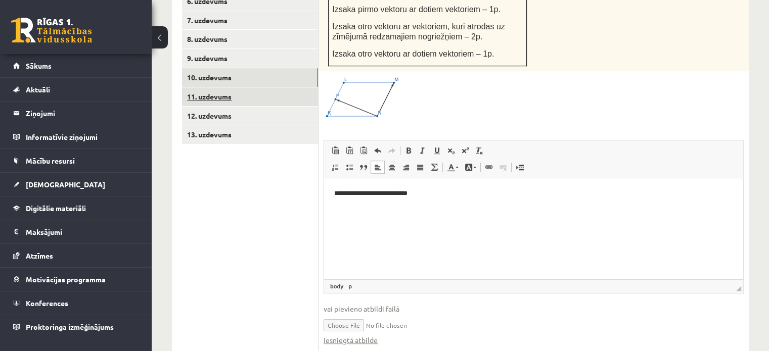
click at [259, 87] on link "11. uzdevums" at bounding box center [250, 96] width 136 height 19
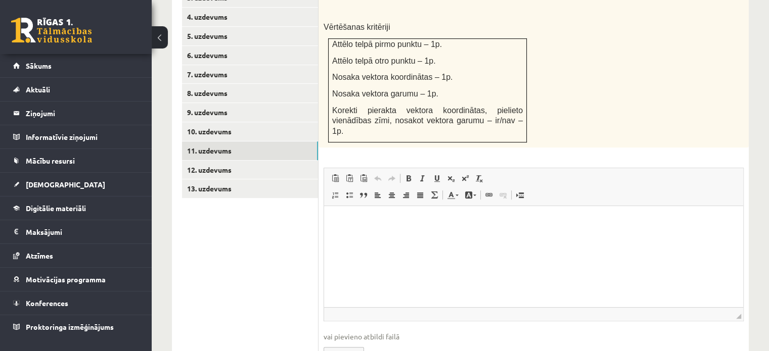
scroll to position [520, 0]
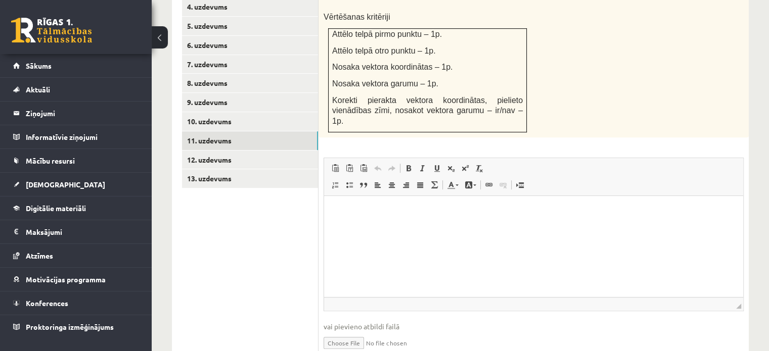
click at [338, 332] on input "file" at bounding box center [534, 342] width 420 height 21
type input "**********"
click at [384, 222] on html at bounding box center [533, 211] width 419 height 31
click at [255, 151] on link "12. uzdevums" at bounding box center [250, 160] width 136 height 19
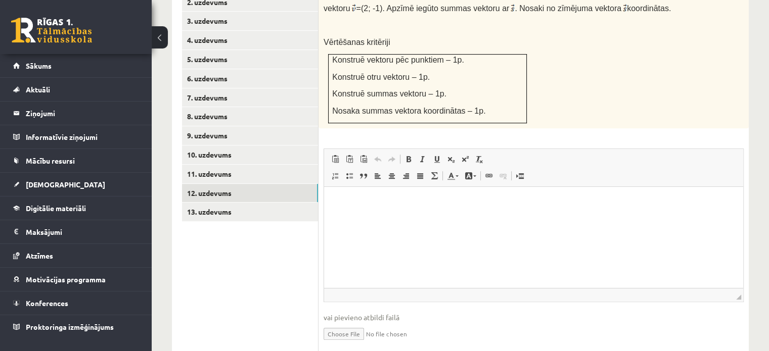
scroll to position [500, 0]
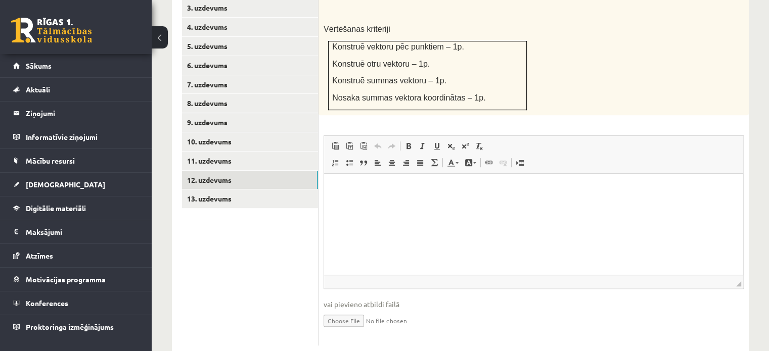
click at [337, 310] on input "file" at bounding box center [534, 320] width 420 height 21
type input "**********"
click at [371, 187] on p "Визуальный текстовый редактор, wiswyg-editor-user-answer-47433778643240" at bounding box center [533, 189] width 399 height 11
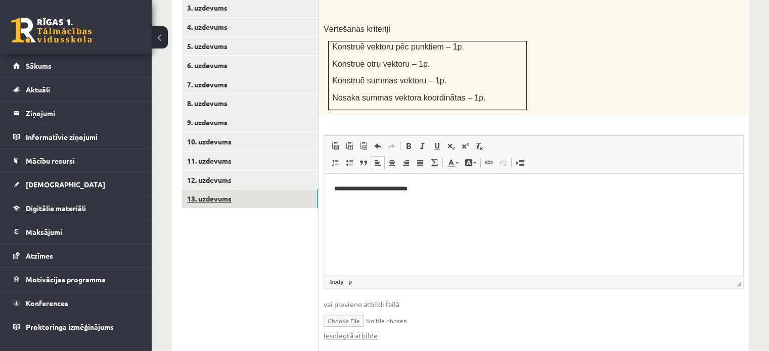
click at [244, 190] on link "13. uzdevums" at bounding box center [250, 199] width 136 height 19
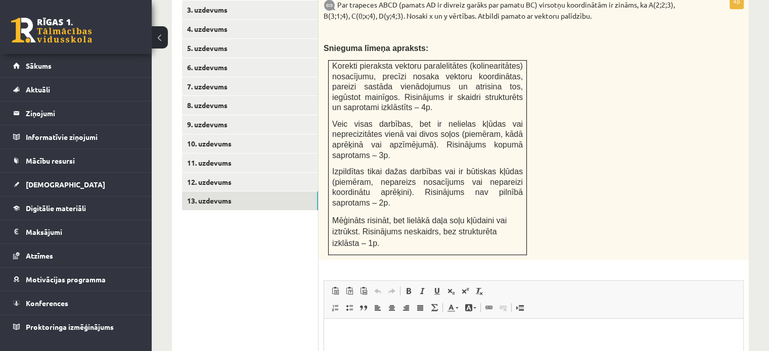
scroll to position [622, 0]
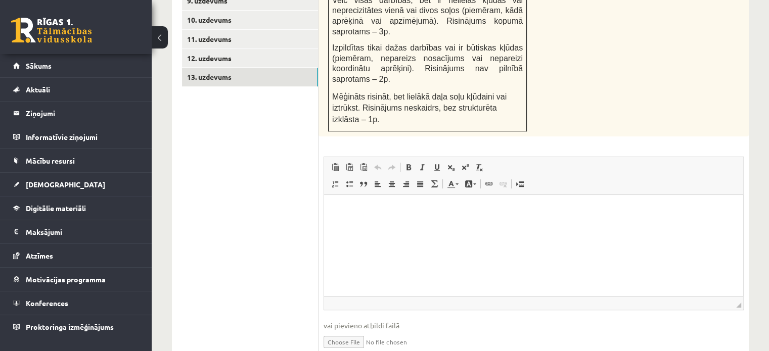
click at [346, 331] on input "file" at bounding box center [534, 341] width 420 height 21
type input "**********"
click at [390, 226] on html at bounding box center [533, 210] width 419 height 31
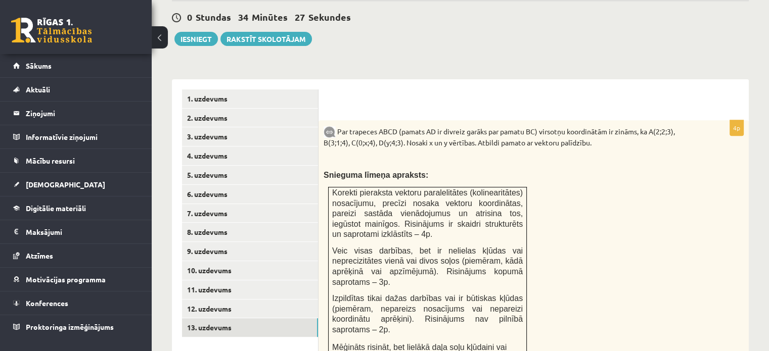
scroll to position [366, 0]
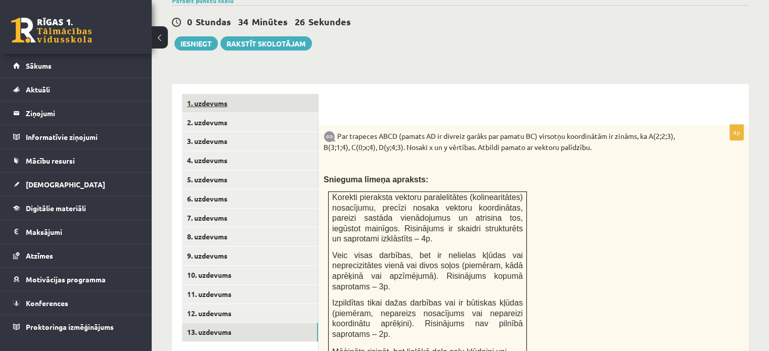
click at [282, 94] on link "1. uzdevums" at bounding box center [250, 103] width 136 height 19
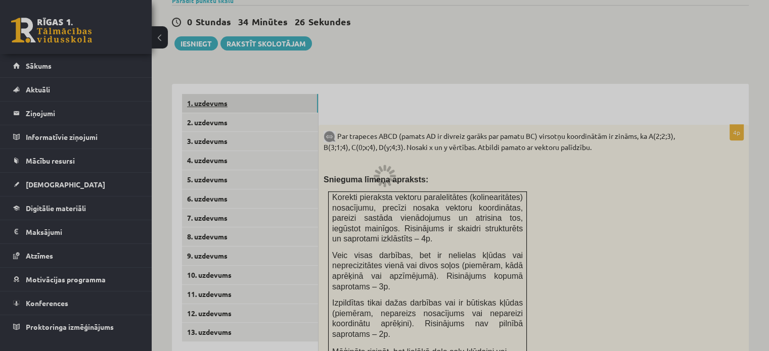
scroll to position [365, 0]
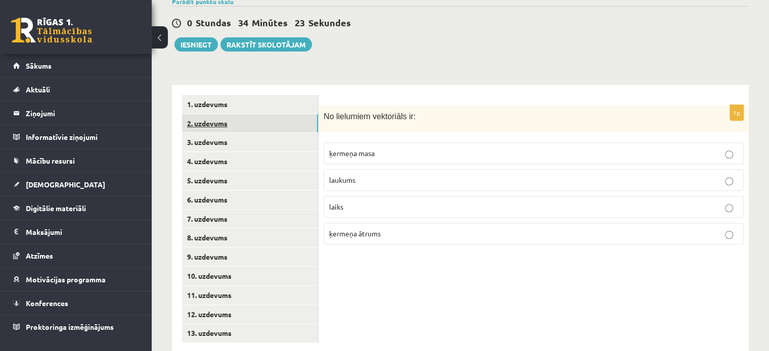
click at [280, 114] on link "2. uzdevums" at bounding box center [250, 123] width 136 height 19
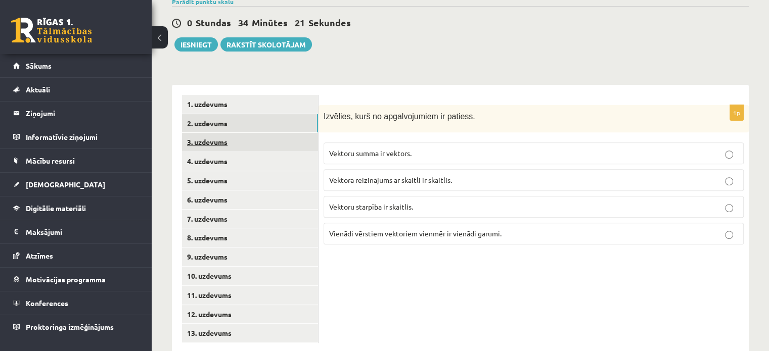
click at [282, 133] on link "3. uzdevums" at bounding box center [250, 142] width 136 height 19
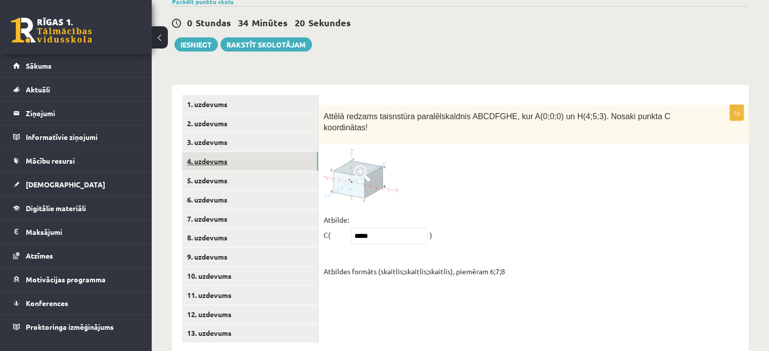
click at [287, 152] on link "4. uzdevums" at bounding box center [250, 161] width 136 height 19
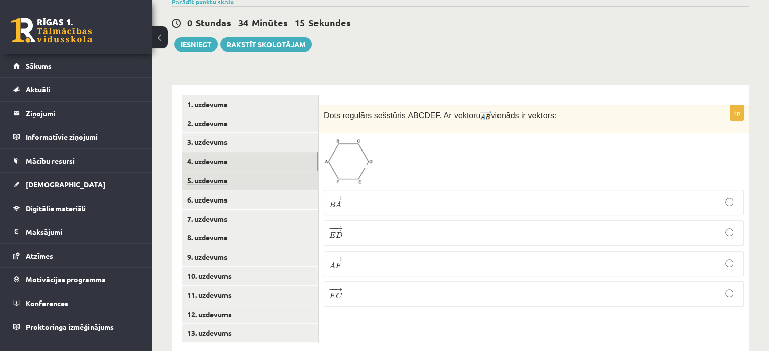
click at [293, 171] on link "5. uzdevums" at bounding box center [250, 180] width 136 height 19
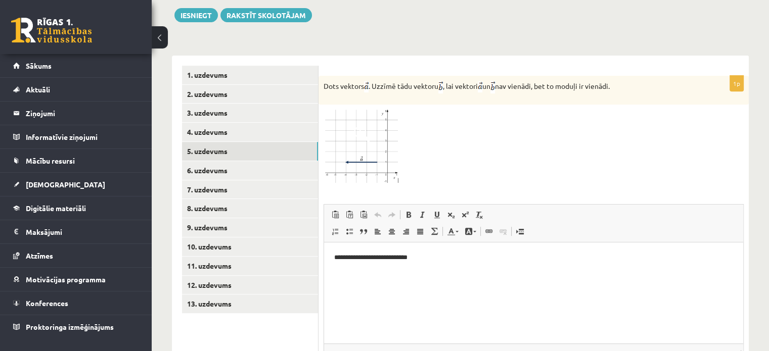
scroll to position [475, 0]
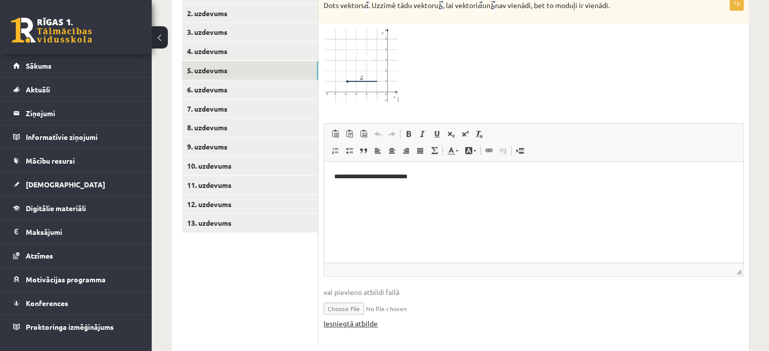
click at [358, 319] on link "Iesniegtā atbilde" at bounding box center [351, 324] width 54 height 11
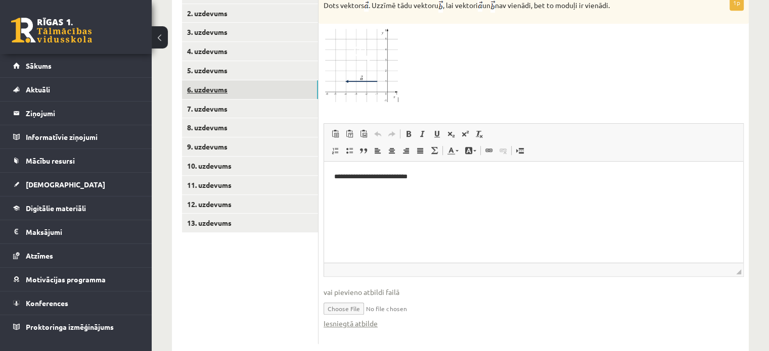
click at [235, 80] on link "6. uzdevums" at bounding box center [250, 89] width 136 height 19
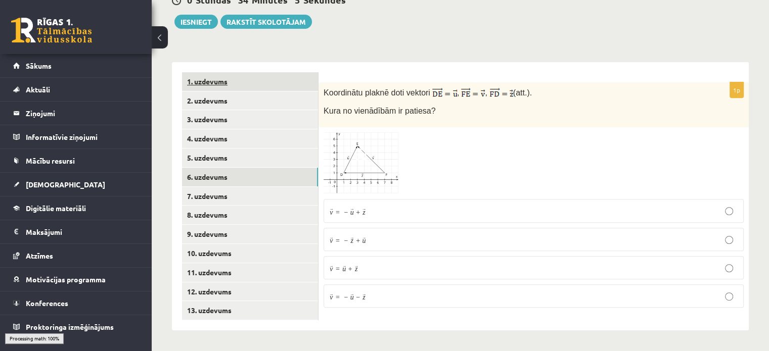
scroll to position [365, 0]
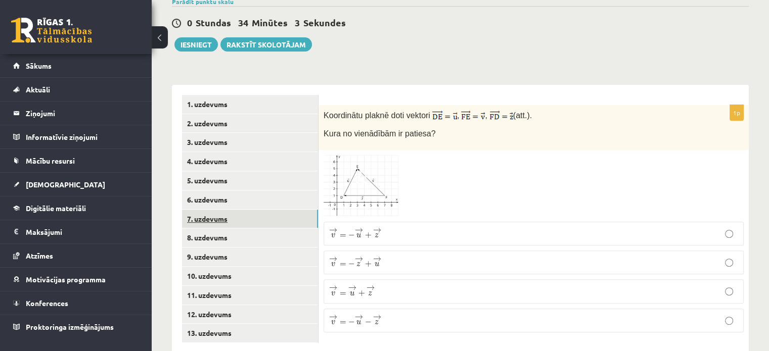
click at [263, 210] on link "7. uzdevums" at bounding box center [250, 219] width 136 height 19
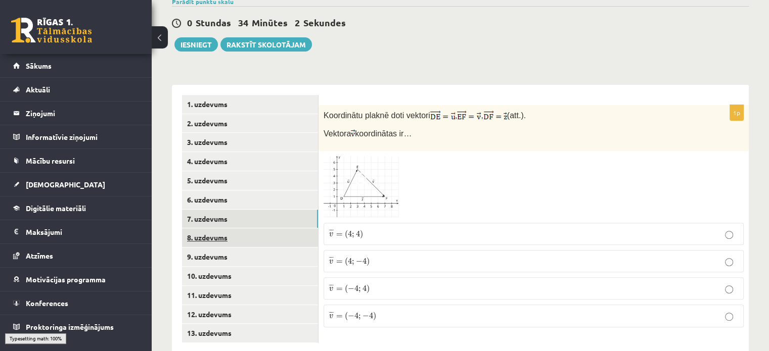
click at [276, 229] on link "8. uzdevums" at bounding box center [250, 238] width 136 height 19
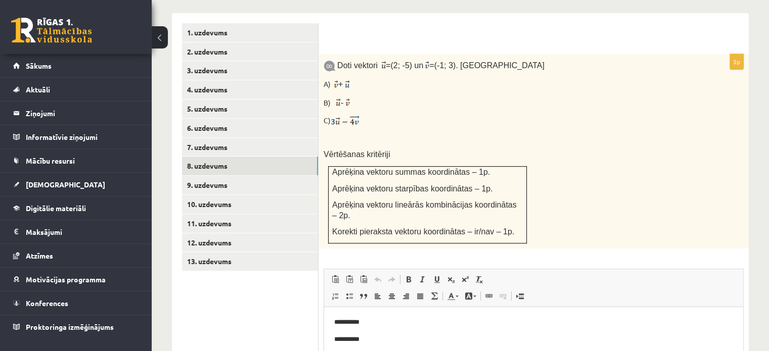
scroll to position [449, 0]
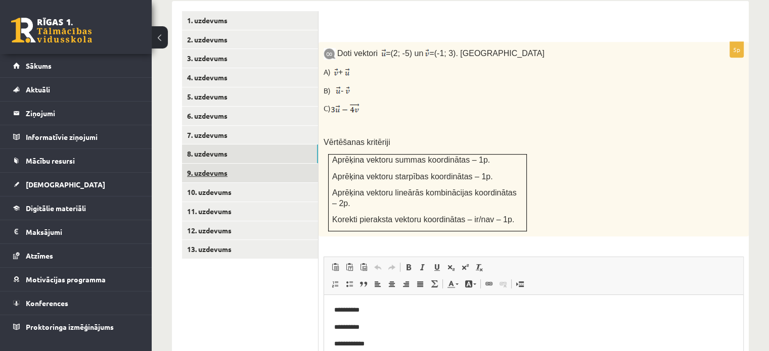
click at [231, 164] on link "9. uzdevums" at bounding box center [250, 173] width 136 height 19
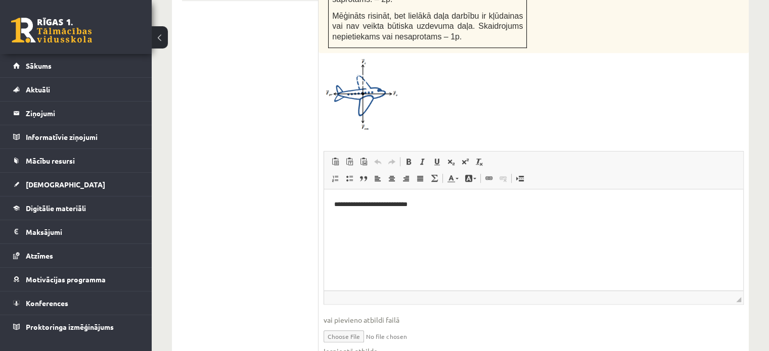
scroll to position [711, 0]
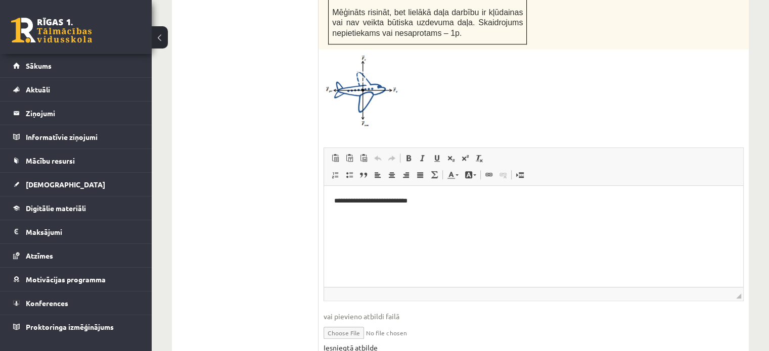
click at [343, 343] on link "Iesniegtā atbilde" at bounding box center [351, 348] width 54 height 11
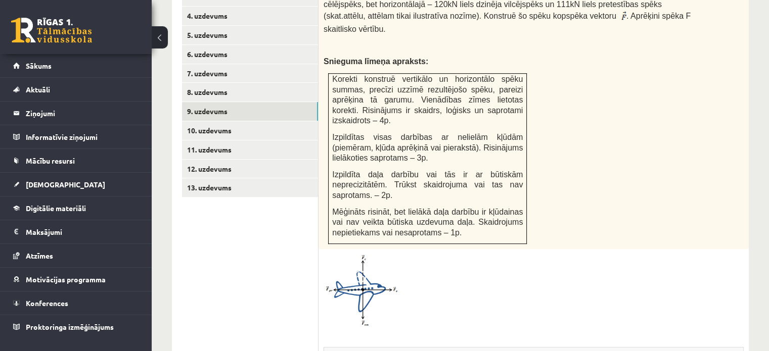
scroll to position [510, 0]
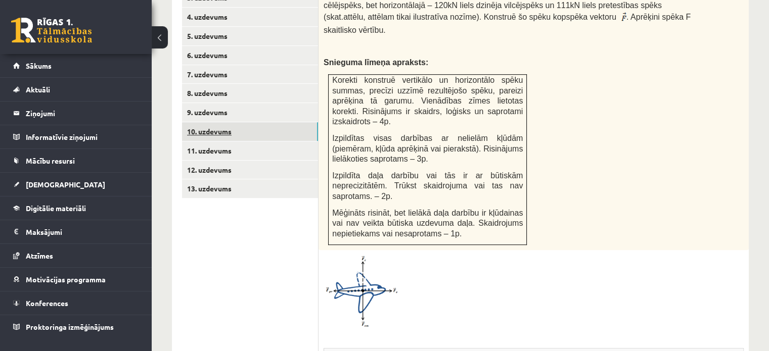
click at [249, 122] on link "10. uzdevums" at bounding box center [250, 131] width 136 height 19
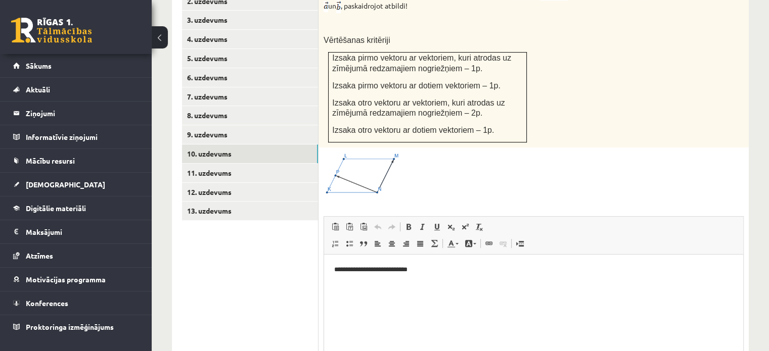
scroll to position [580, 0]
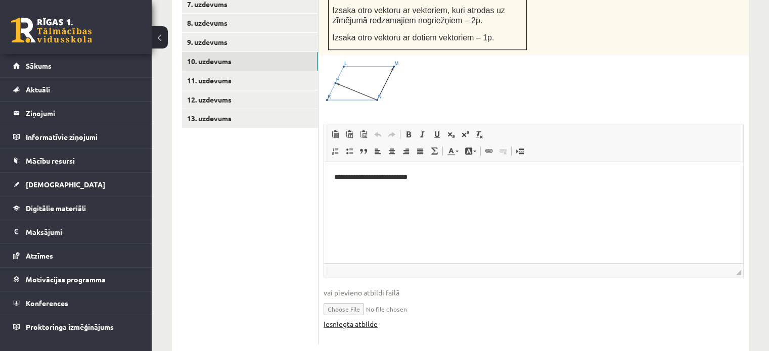
click at [355, 319] on link "Iesniegtā atbilde" at bounding box center [351, 324] width 54 height 11
click at [218, 71] on link "11. uzdevums" at bounding box center [250, 80] width 136 height 19
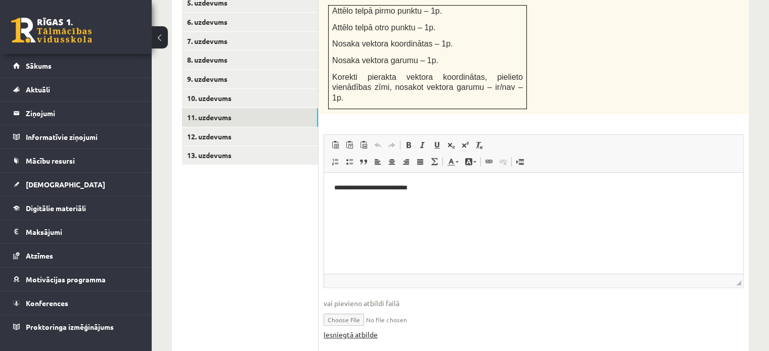
scroll to position [0, 0]
click at [370, 330] on link "Iesniegtā atbilde" at bounding box center [351, 335] width 54 height 11
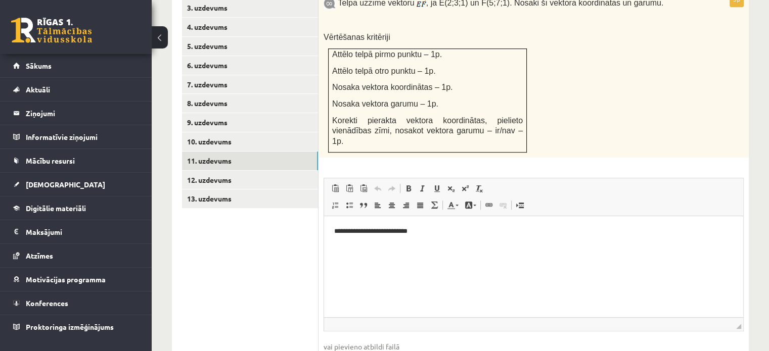
scroll to position [543, 0]
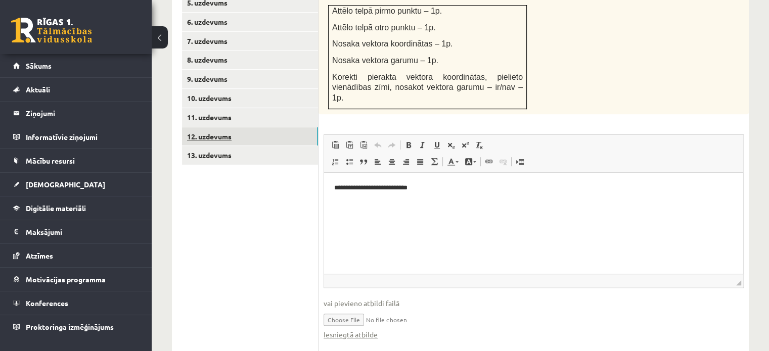
click at [273, 127] on link "12. uzdevums" at bounding box center [250, 136] width 136 height 19
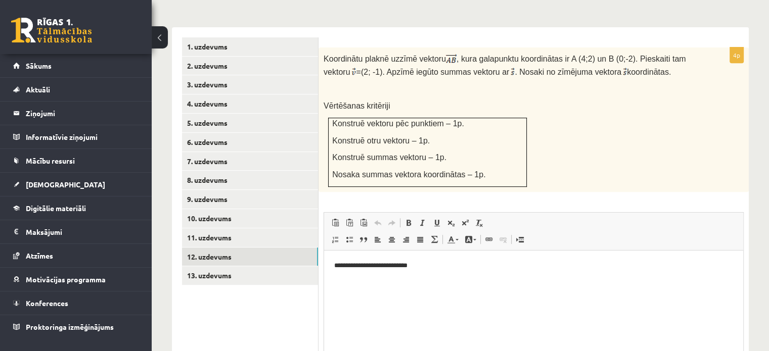
scroll to position [392, 0]
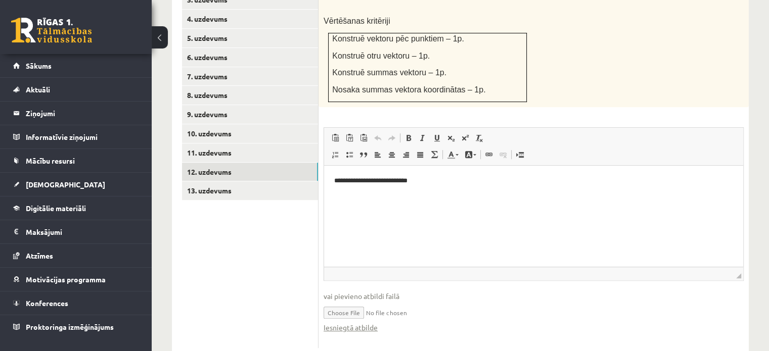
drag, startPoint x: 776, startPoint y: 220, endPoint x: 362, endPoint y: 51, distance: 447.5
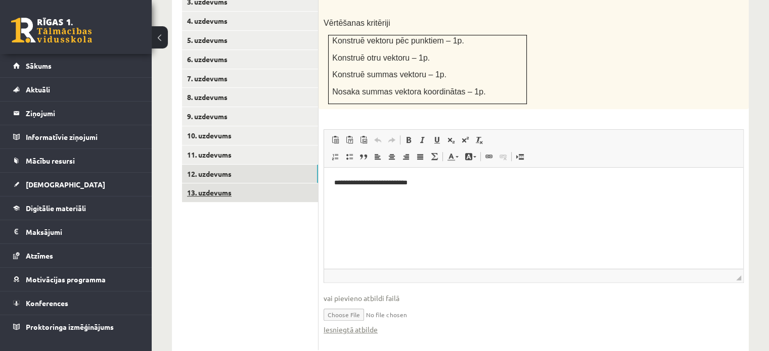
click at [256, 184] on link "13. uzdevums" at bounding box center [250, 193] width 136 height 19
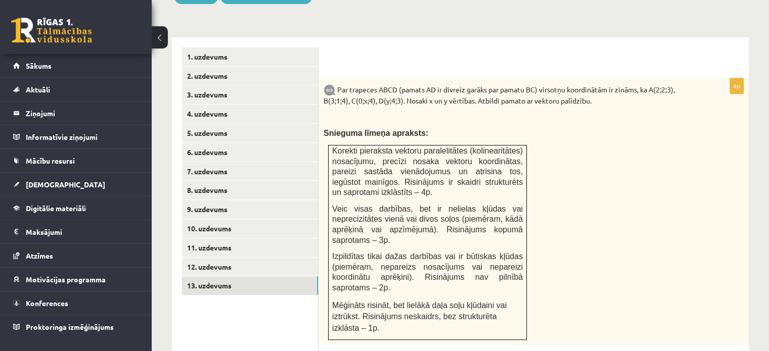
scroll to position [377, 0]
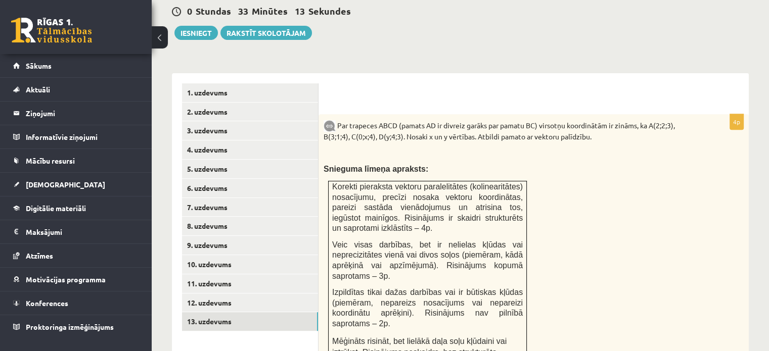
drag, startPoint x: 768, startPoint y: 191, endPoint x: 776, endPoint y: 157, distance: 34.8
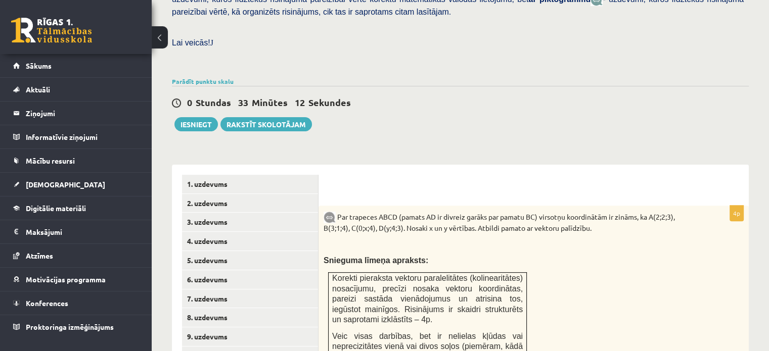
scroll to position [267, 0]
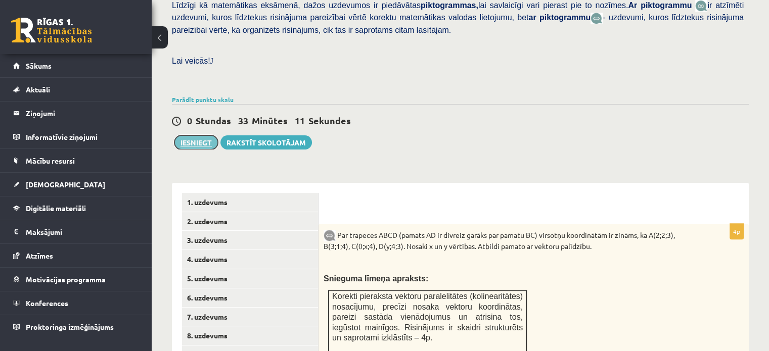
click at [192, 136] on button "Iesniegt" at bounding box center [195, 143] width 43 height 14
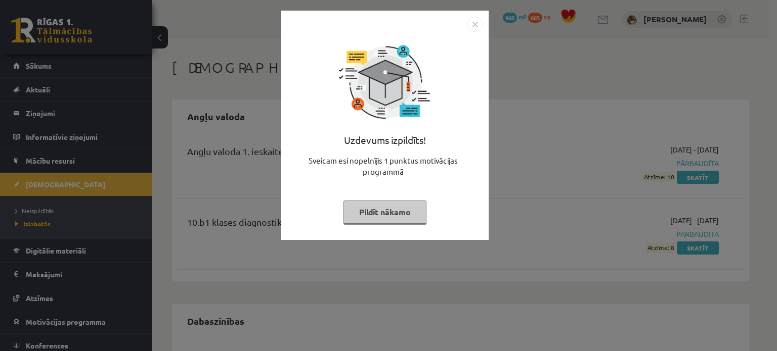
click at [385, 214] on button "Pildīt nākamo" at bounding box center [384, 212] width 83 height 23
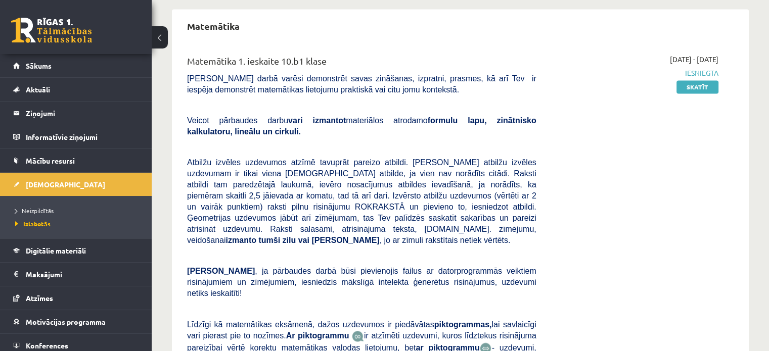
scroll to position [1441, 0]
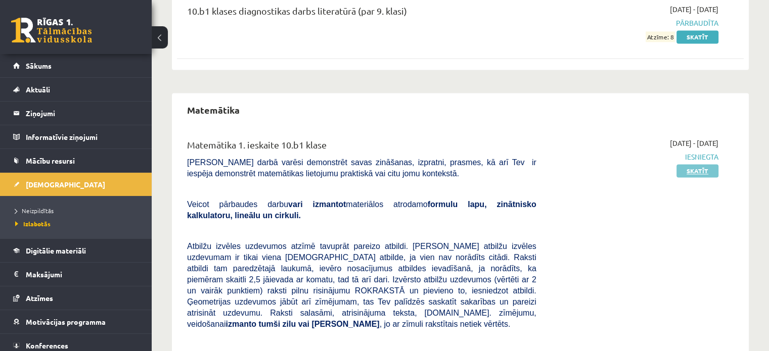
click at [689, 164] on link "Skatīt" at bounding box center [698, 170] width 42 height 13
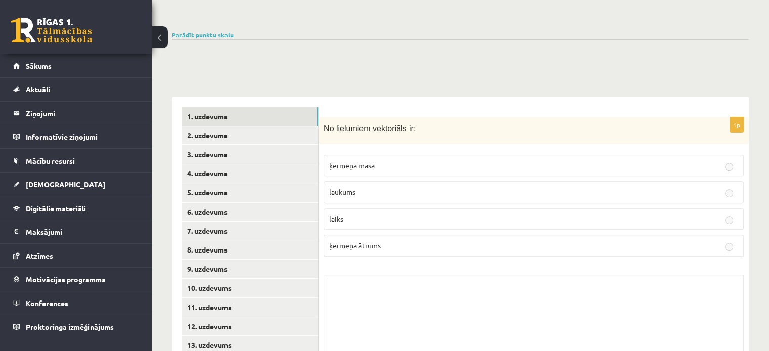
scroll to position [362, 0]
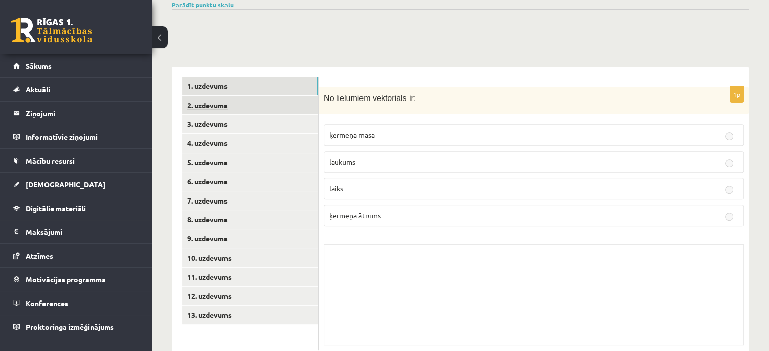
click at [243, 96] on link "2. uzdevums" at bounding box center [250, 105] width 136 height 19
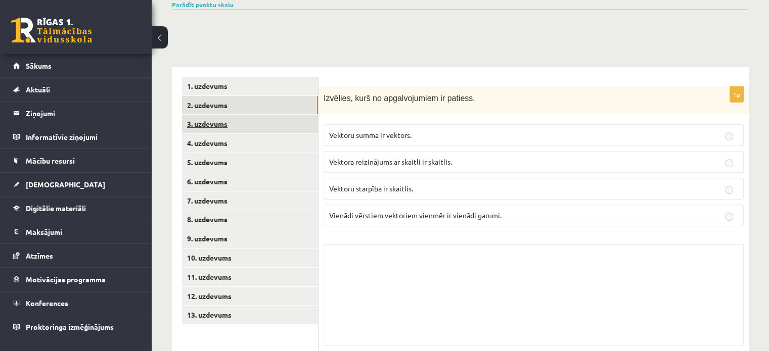
click at [264, 115] on link "3. uzdevums" at bounding box center [250, 124] width 136 height 19
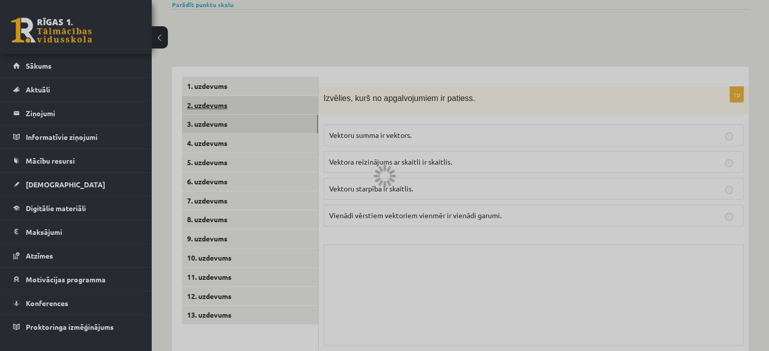
scroll to position [346, 0]
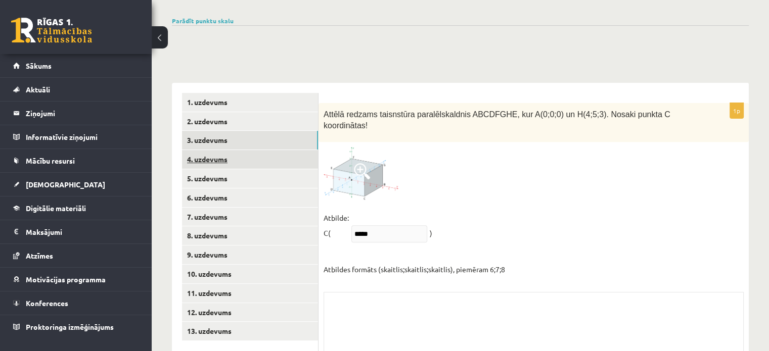
click at [212, 150] on link "4. uzdevums" at bounding box center [250, 159] width 136 height 19
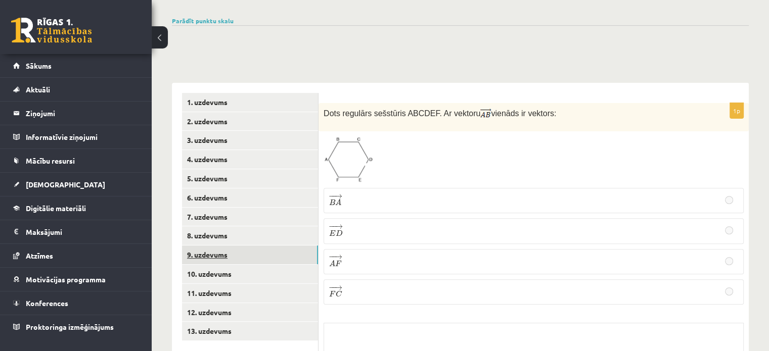
click at [250, 246] on link "9. uzdevums" at bounding box center [250, 255] width 136 height 19
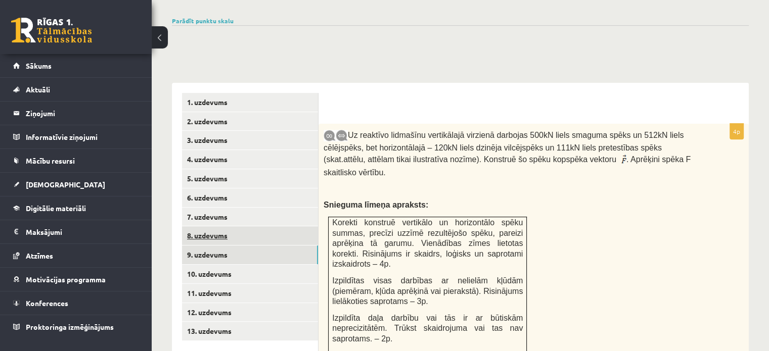
click at [249, 227] on link "8. uzdevums" at bounding box center [250, 236] width 136 height 19
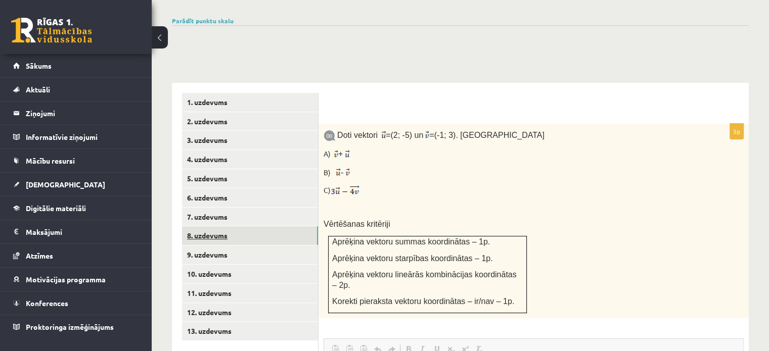
scroll to position [0, 0]
click at [255, 208] on link "7. uzdevums" at bounding box center [250, 217] width 136 height 19
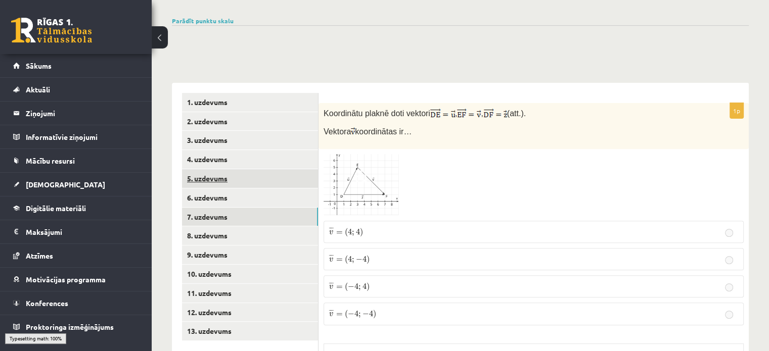
click at [257, 169] on link "5. uzdevums" at bounding box center [250, 178] width 136 height 19
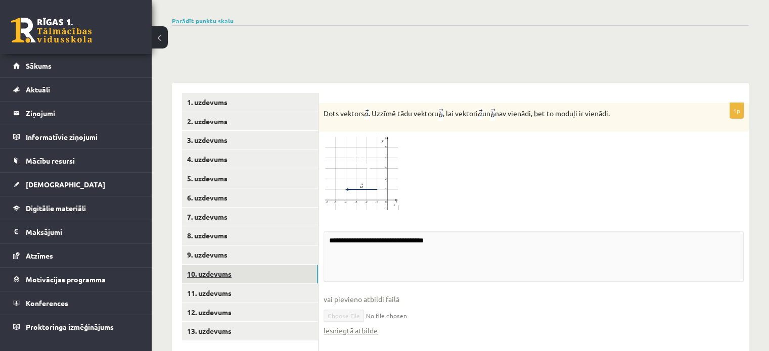
click at [254, 265] on link "10. uzdevums" at bounding box center [250, 274] width 136 height 19
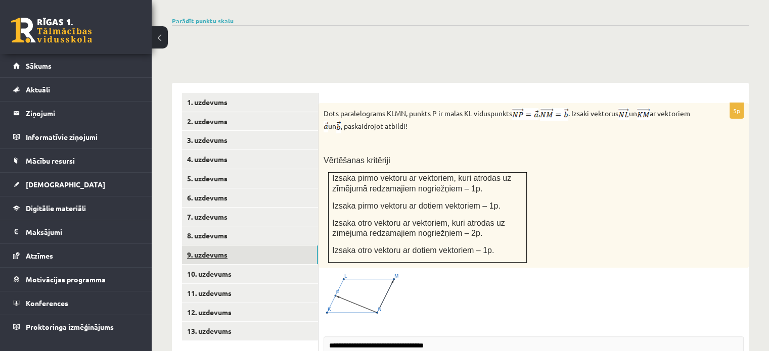
click at [257, 246] on link "9. uzdevums" at bounding box center [250, 255] width 136 height 19
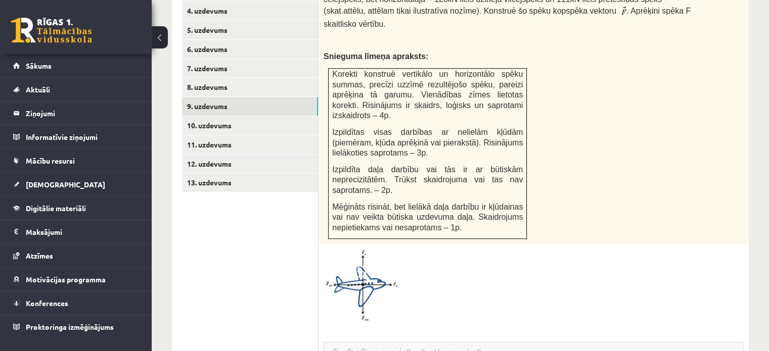
scroll to position [403, 0]
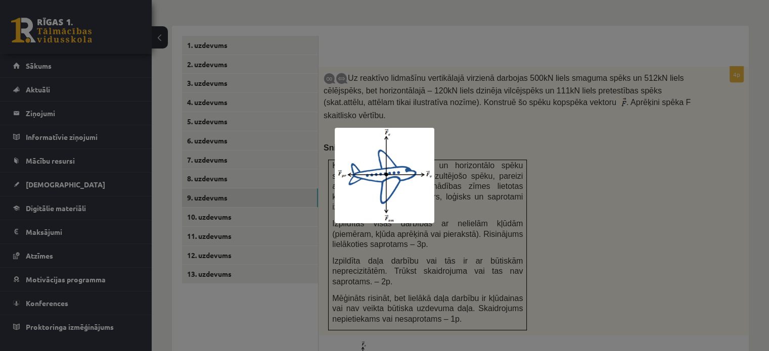
click at [663, 181] on div at bounding box center [384, 175] width 769 height 351
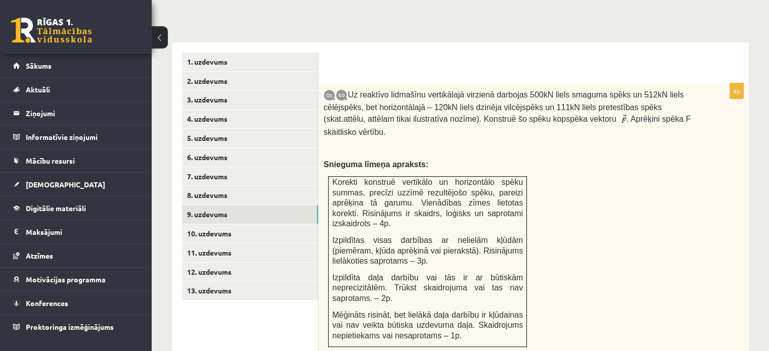
scroll to position [385, 0]
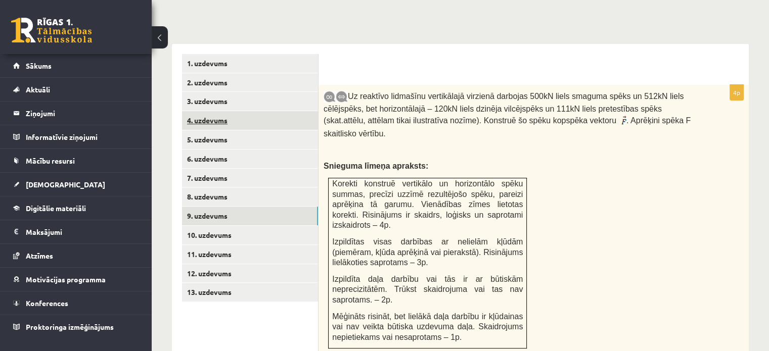
click at [285, 111] on link "4. uzdevums" at bounding box center [250, 120] width 136 height 19
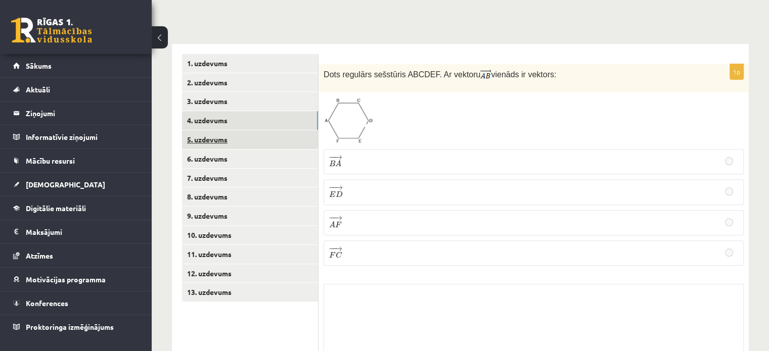
click at [267, 111] on link "4. uzdevums" at bounding box center [250, 120] width 136 height 19
click at [252, 130] on link "5. uzdevums" at bounding box center [250, 139] width 136 height 19
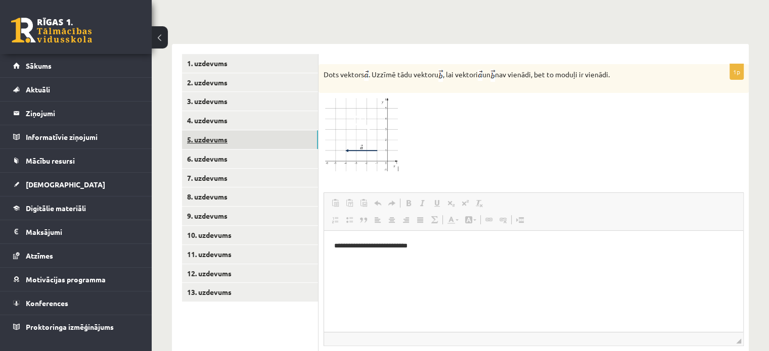
scroll to position [0, 0]
click at [290, 150] on link "6. uzdevums" at bounding box center [250, 159] width 136 height 19
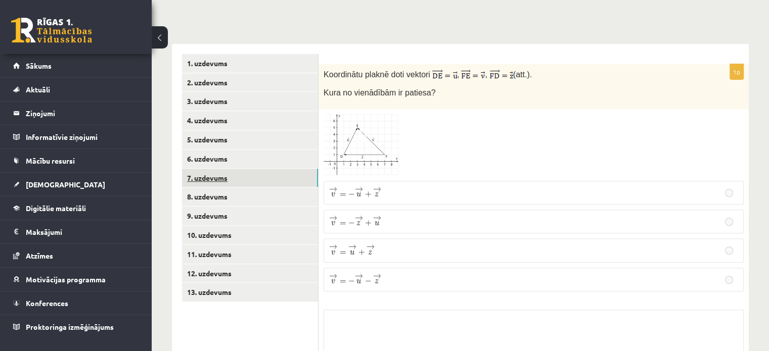
click at [289, 169] on link "7. uzdevums" at bounding box center [250, 178] width 136 height 19
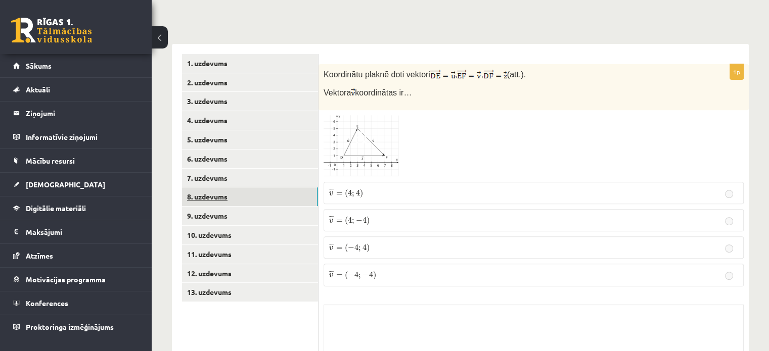
click at [284, 188] on link "8. uzdevums" at bounding box center [250, 197] width 136 height 19
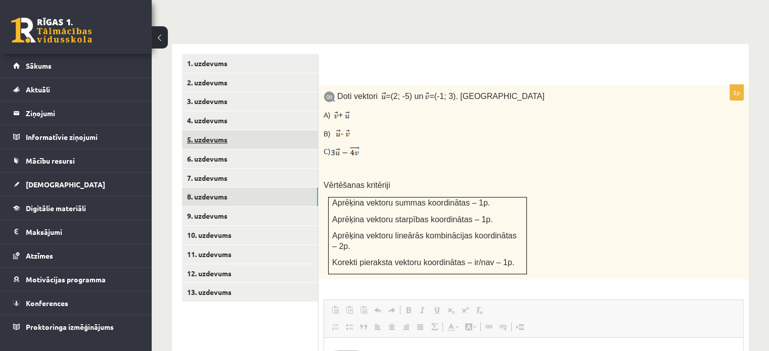
click at [285, 130] on link "5. uzdevums" at bounding box center [250, 139] width 136 height 19
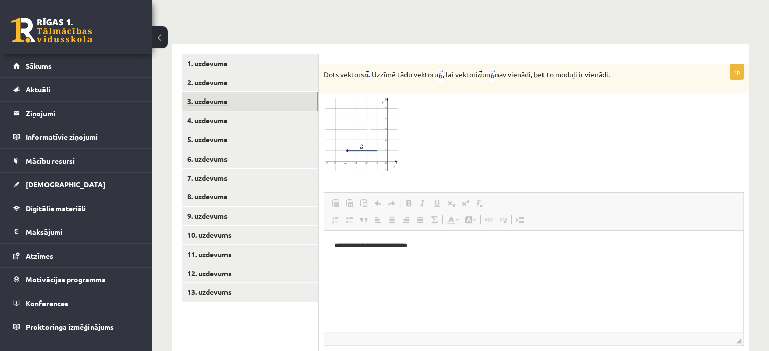
click at [278, 92] on link "3. uzdevums" at bounding box center [250, 101] width 136 height 19
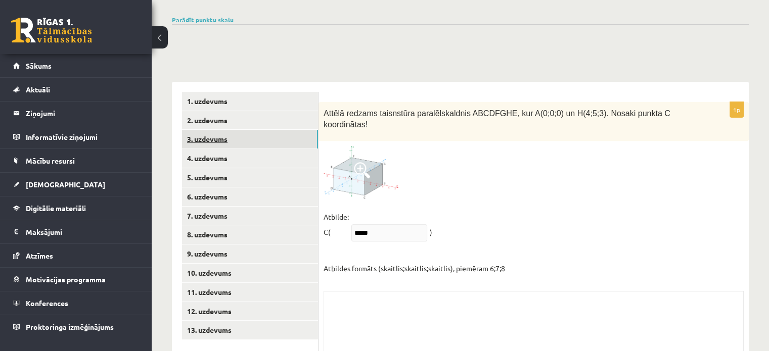
click at [276, 130] on link "3. uzdevums" at bounding box center [250, 139] width 136 height 19
click at [269, 149] on link "4. uzdevums" at bounding box center [250, 158] width 136 height 19
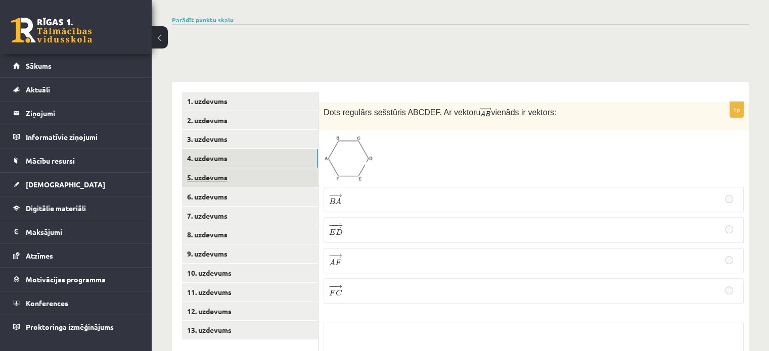
click at [257, 168] on link "5. uzdevums" at bounding box center [250, 177] width 136 height 19
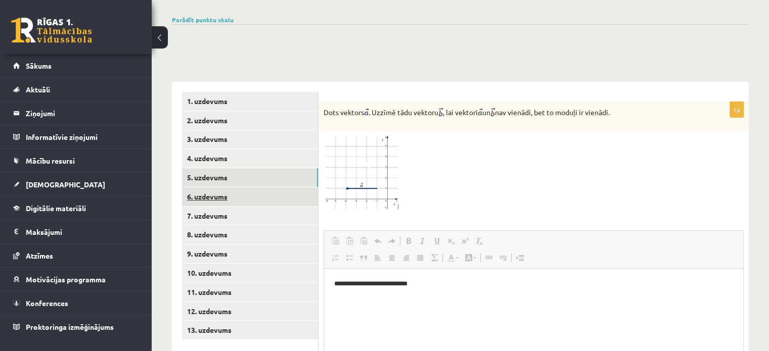
scroll to position [0, 0]
click at [228, 188] on link "6. uzdevums" at bounding box center [250, 197] width 136 height 19
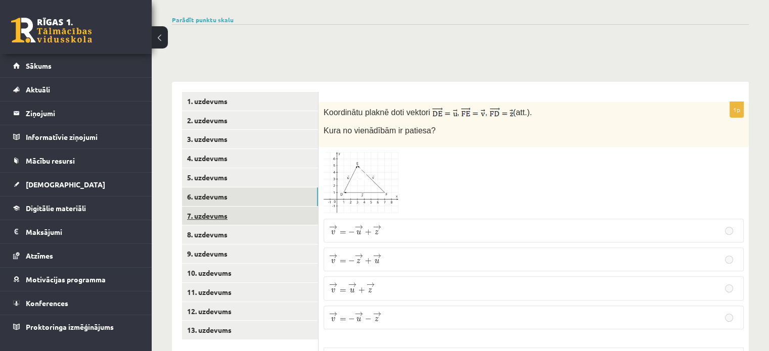
click at [235, 207] on link "7. uzdevums" at bounding box center [250, 216] width 136 height 19
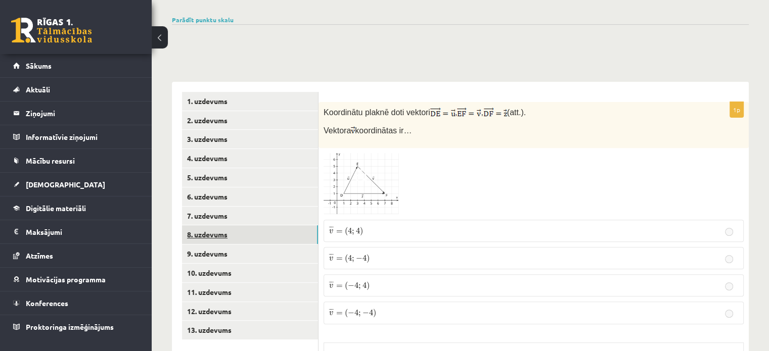
click at [257, 226] on link "8. uzdevums" at bounding box center [250, 235] width 136 height 19
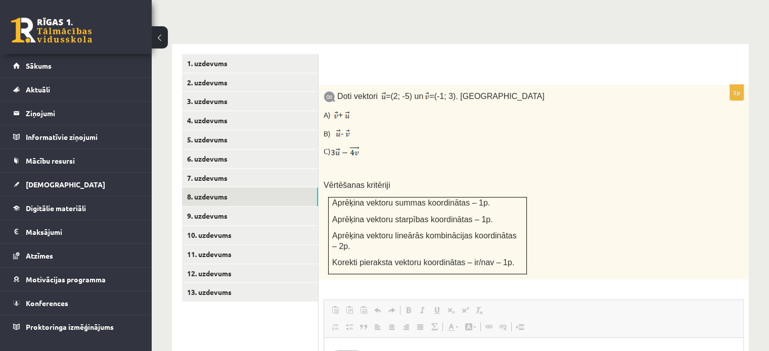
scroll to position [390, 0]
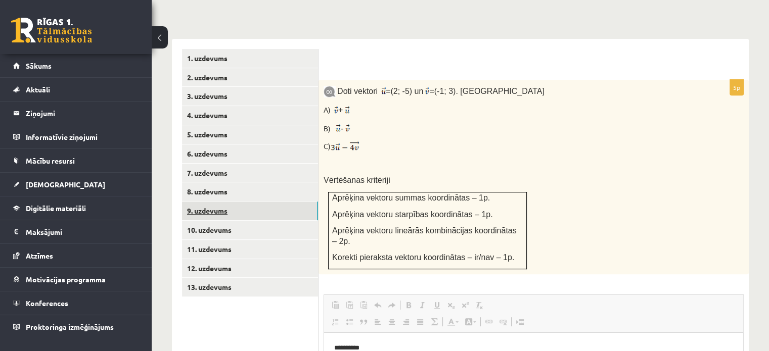
click at [290, 202] on link "9. uzdevums" at bounding box center [250, 211] width 136 height 19
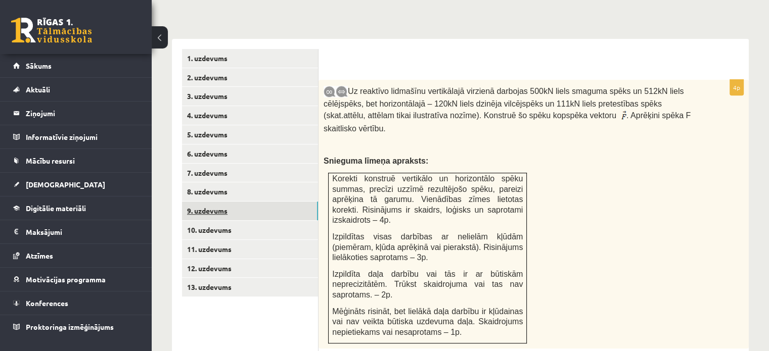
scroll to position [0, 0]
click at [288, 221] on link "10. uzdevums" at bounding box center [250, 230] width 136 height 19
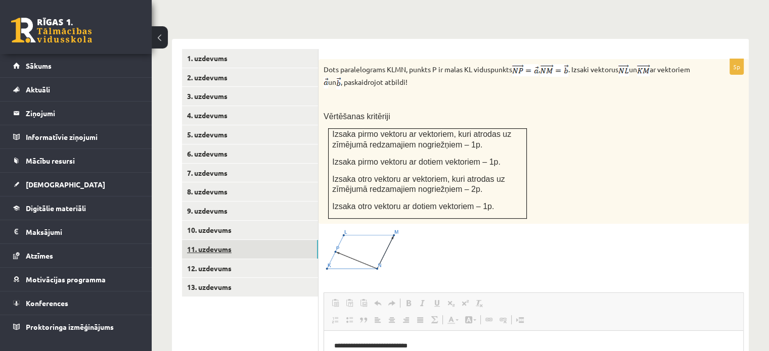
click at [270, 240] on link "11. uzdevums" at bounding box center [250, 249] width 136 height 19
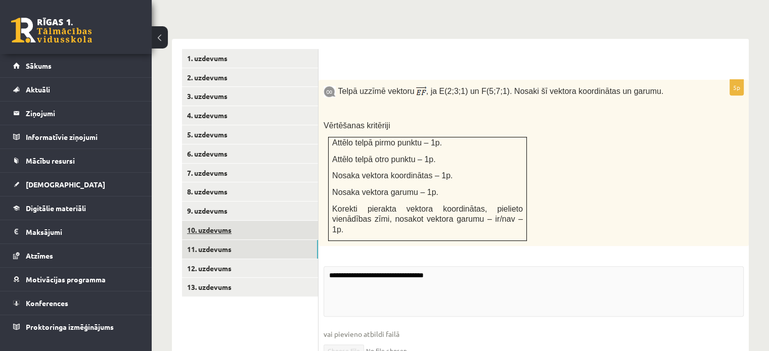
click at [267, 221] on link "10. uzdevums" at bounding box center [250, 230] width 136 height 19
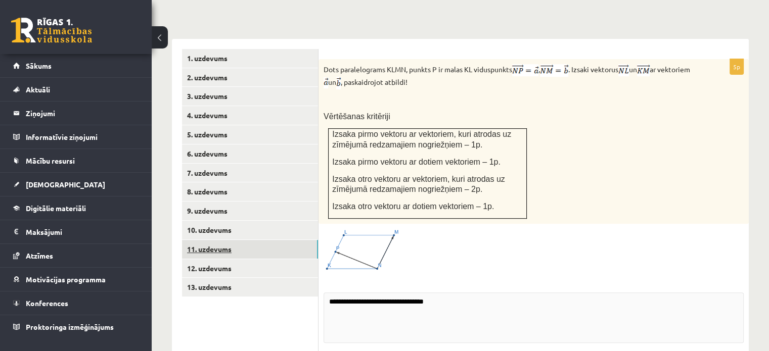
click at [261, 240] on link "11. uzdevums" at bounding box center [250, 249] width 136 height 19
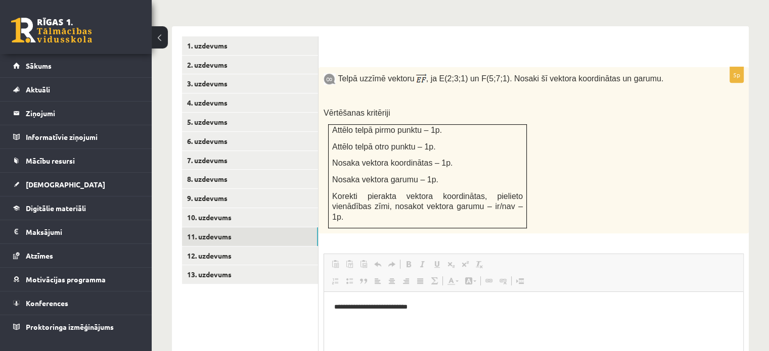
scroll to position [408, 0]
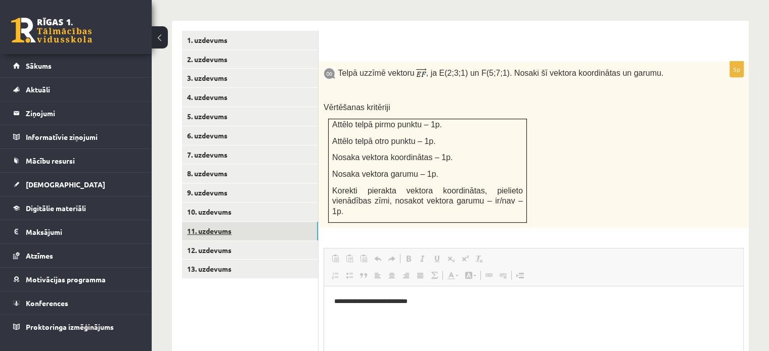
click at [249, 222] on link "11. uzdevums" at bounding box center [250, 231] width 136 height 19
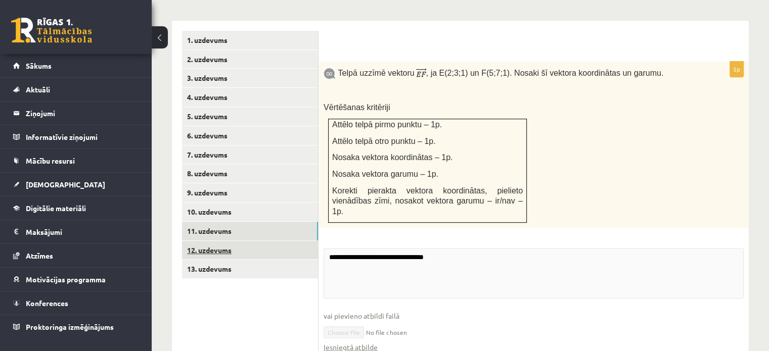
click at [247, 241] on link "12. uzdevums" at bounding box center [250, 250] width 136 height 19
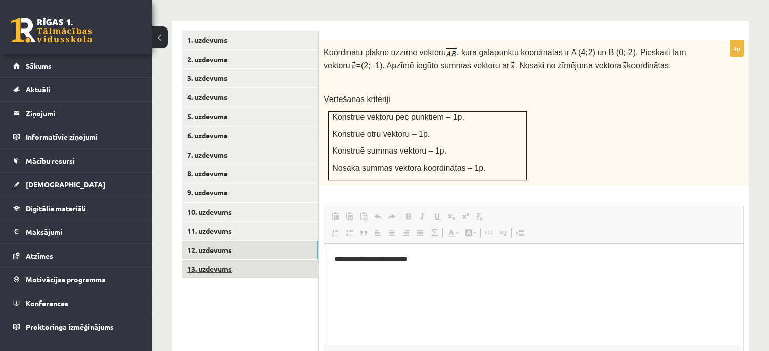
scroll to position [0, 0]
click at [249, 260] on link "13. uzdevums" at bounding box center [250, 269] width 136 height 19
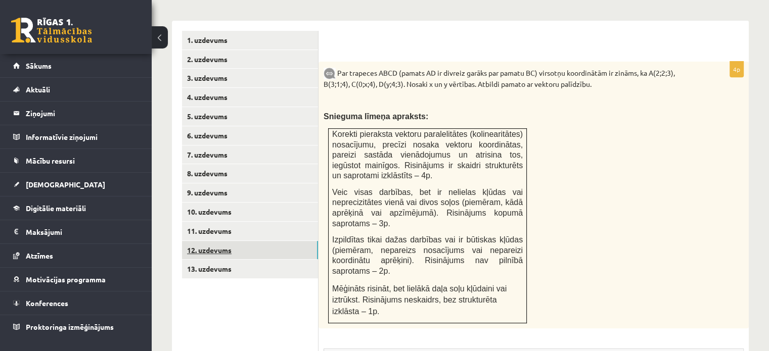
click at [263, 241] on link "12. uzdevums" at bounding box center [250, 250] width 136 height 19
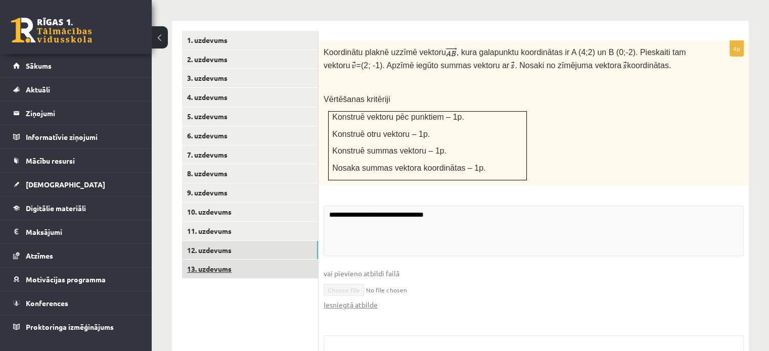
click at [264, 260] on link "13. uzdevums" at bounding box center [250, 269] width 136 height 19
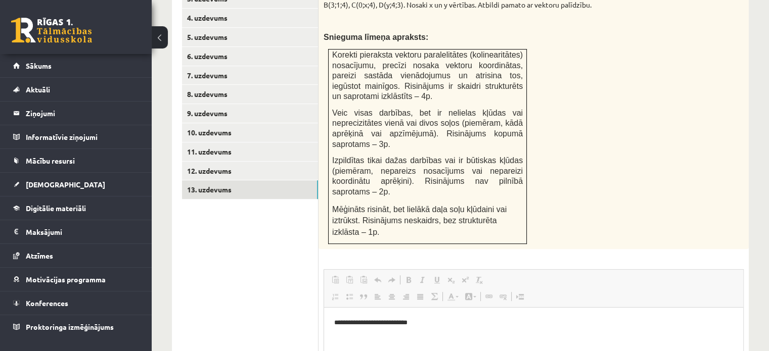
scroll to position [431, 0]
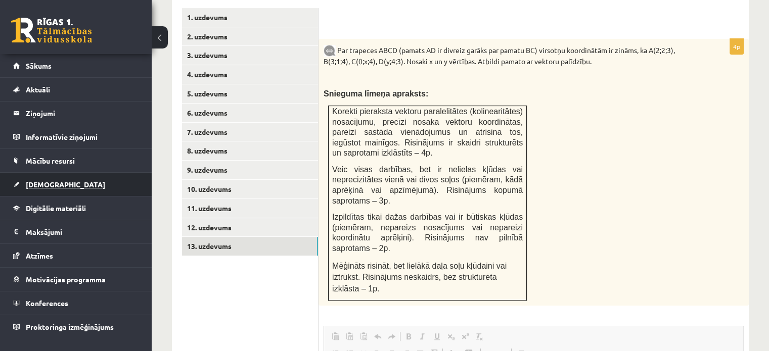
click at [65, 182] on link "[DEMOGRAPHIC_DATA]" at bounding box center [76, 184] width 126 height 23
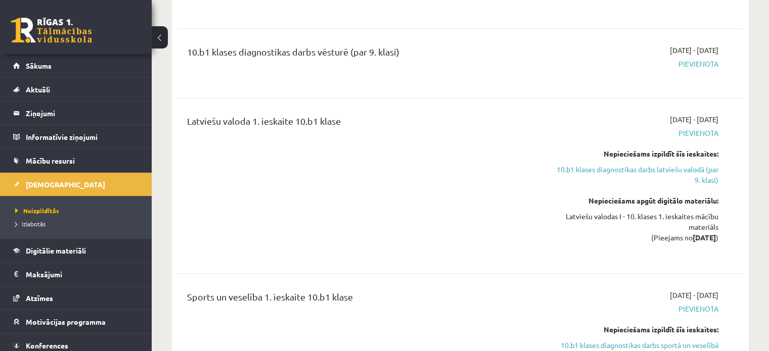
scroll to position [685, 0]
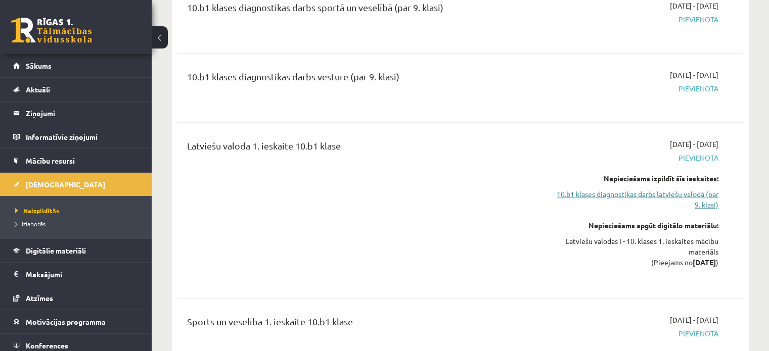
click at [660, 189] on link "10.b1 klases diagnostikas darbs latviešu valodā (par 9. klasi)" at bounding box center [635, 199] width 167 height 21
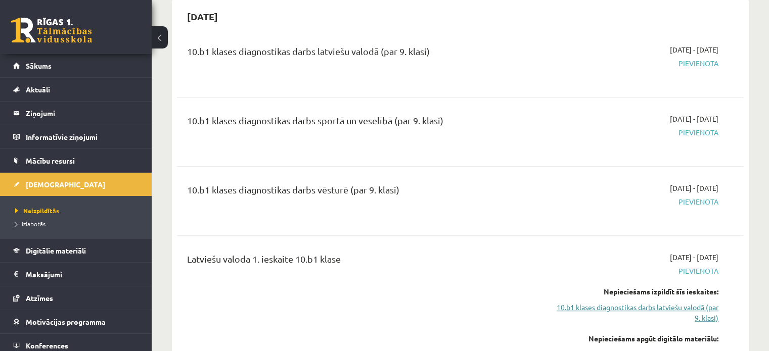
click at [680, 302] on link "10.b1 klases diagnostikas darbs latviešu valodā (par 9. klasi)" at bounding box center [635, 312] width 167 height 21
click at [645, 302] on link "10.b1 klases diagnostikas darbs latviešu valodā (par 9. klasi)" at bounding box center [635, 312] width 167 height 21
click at [703, 302] on link "10.b1 klases diagnostikas darbs latviešu valodā (par 9. klasi)" at bounding box center [635, 312] width 167 height 21
click at [695, 266] on span "Pievienota" at bounding box center [635, 271] width 167 height 11
click at [714, 183] on div "2025-10-16 - 2025-10-31 Pievienota" at bounding box center [635, 201] width 182 height 36
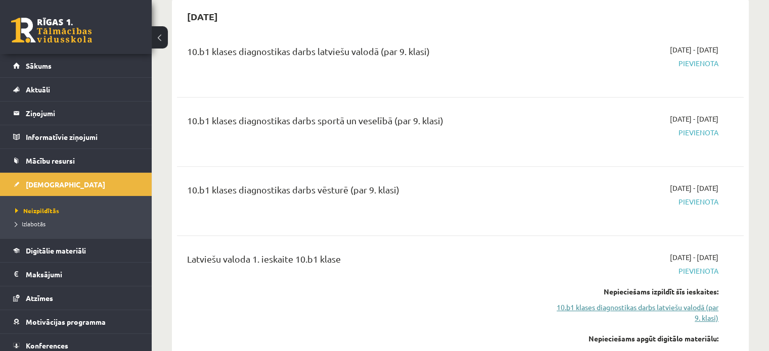
click at [699, 302] on link "10.b1 klases diagnostikas darbs latviešu valodā (par 9. klasi)" at bounding box center [635, 312] width 167 height 21
click at [703, 302] on link "10.b1 klases diagnostikas darbs latviešu valodā (par 9. klasi)" at bounding box center [635, 312] width 167 height 21
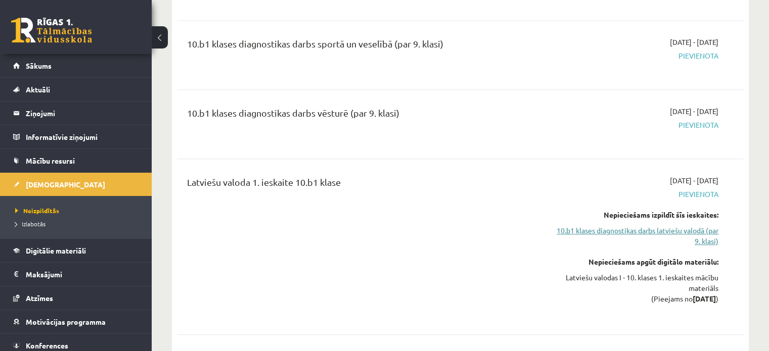
click at [690, 226] on link "10.b1 klases diagnostikas darbs latviešu valodā (par 9. klasi)" at bounding box center [635, 236] width 167 height 21
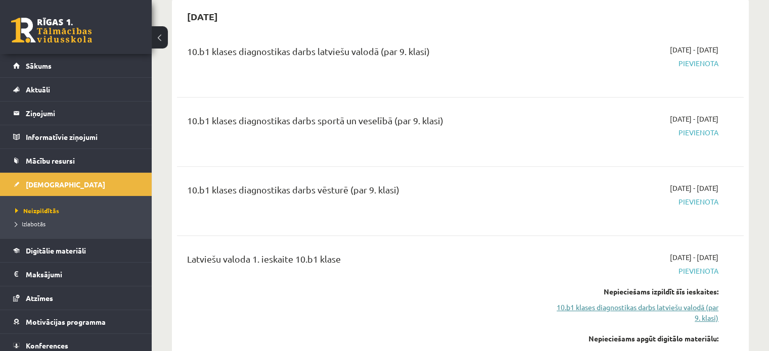
click at [694, 302] on link "10.b1 klases diagnostikas darbs latviešu valodā (par 9. klasi)" at bounding box center [635, 312] width 167 height 21
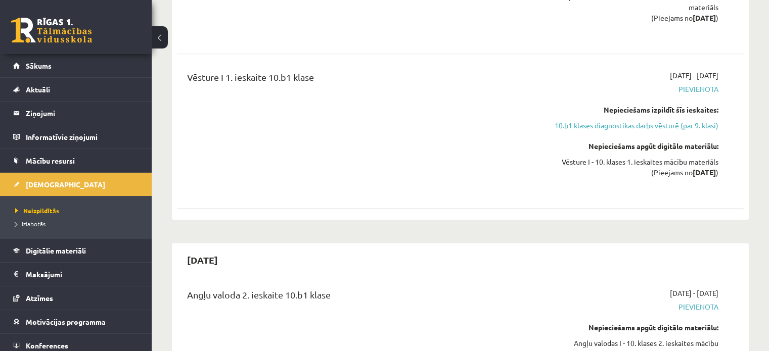
scroll to position [1114, 0]
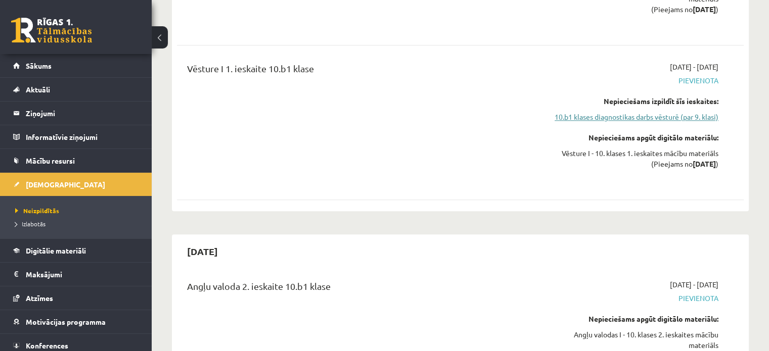
click at [681, 112] on link "10.b1 klases diagnostikas darbs vēsturē (par 9. klasi)" at bounding box center [635, 117] width 167 height 11
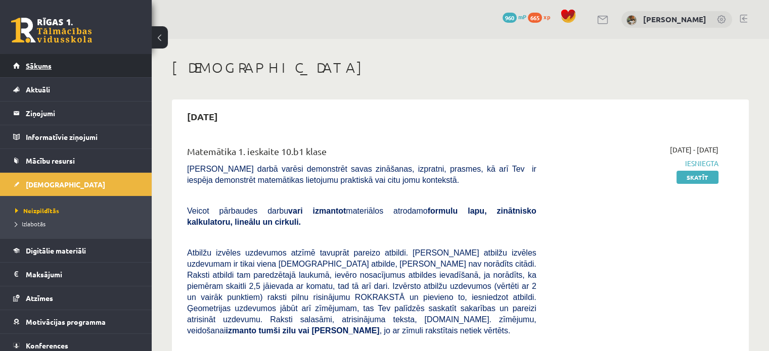
click at [94, 68] on link "Sākums" at bounding box center [76, 65] width 126 height 23
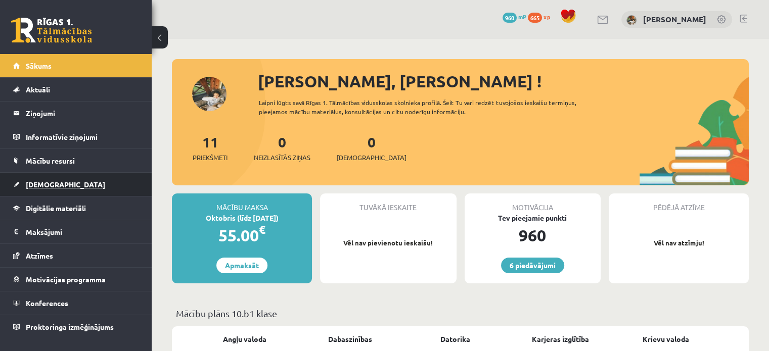
click at [73, 178] on link "[DEMOGRAPHIC_DATA]" at bounding box center [76, 184] width 126 height 23
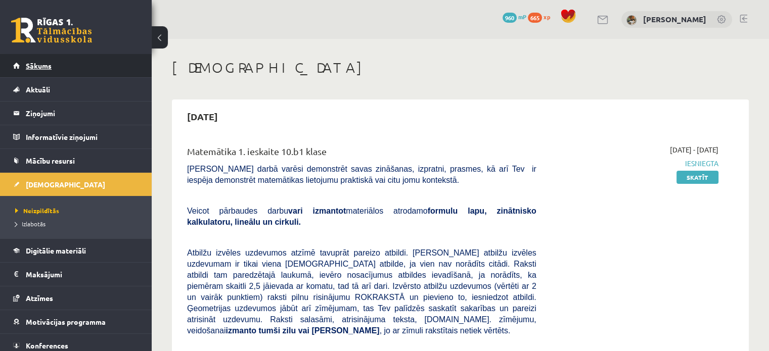
click at [120, 65] on link "Sākums" at bounding box center [76, 65] width 126 height 23
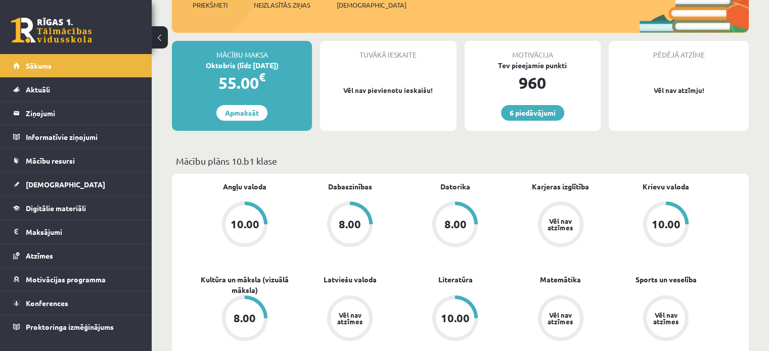
scroll to position [150, 0]
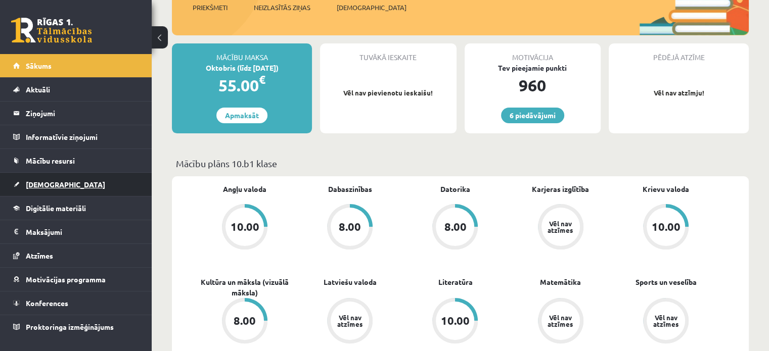
click at [25, 175] on link "[DEMOGRAPHIC_DATA]" at bounding box center [76, 184] width 126 height 23
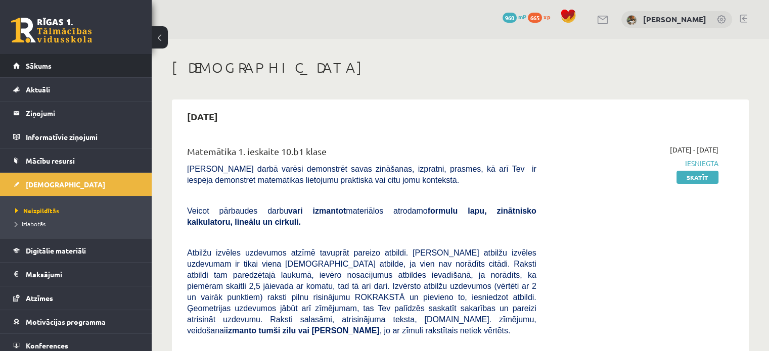
click at [136, 60] on li "Sākums" at bounding box center [76, 66] width 152 height 24
click at [50, 71] on link "Sākums" at bounding box center [76, 65] width 126 height 23
